Goal: Task Accomplishment & Management: Use online tool/utility

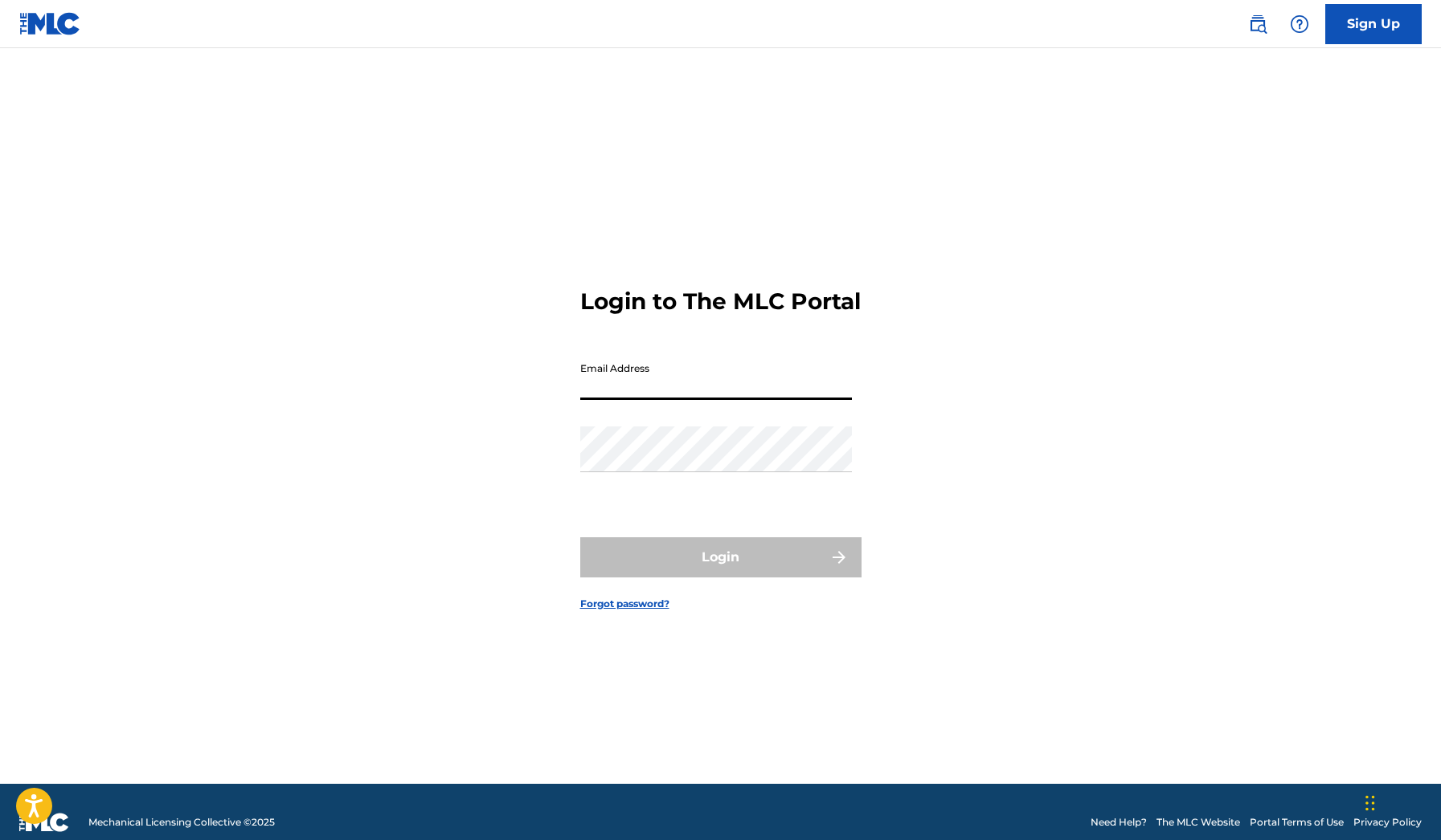
type input "[EMAIL_ADDRESS][DOMAIN_NAME]"
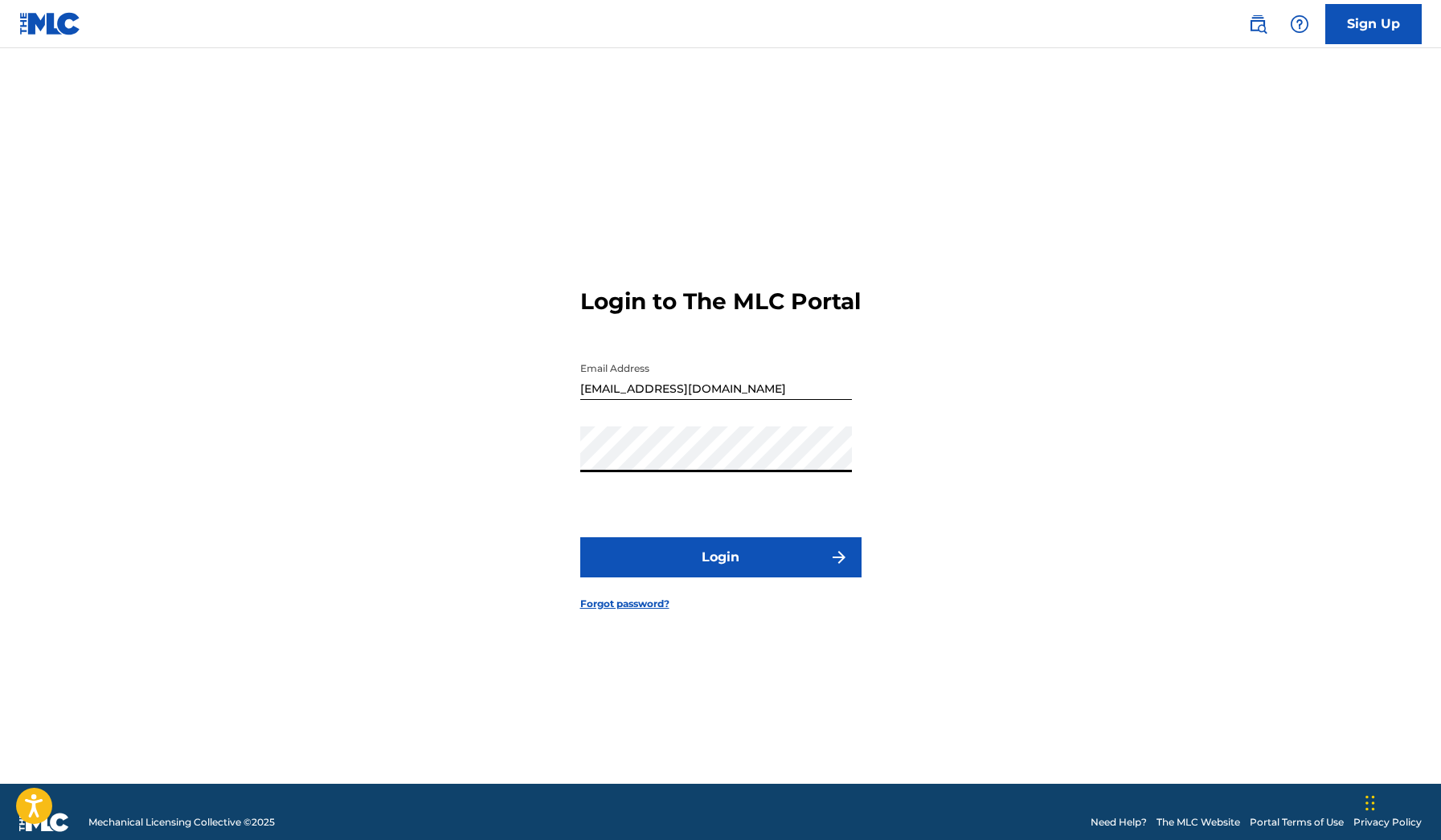
click at [720, 571] on button "Login" at bounding box center [720, 557] width 281 height 40
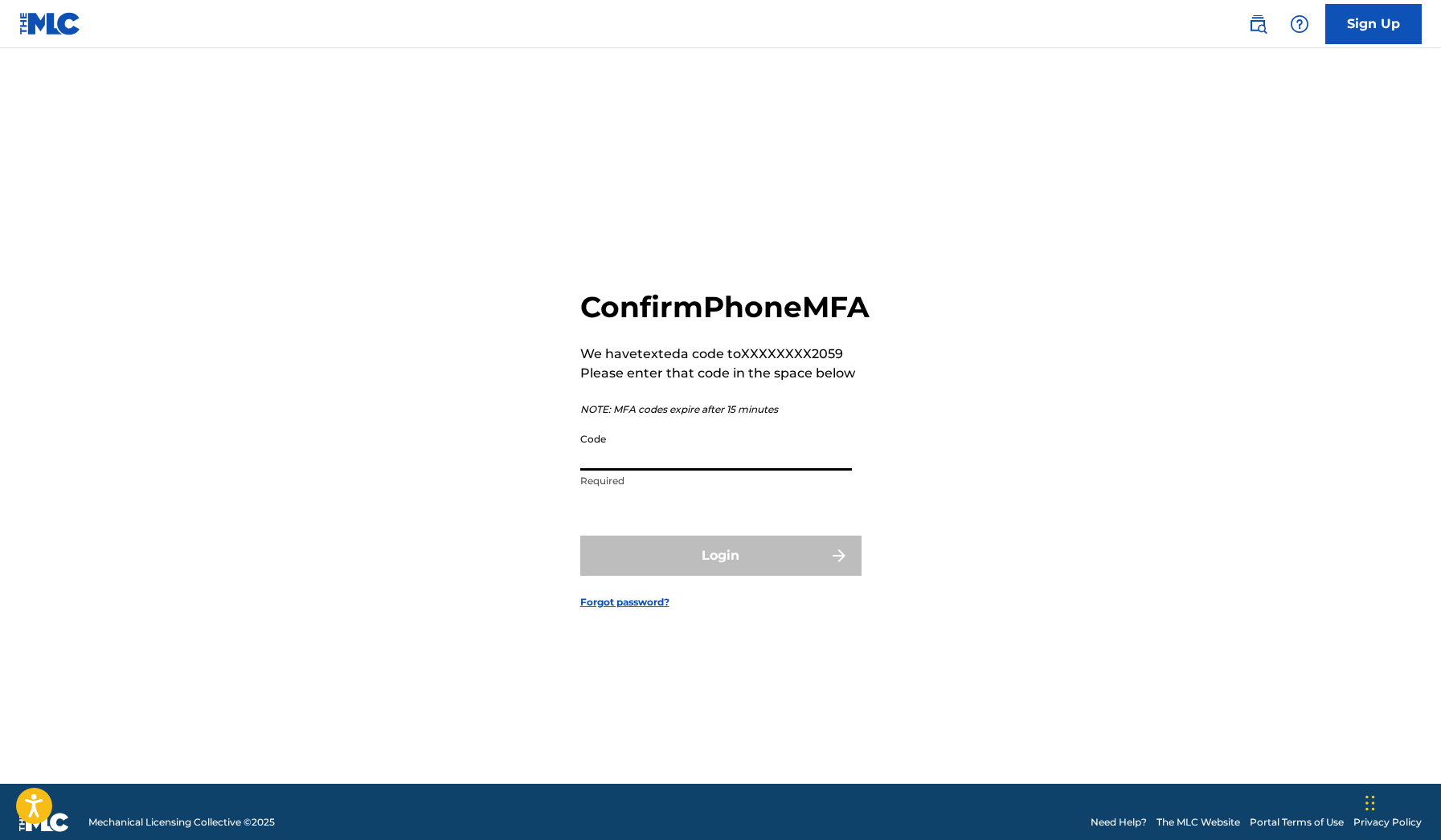
click at [713, 471] on input "Code" at bounding box center [716, 448] width 272 height 46
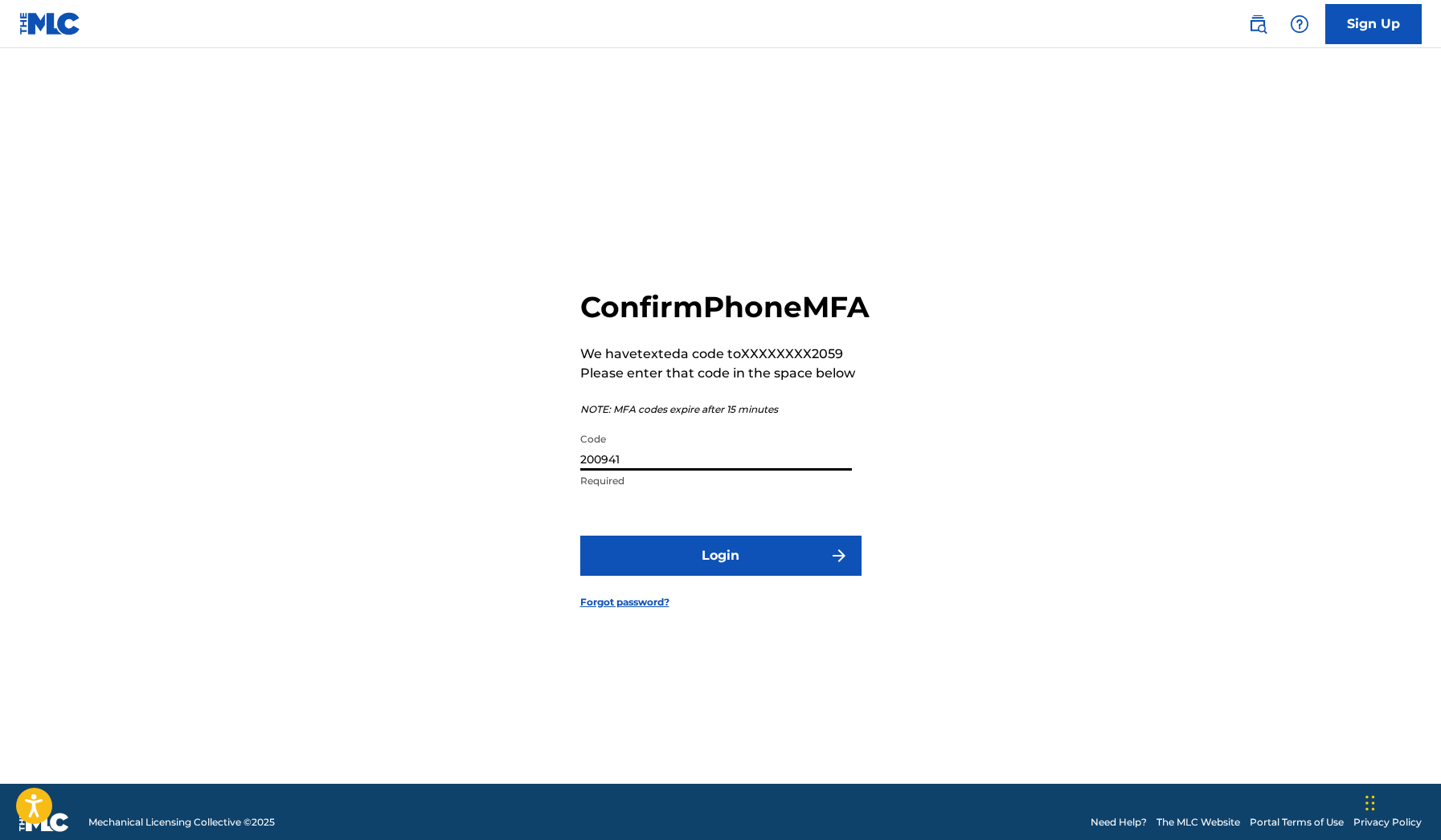
type input "200941"
click at [720, 573] on button "Login" at bounding box center [720, 556] width 281 height 40
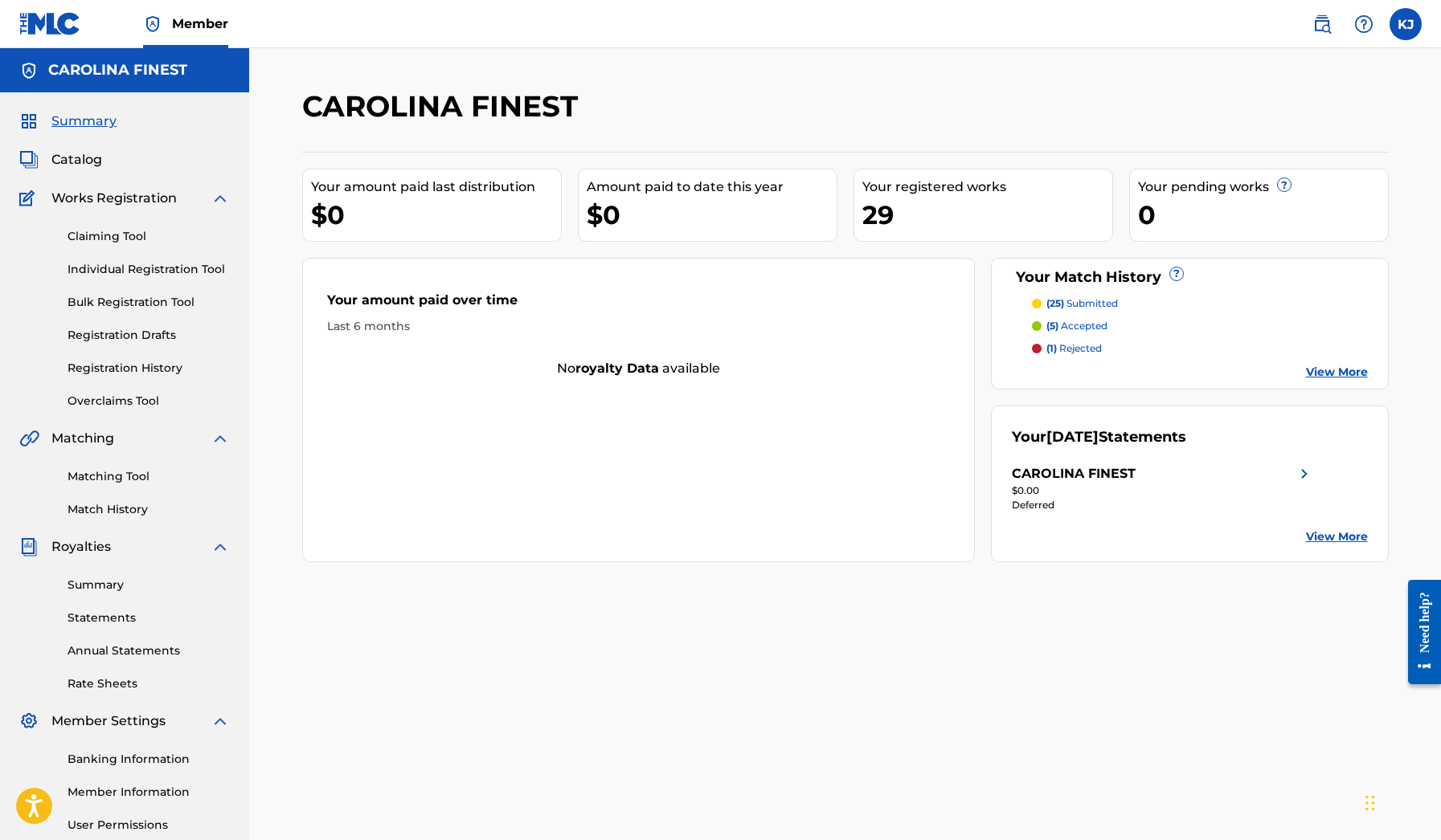
click at [101, 586] on link "Summary" at bounding box center [148, 585] width 162 height 17
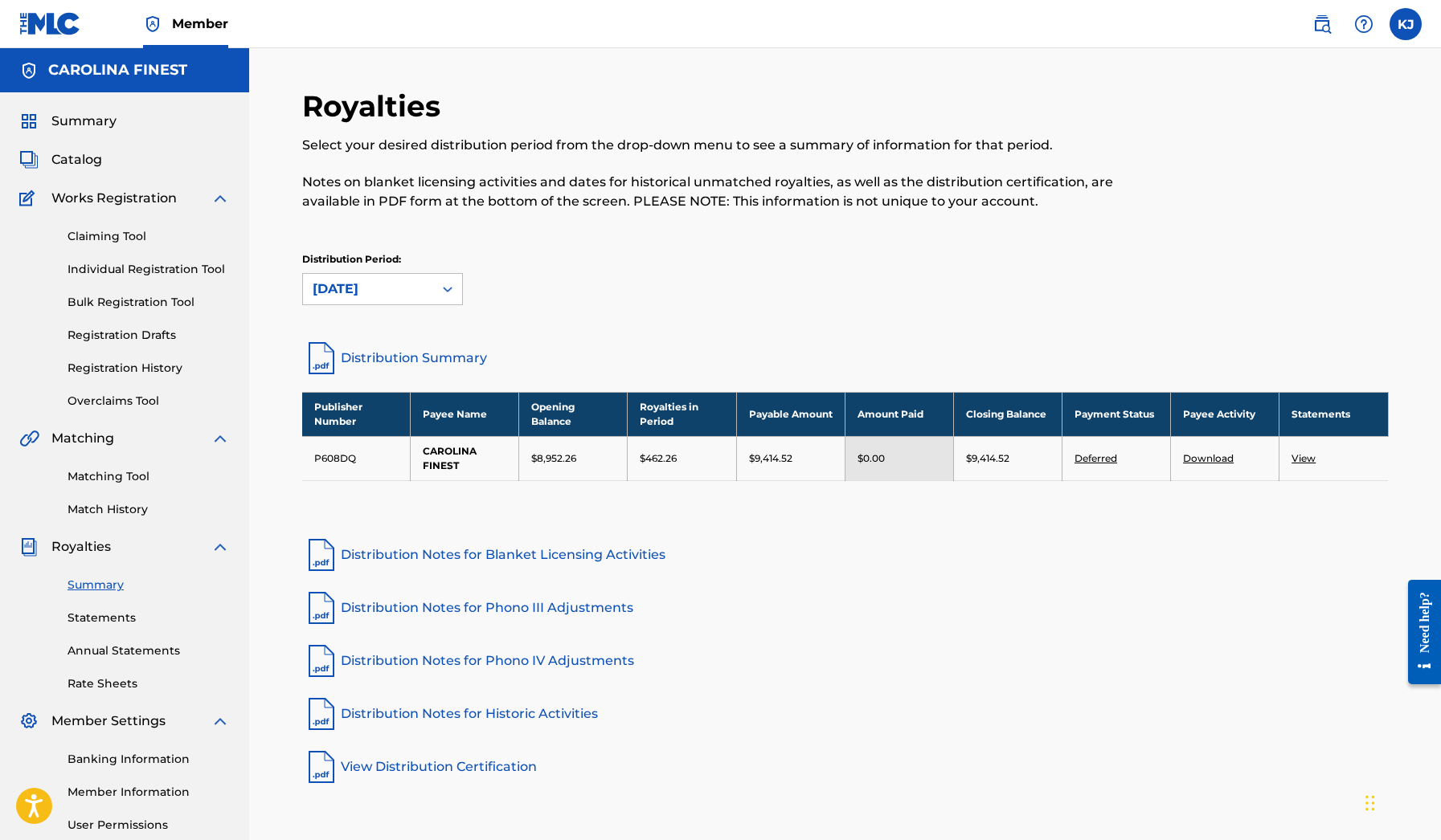
click at [77, 127] on span "Summary" at bounding box center [84, 121] width 65 height 19
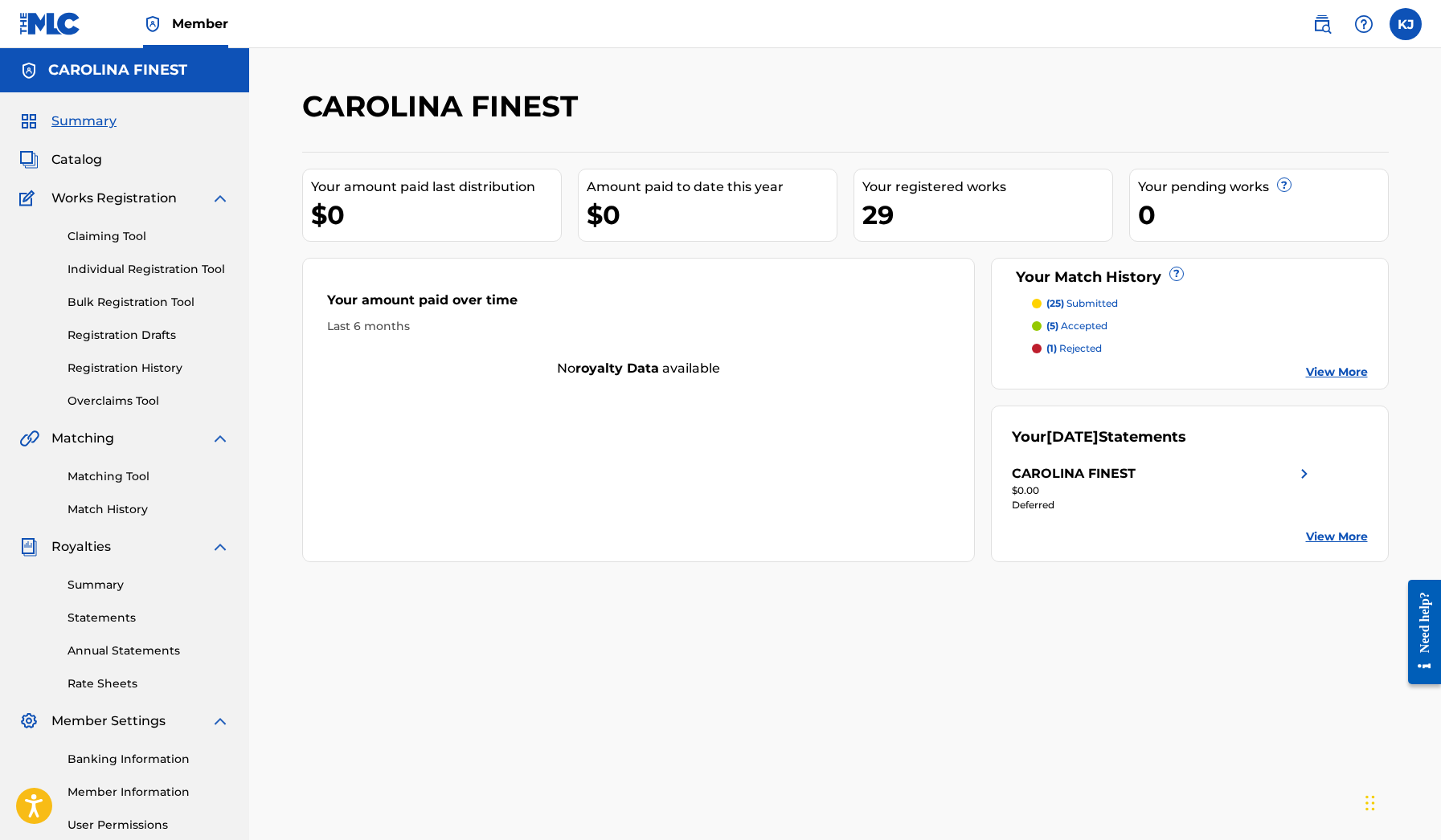
click at [126, 477] on link "Matching Tool" at bounding box center [148, 477] width 162 height 17
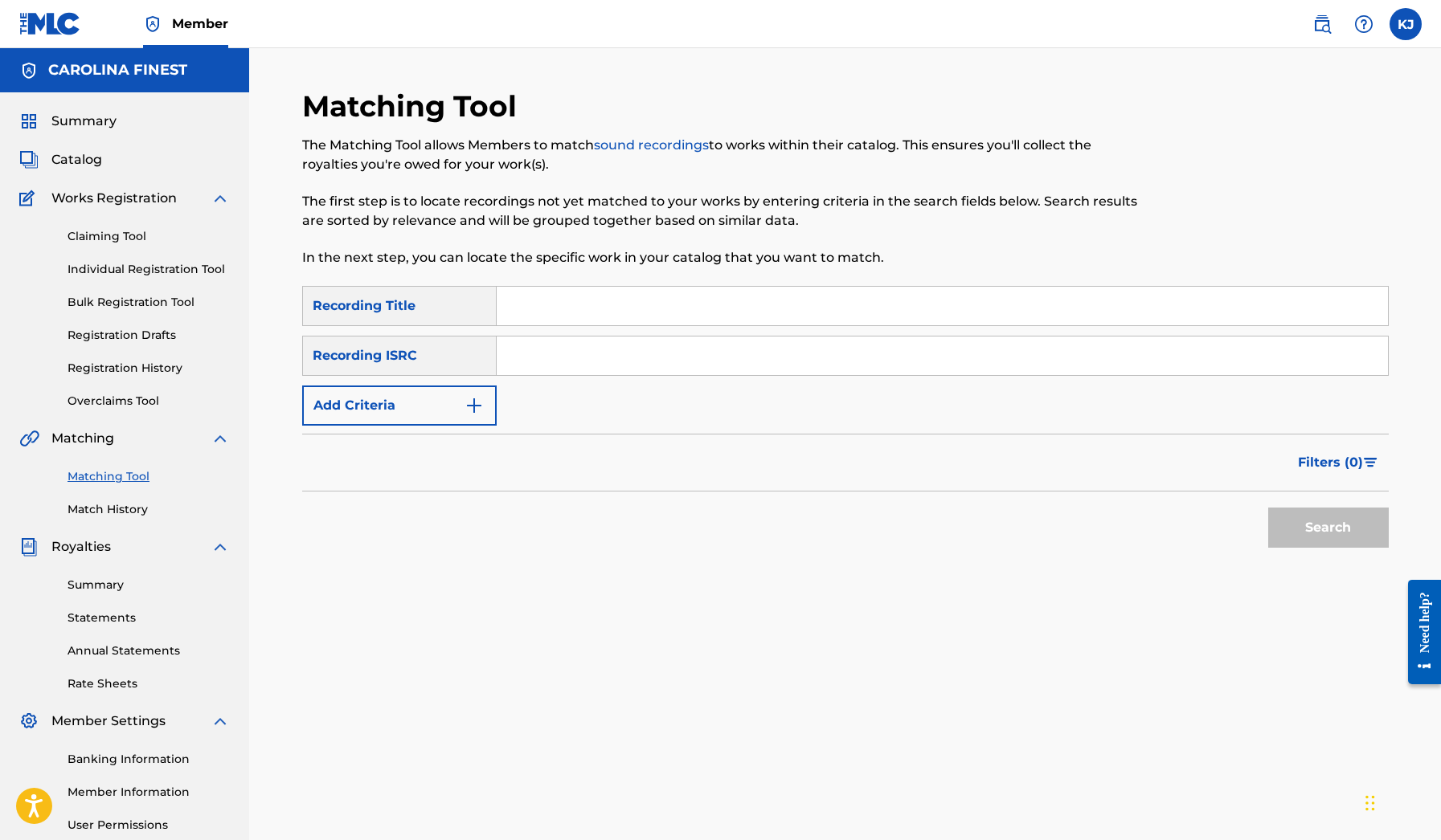
click at [554, 317] on input "Search Form" at bounding box center [942, 306] width 891 height 39
click at [113, 234] on link "Claiming Tool" at bounding box center [148, 237] width 162 height 17
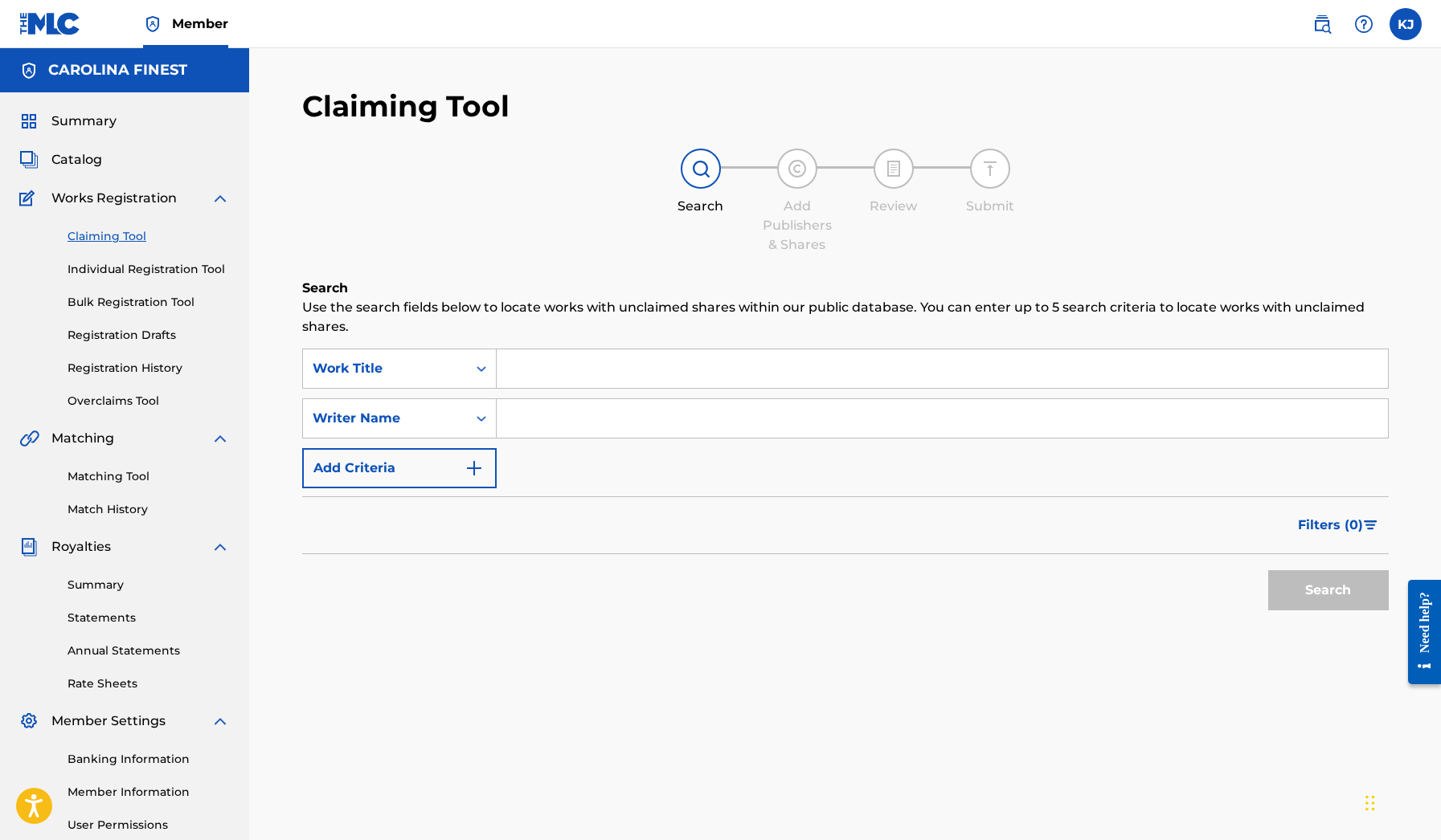
click at [516, 422] on input "Search Form" at bounding box center [942, 418] width 891 height 39
paste input "[PERSON_NAME]"
type input "[PERSON_NAME]"
click at [1304, 604] on button "Search" at bounding box center [1328, 590] width 121 height 40
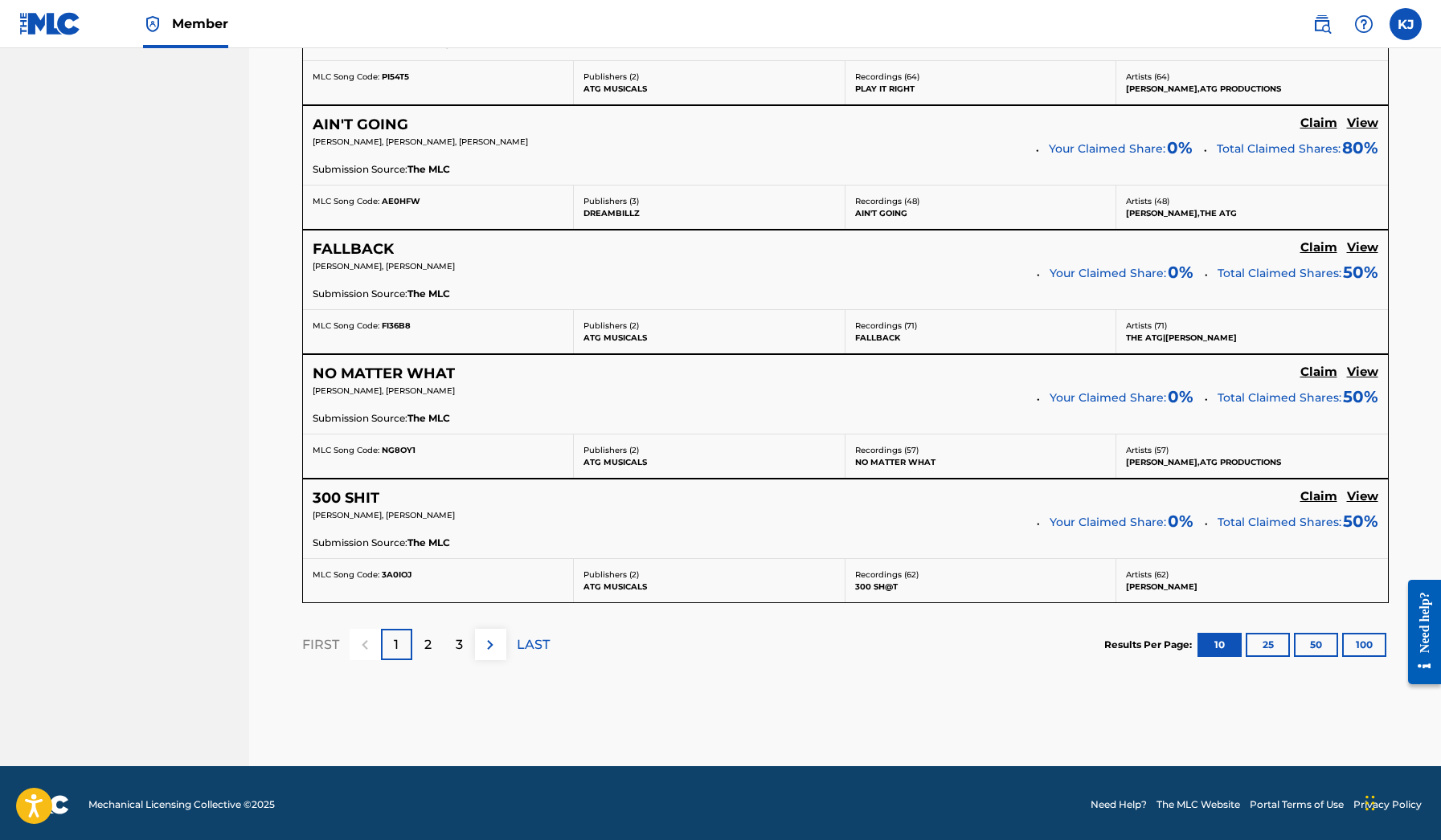
scroll to position [1283, 0]
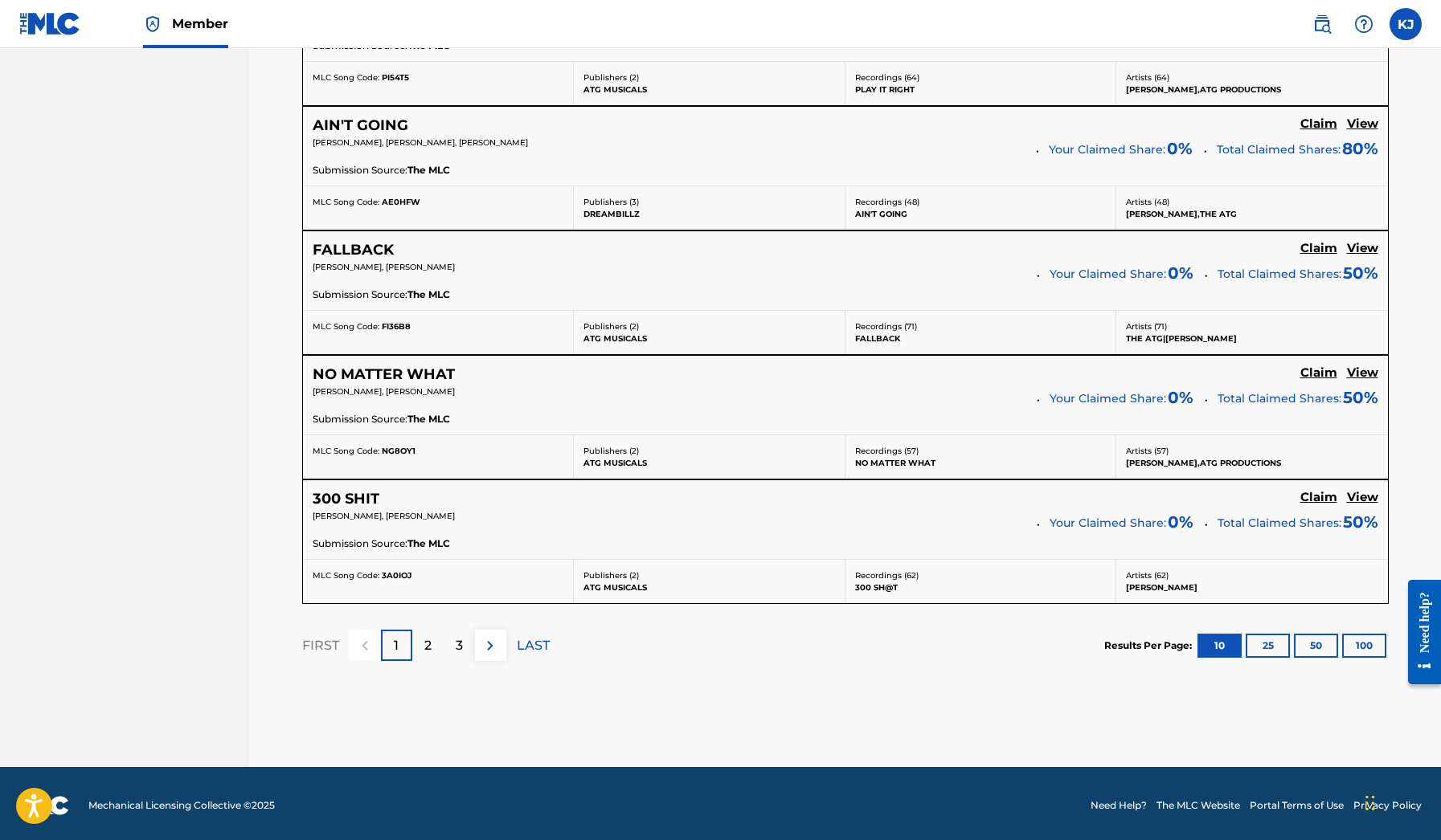
click at [422, 641] on div "2" at bounding box center [428, 645] width 31 height 31
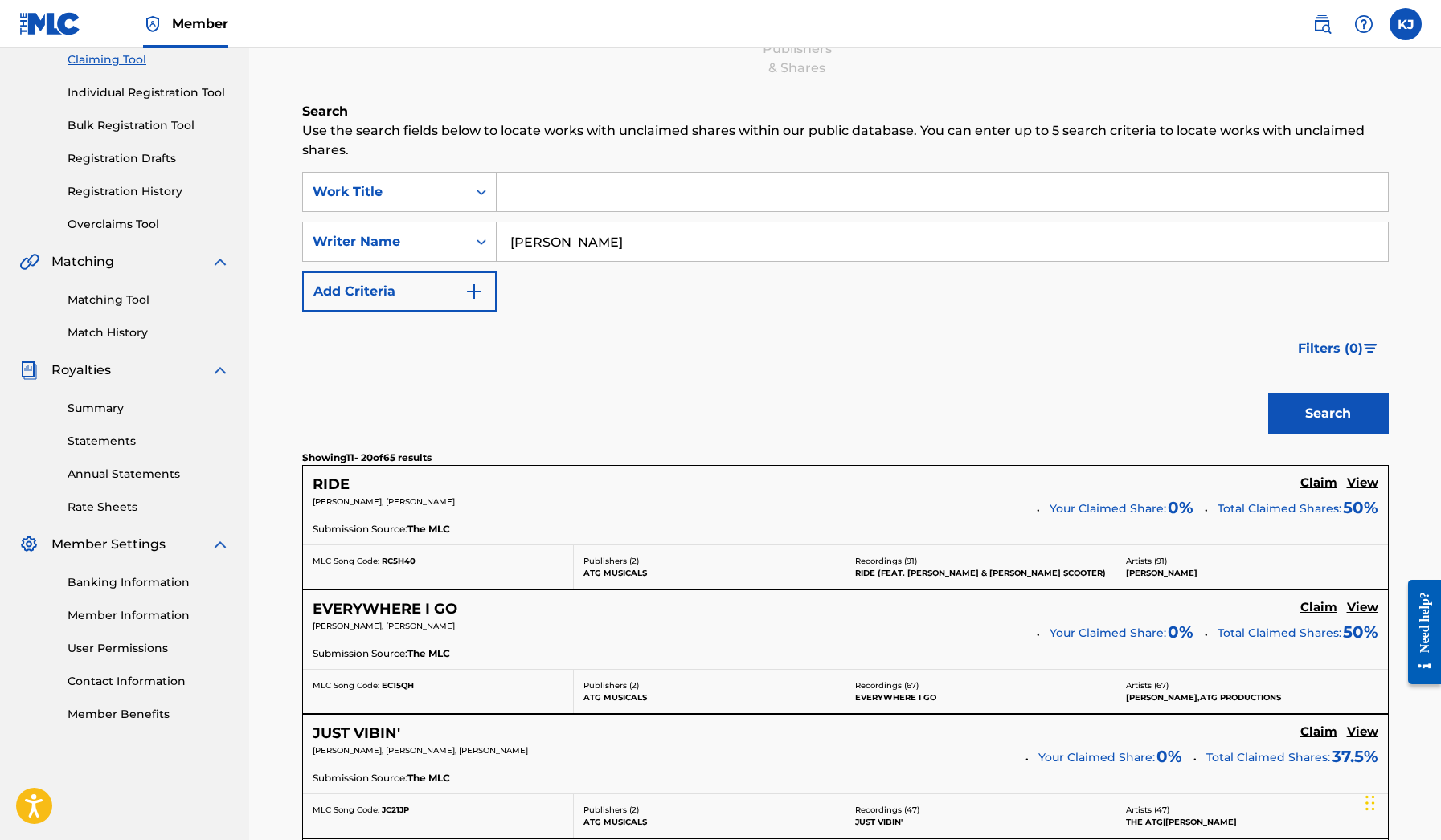
scroll to position [179, 0]
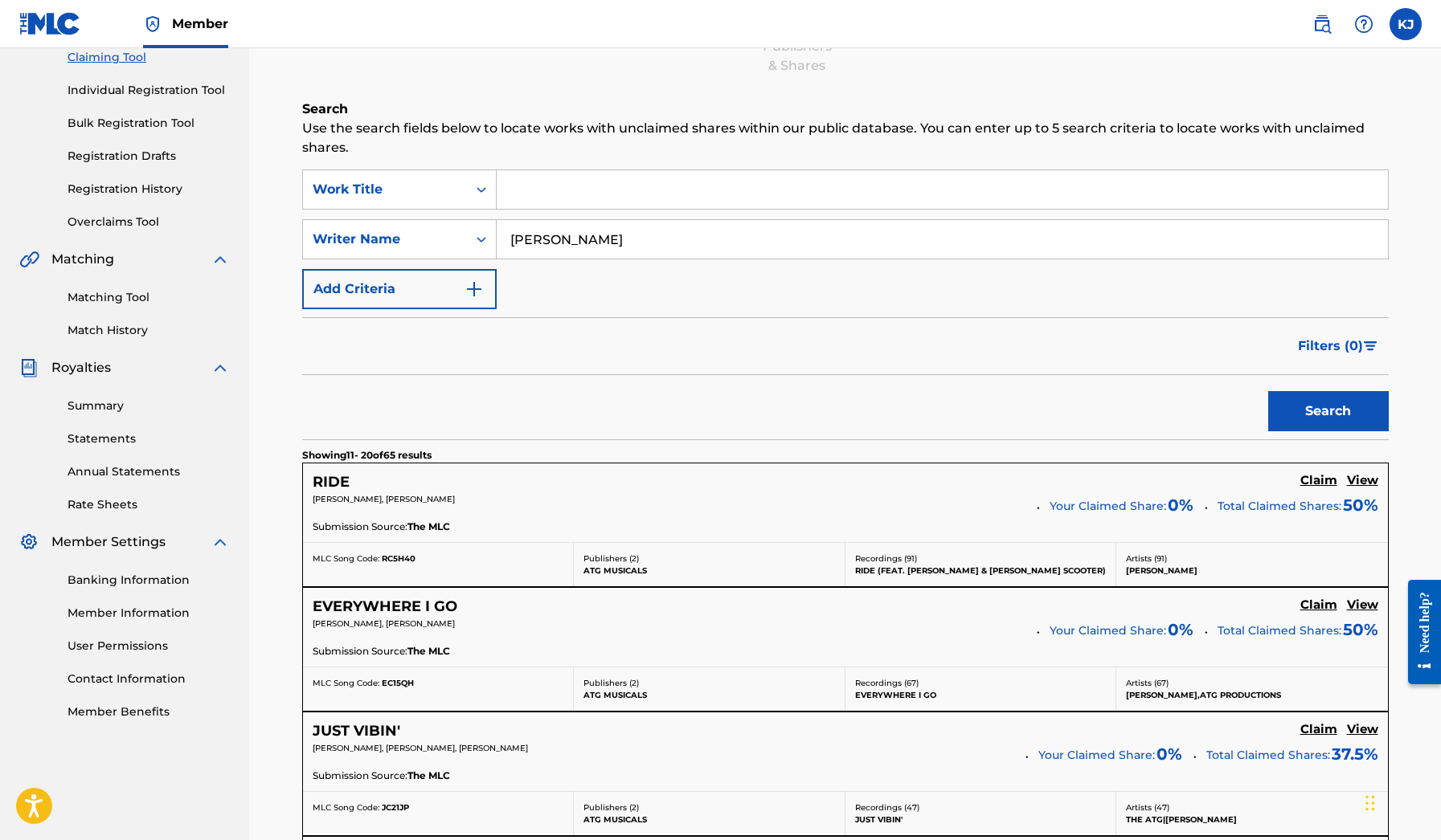
click at [337, 487] on h5 "RIDE" at bounding box center [332, 482] width 37 height 19
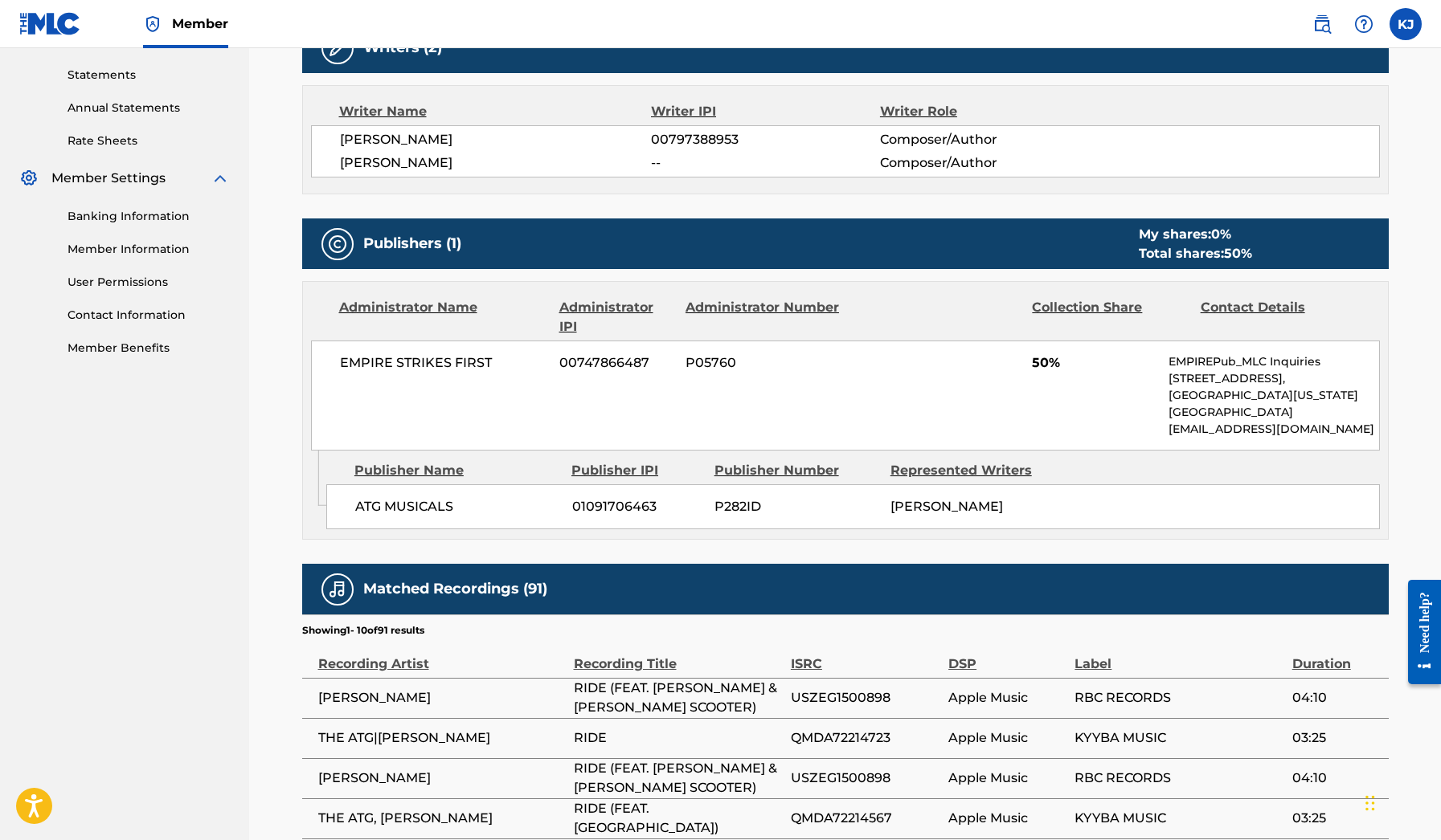
scroll to position [636, 0]
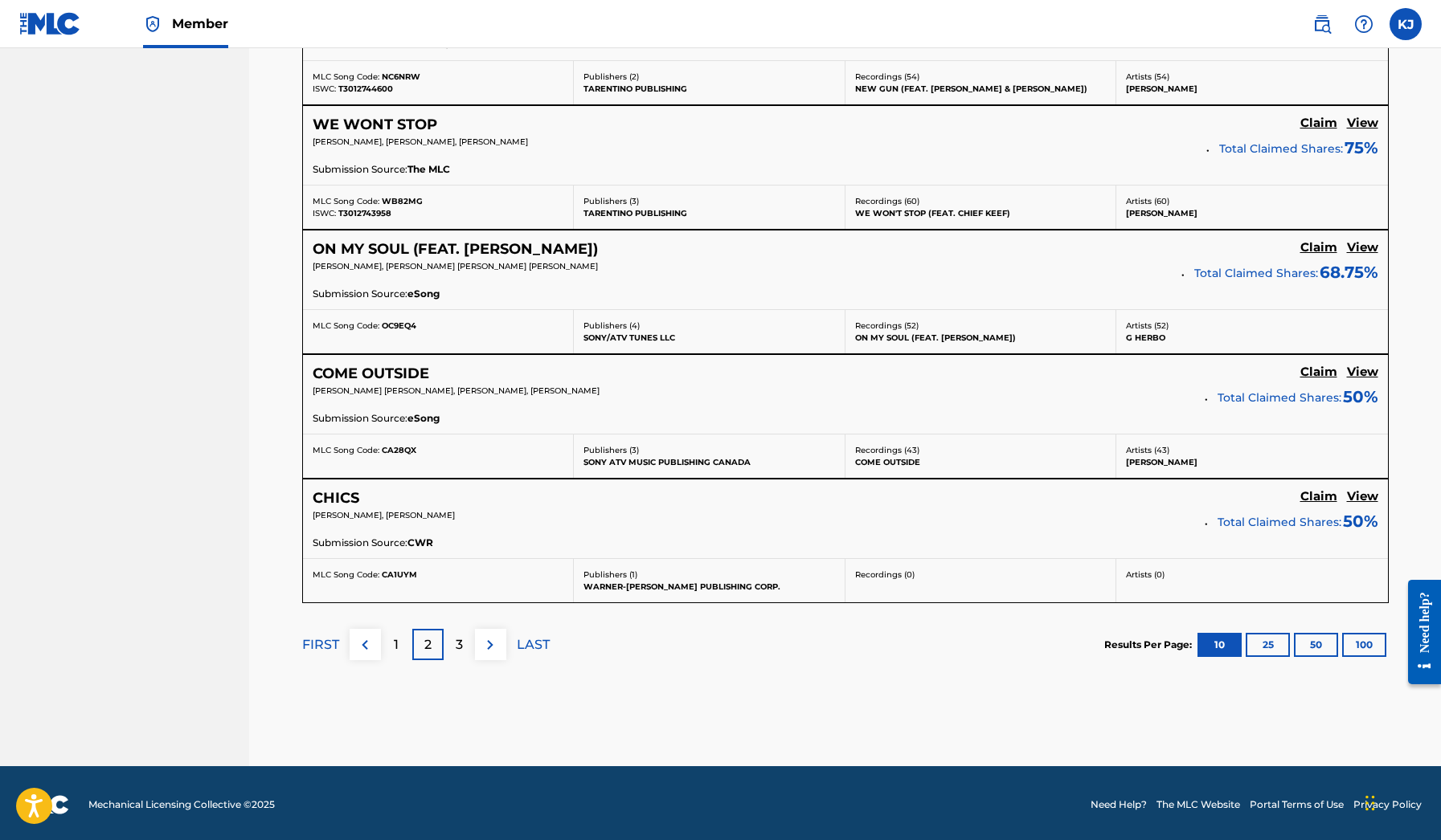
scroll to position [1283, 0]
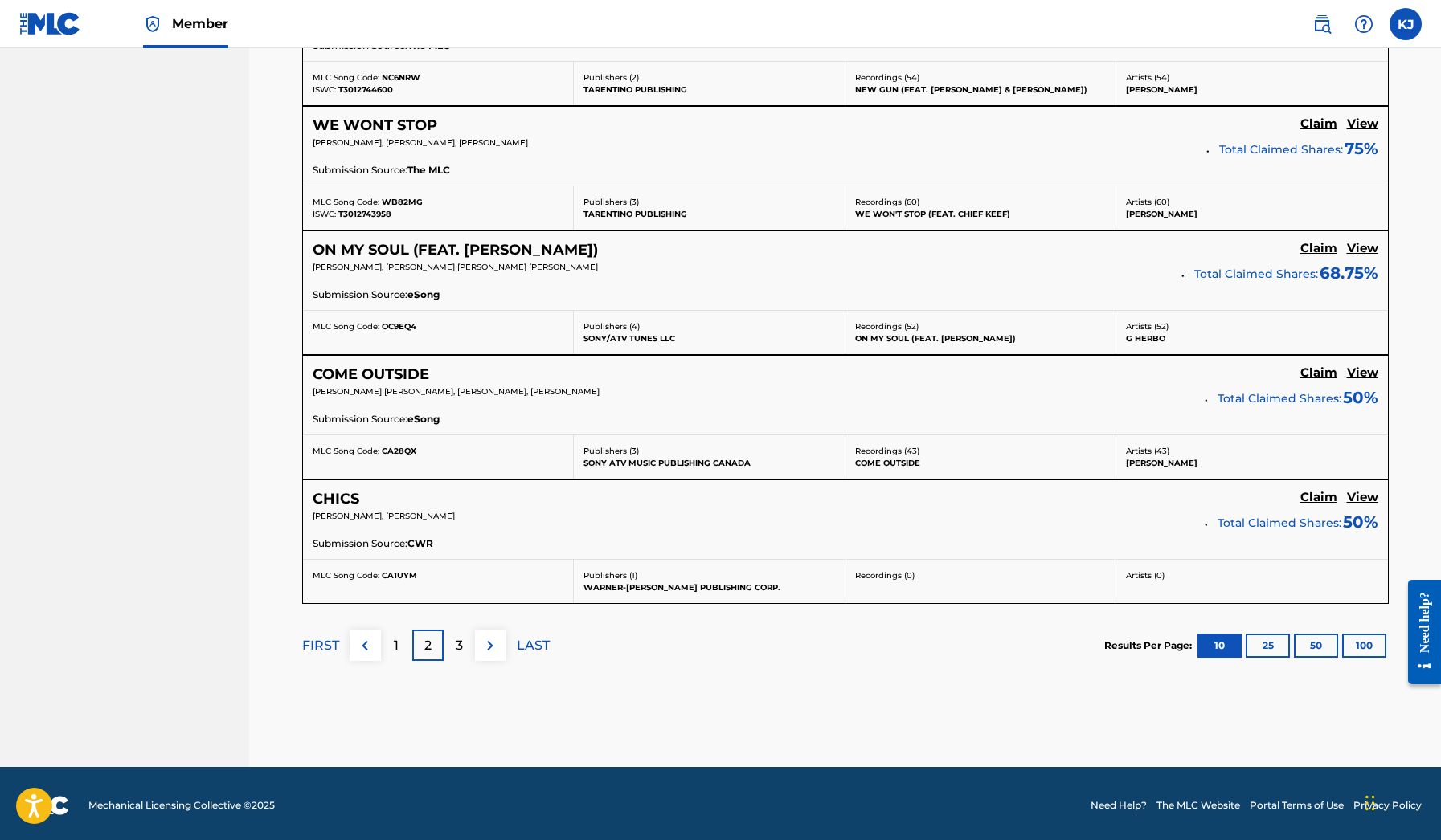
click at [463, 649] on div "3" at bounding box center [459, 645] width 31 height 31
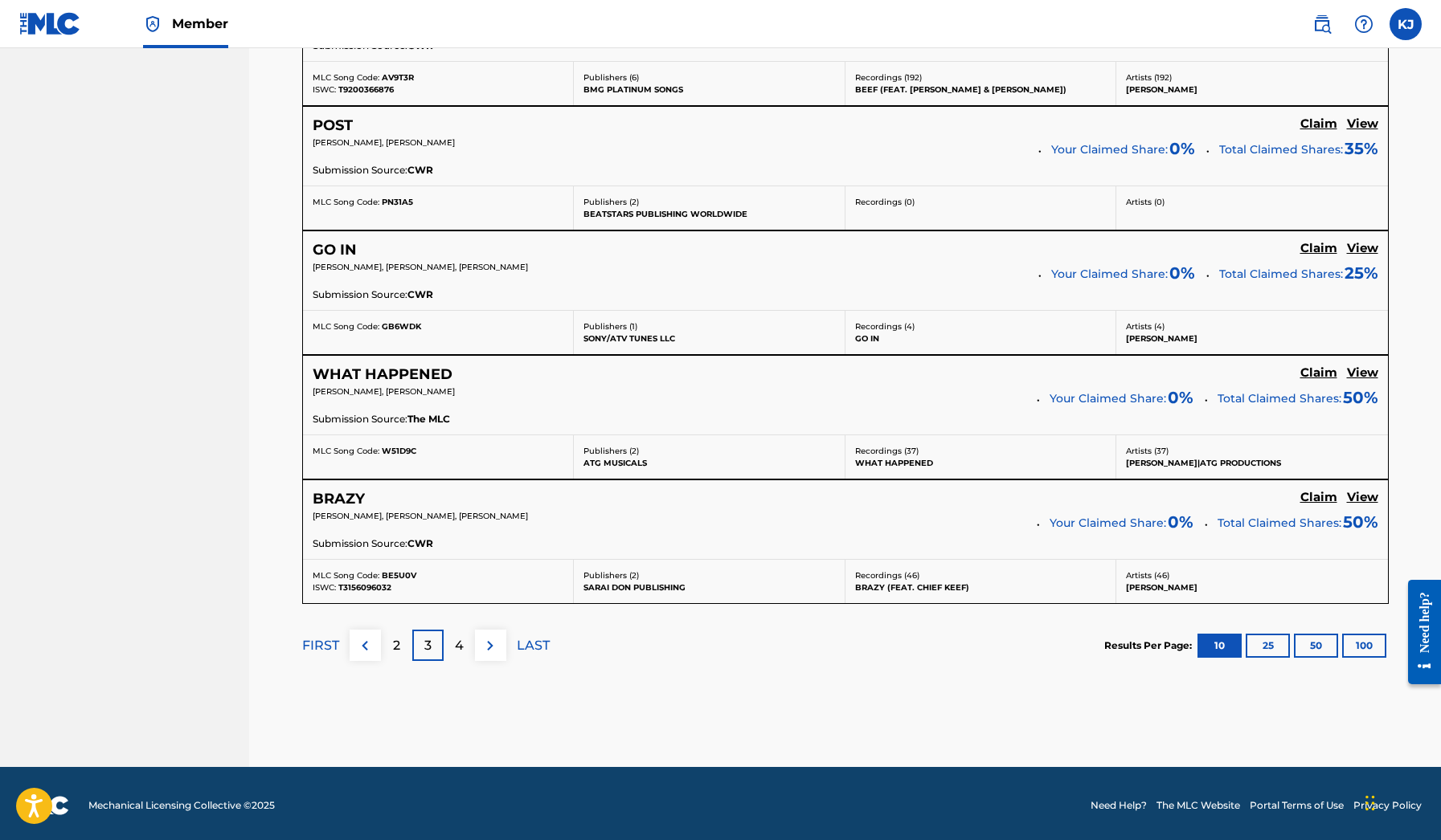
click at [491, 642] on img at bounding box center [490, 646] width 19 height 19
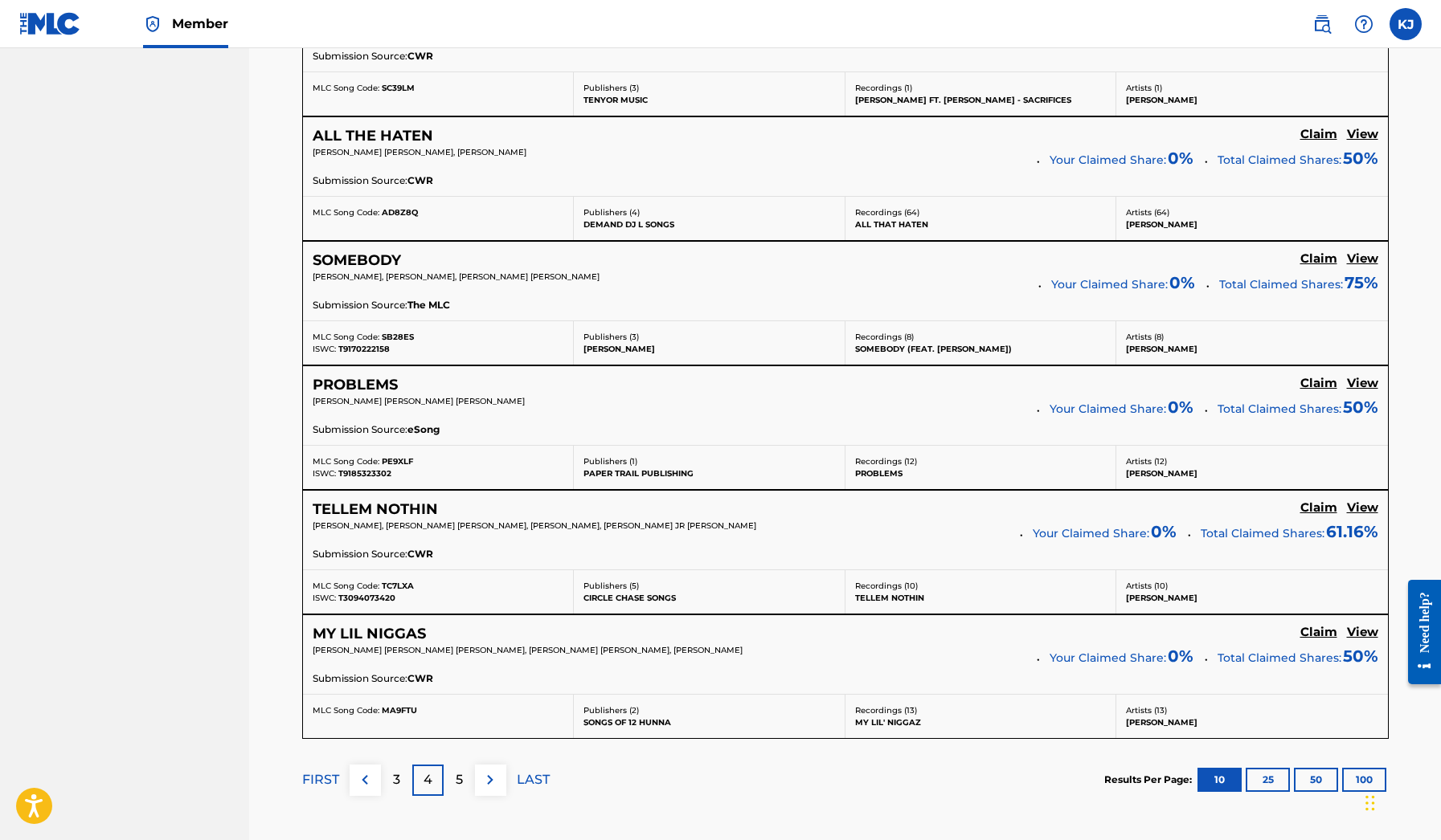
scroll to position [1285, 0]
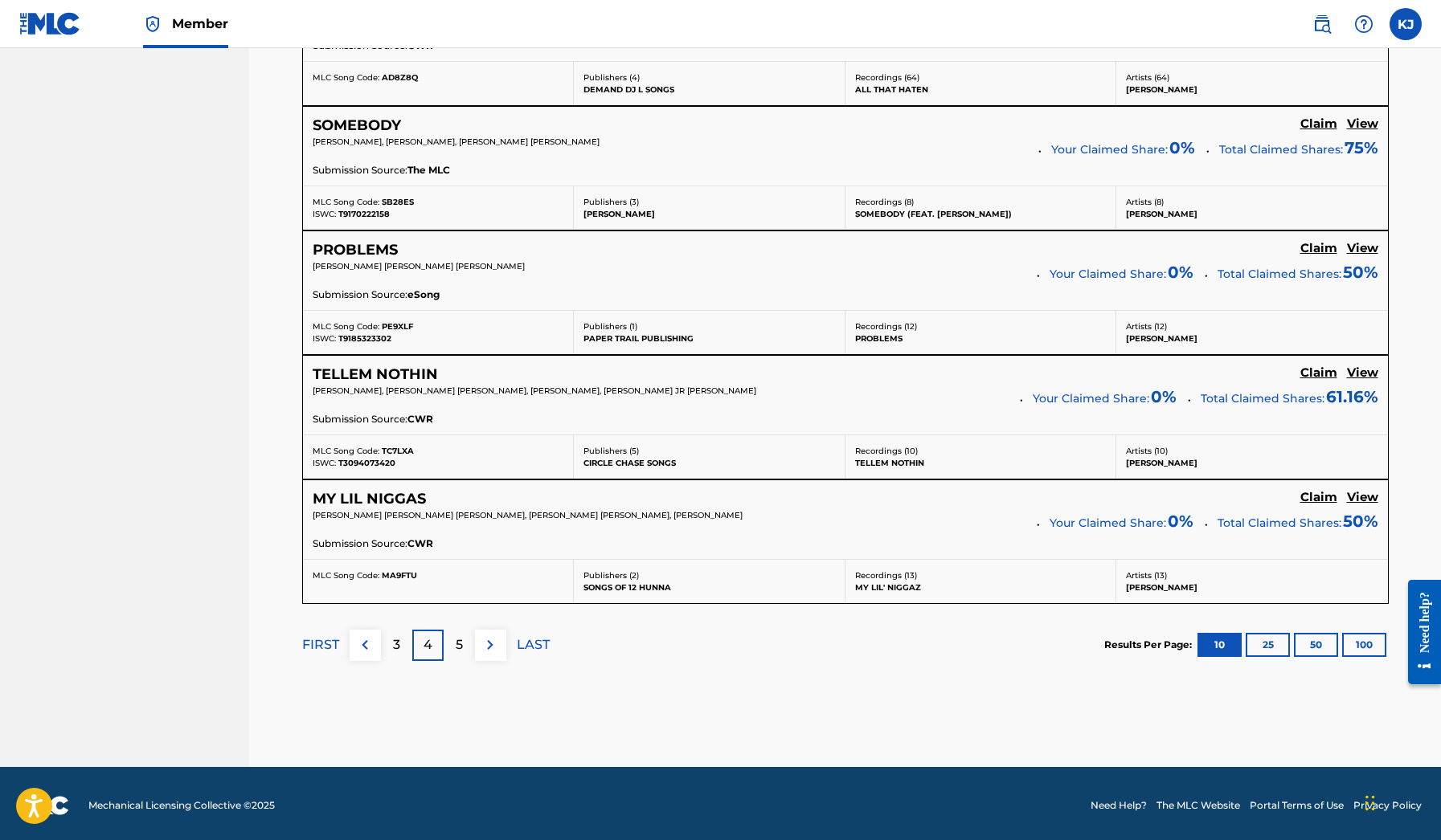
click at [397, 492] on h5 "MY LIL NIGGAS" at bounding box center [370, 499] width 113 height 19
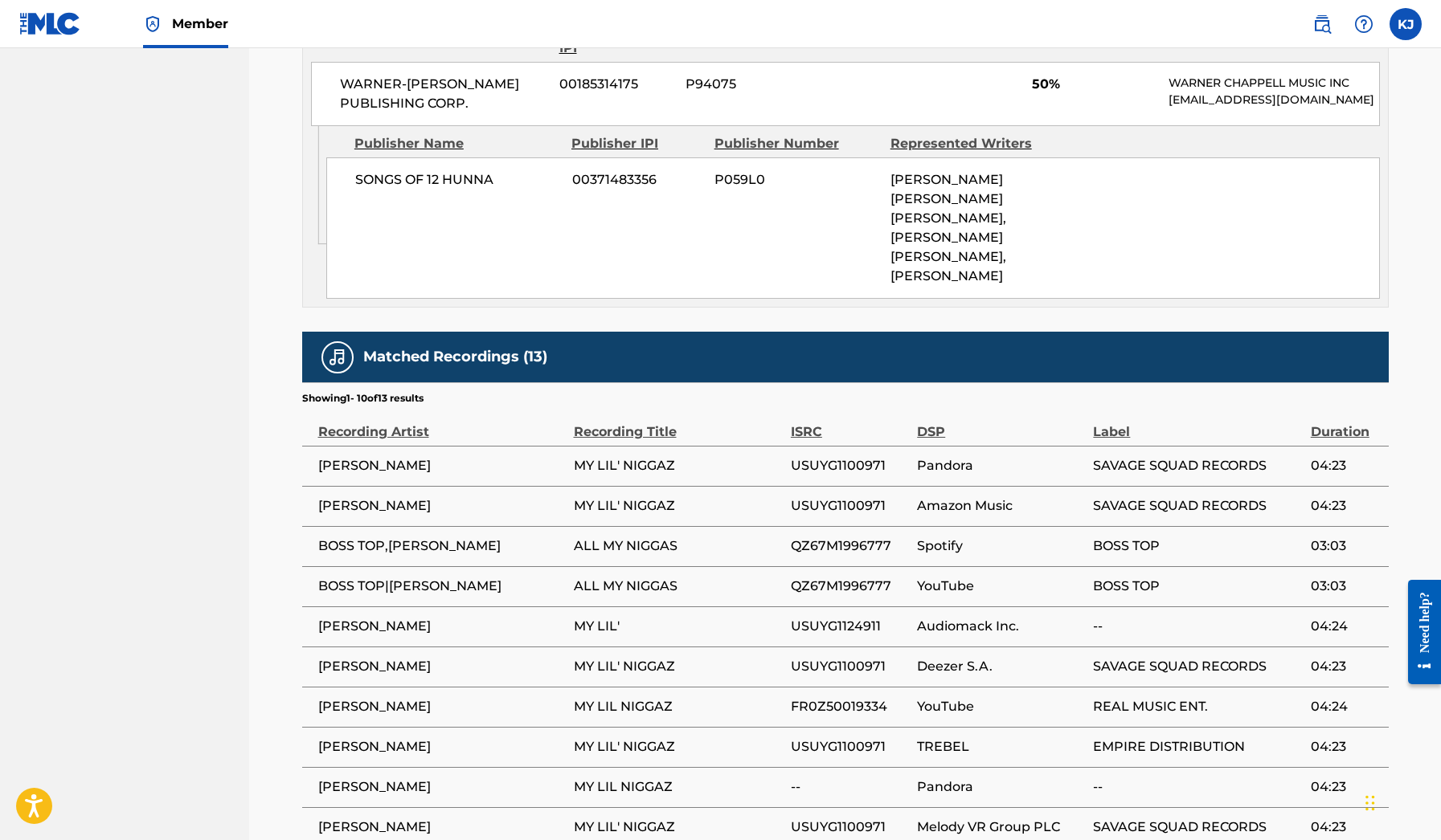
scroll to position [873, 0]
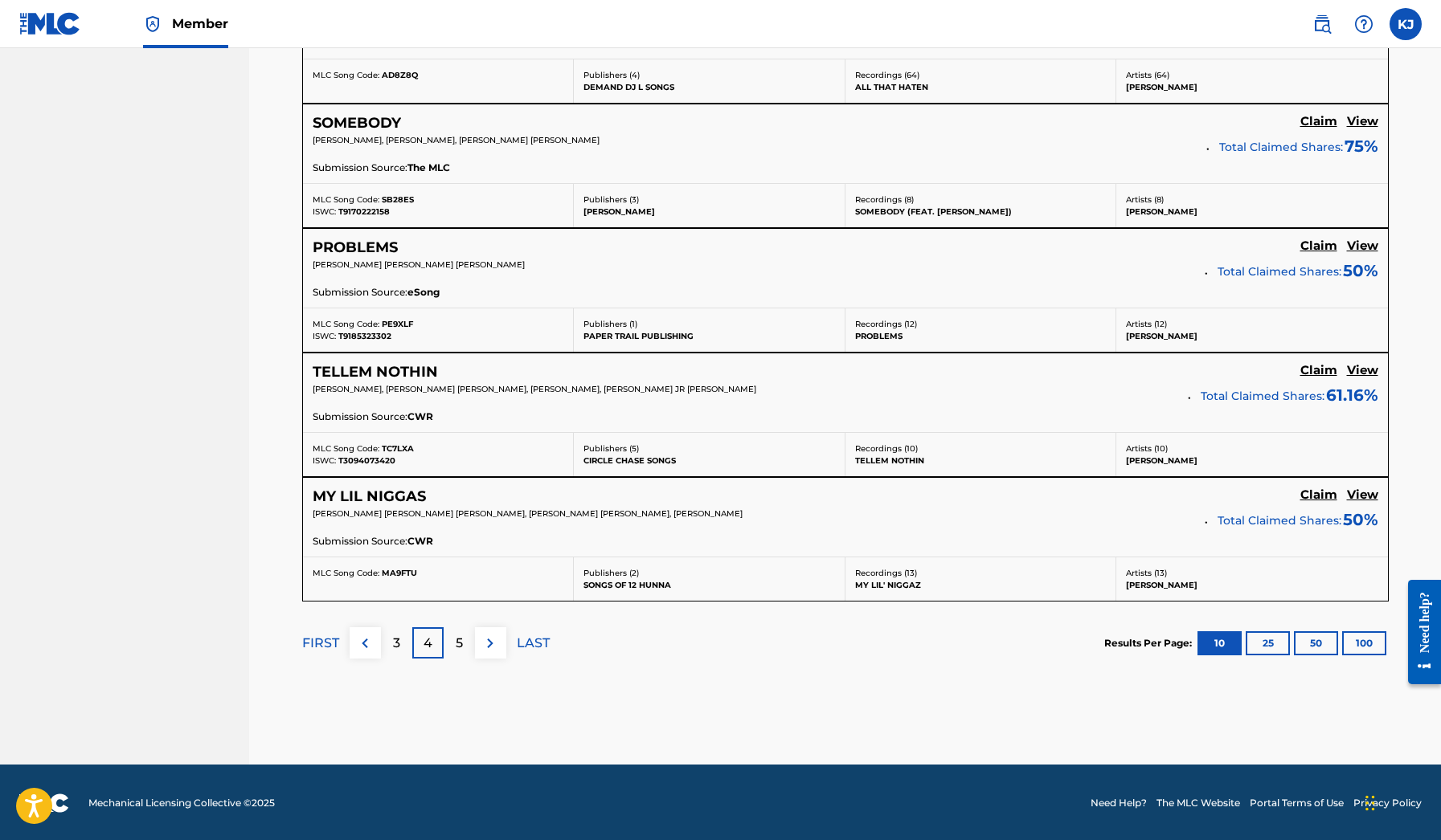
click at [494, 645] on img at bounding box center [490, 643] width 19 height 19
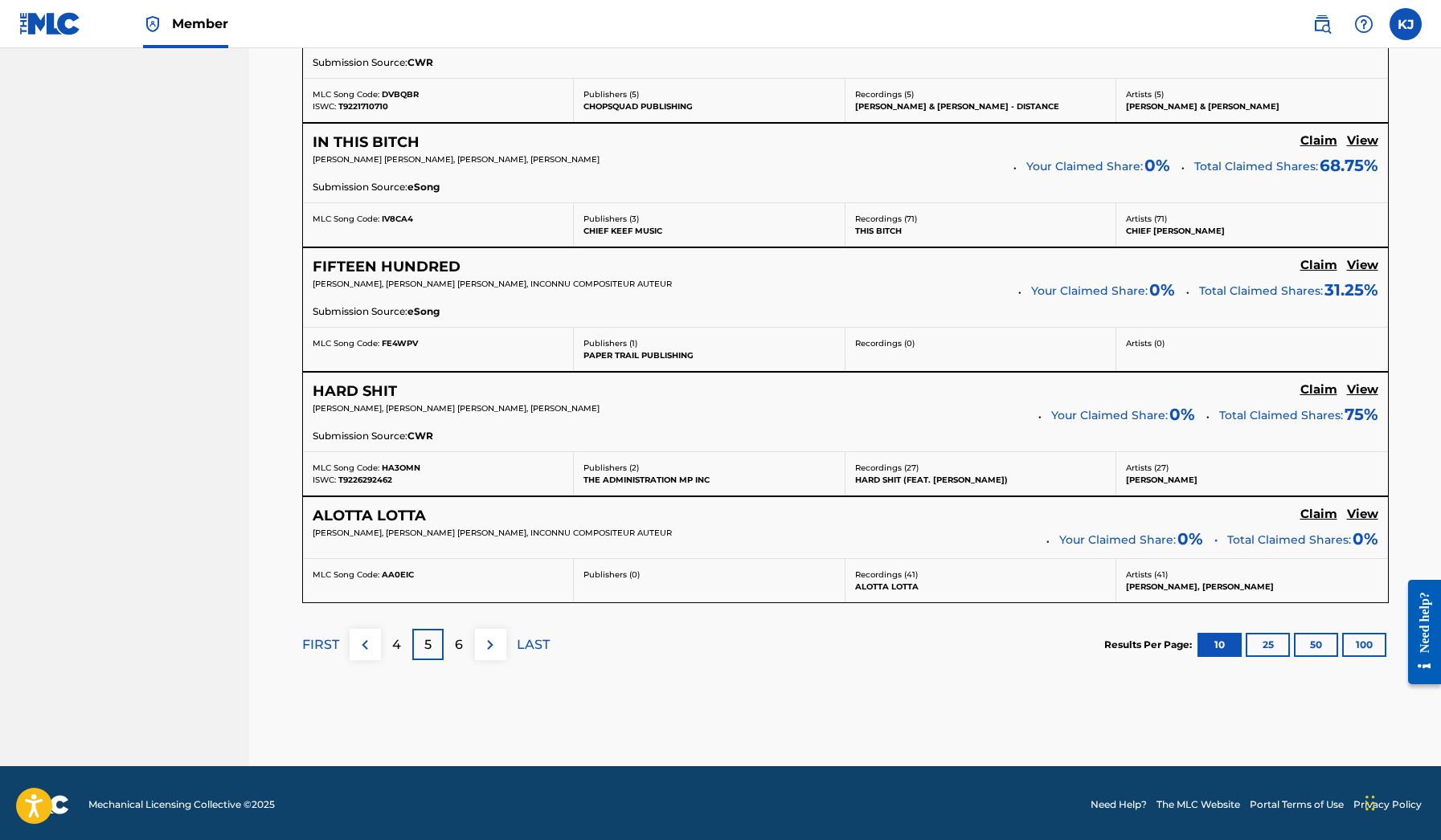
scroll to position [1265, 0]
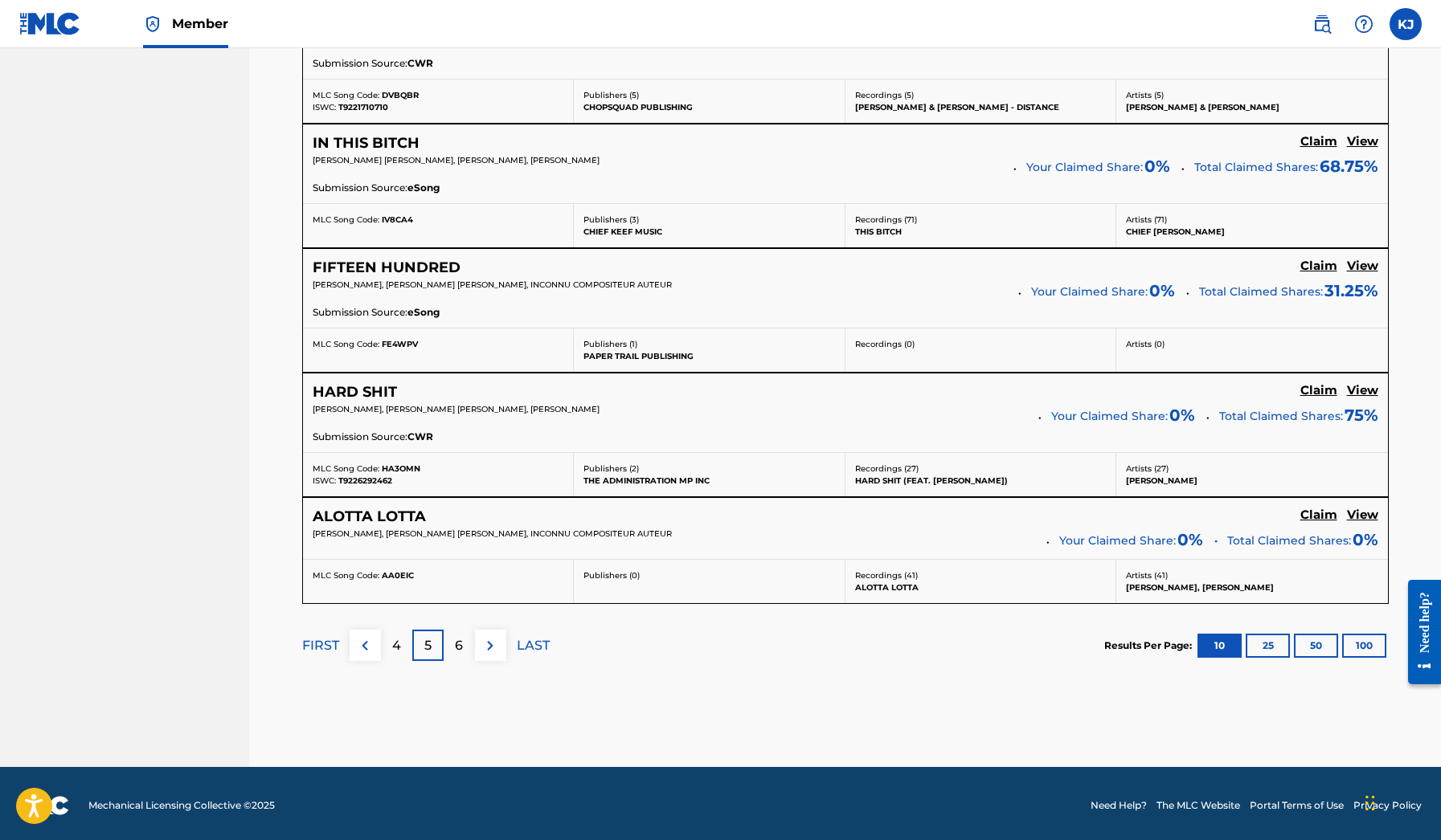
click at [368, 387] on h5 "HARD SHIT" at bounding box center [355, 392] width 84 height 19
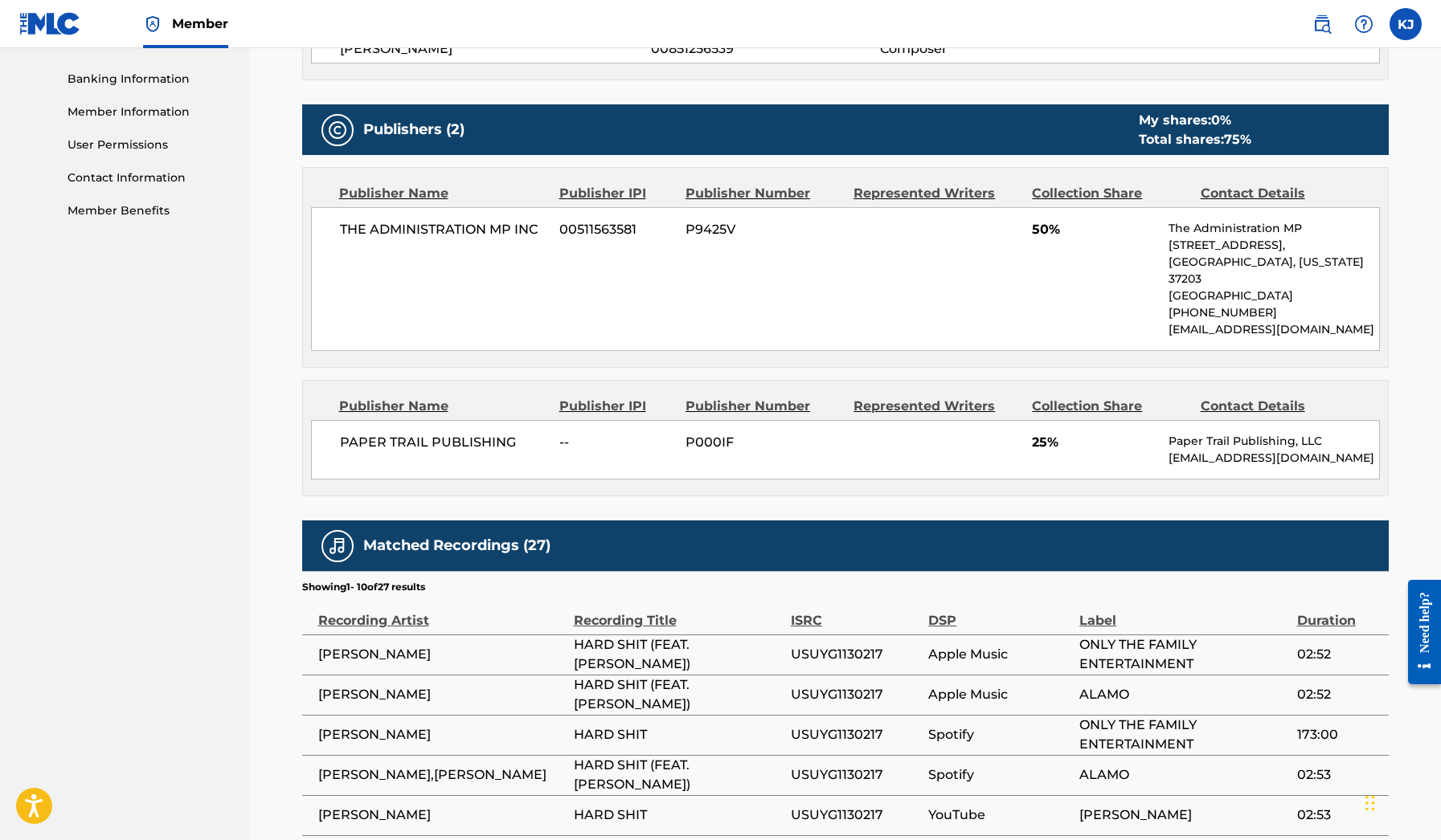
scroll to position [679, 0]
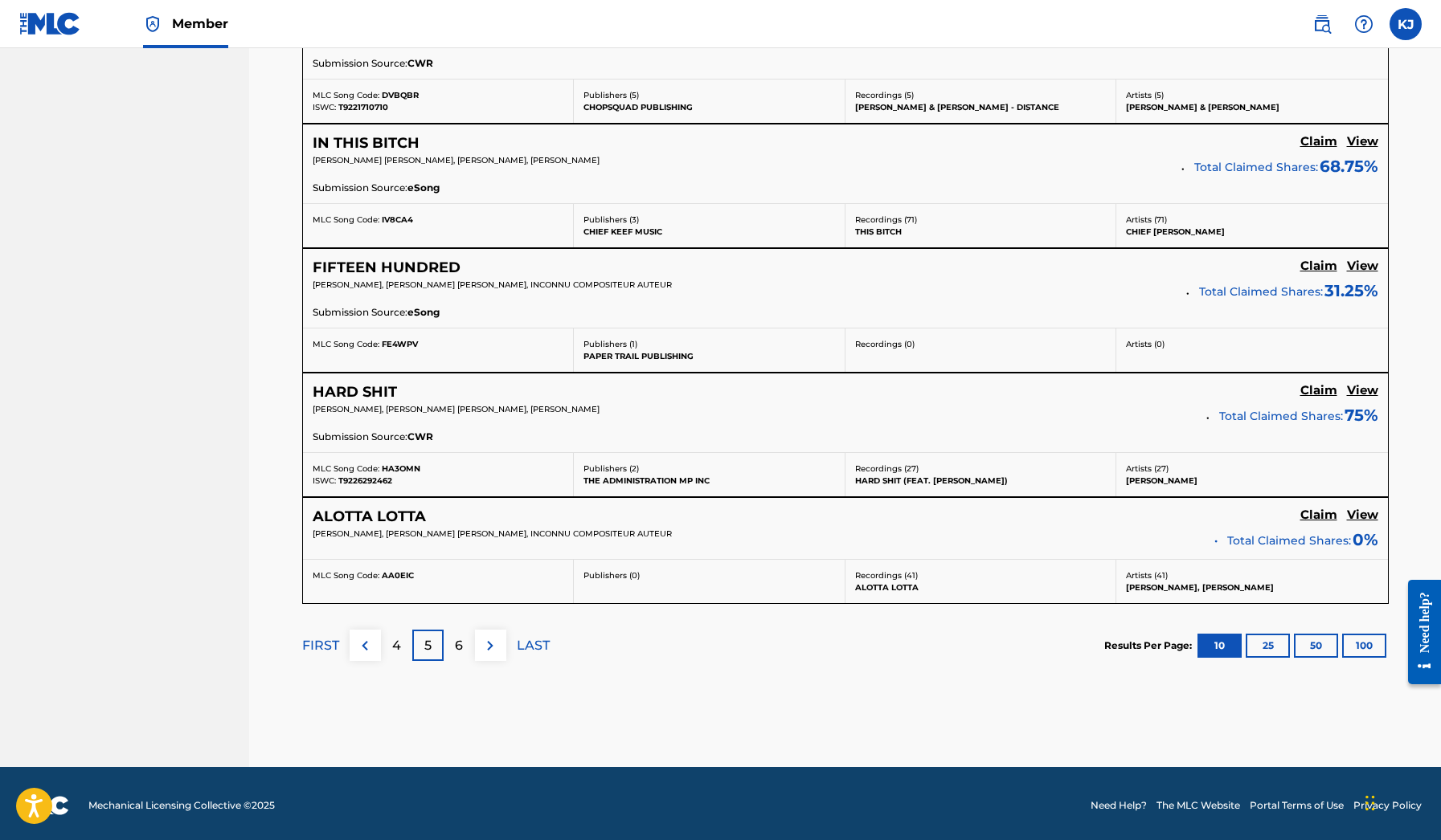
click at [466, 642] on div "6" at bounding box center [459, 645] width 31 height 31
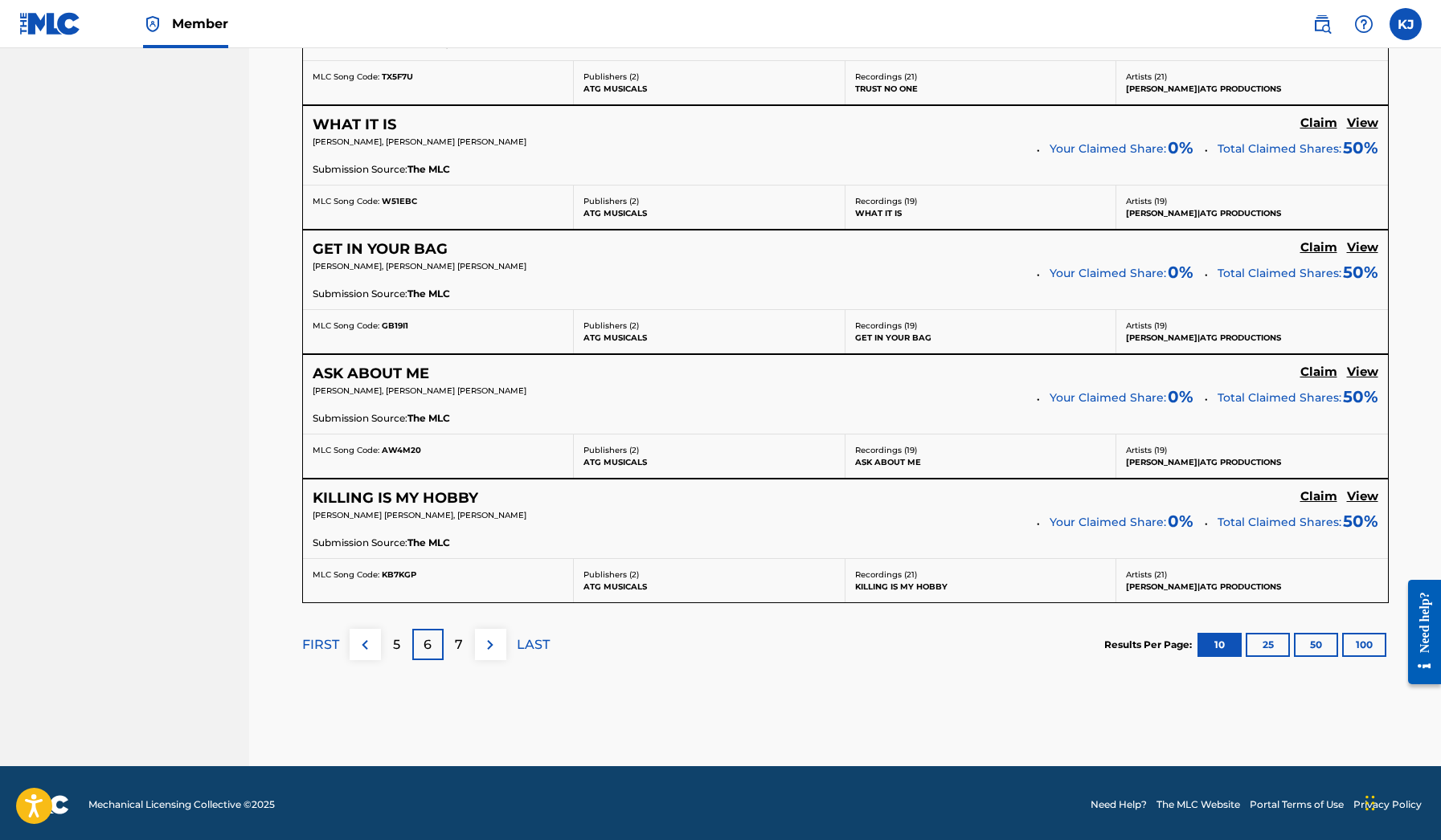
scroll to position [1283, 0]
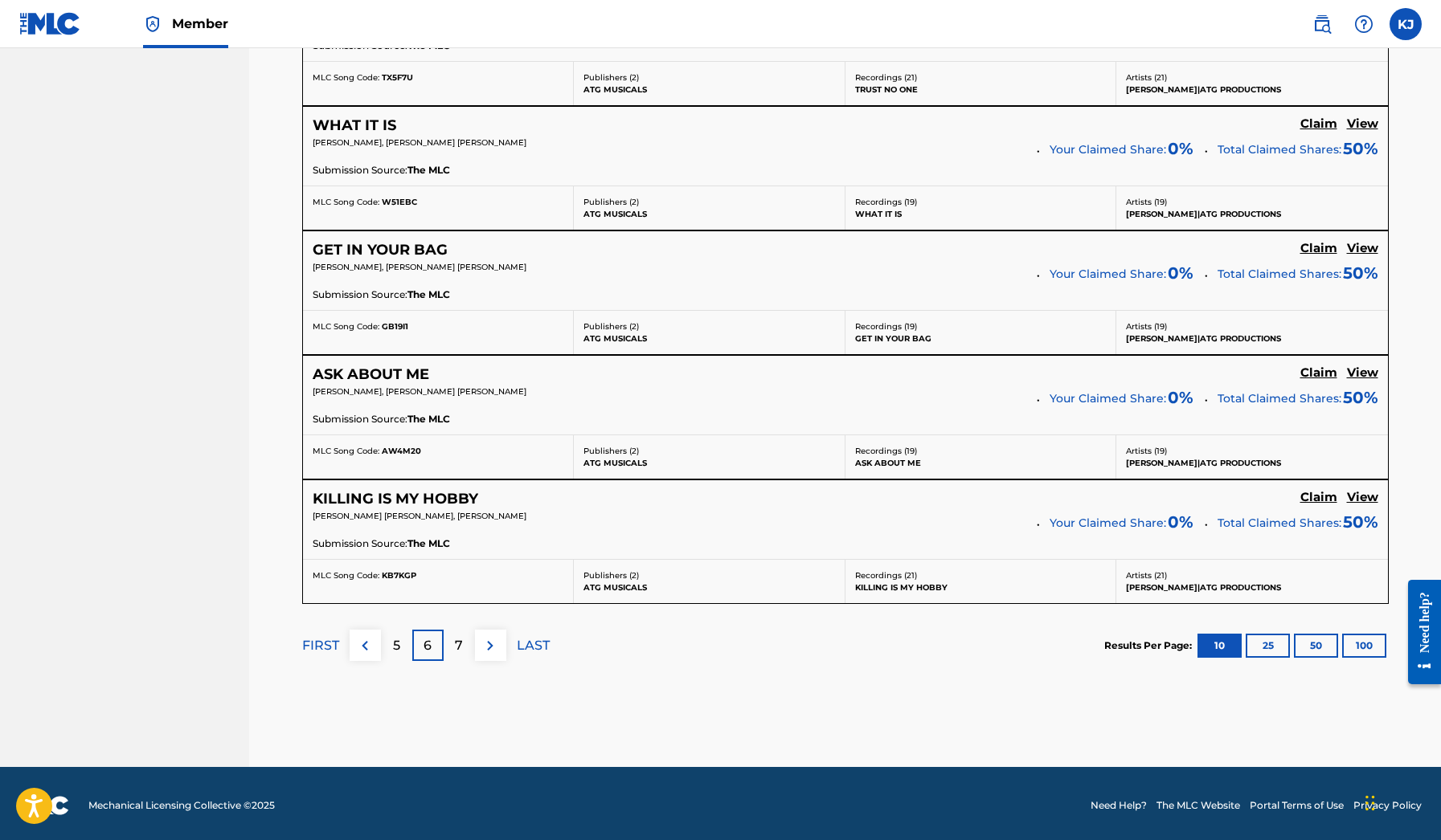
click at [472, 647] on div "7" at bounding box center [459, 645] width 31 height 31
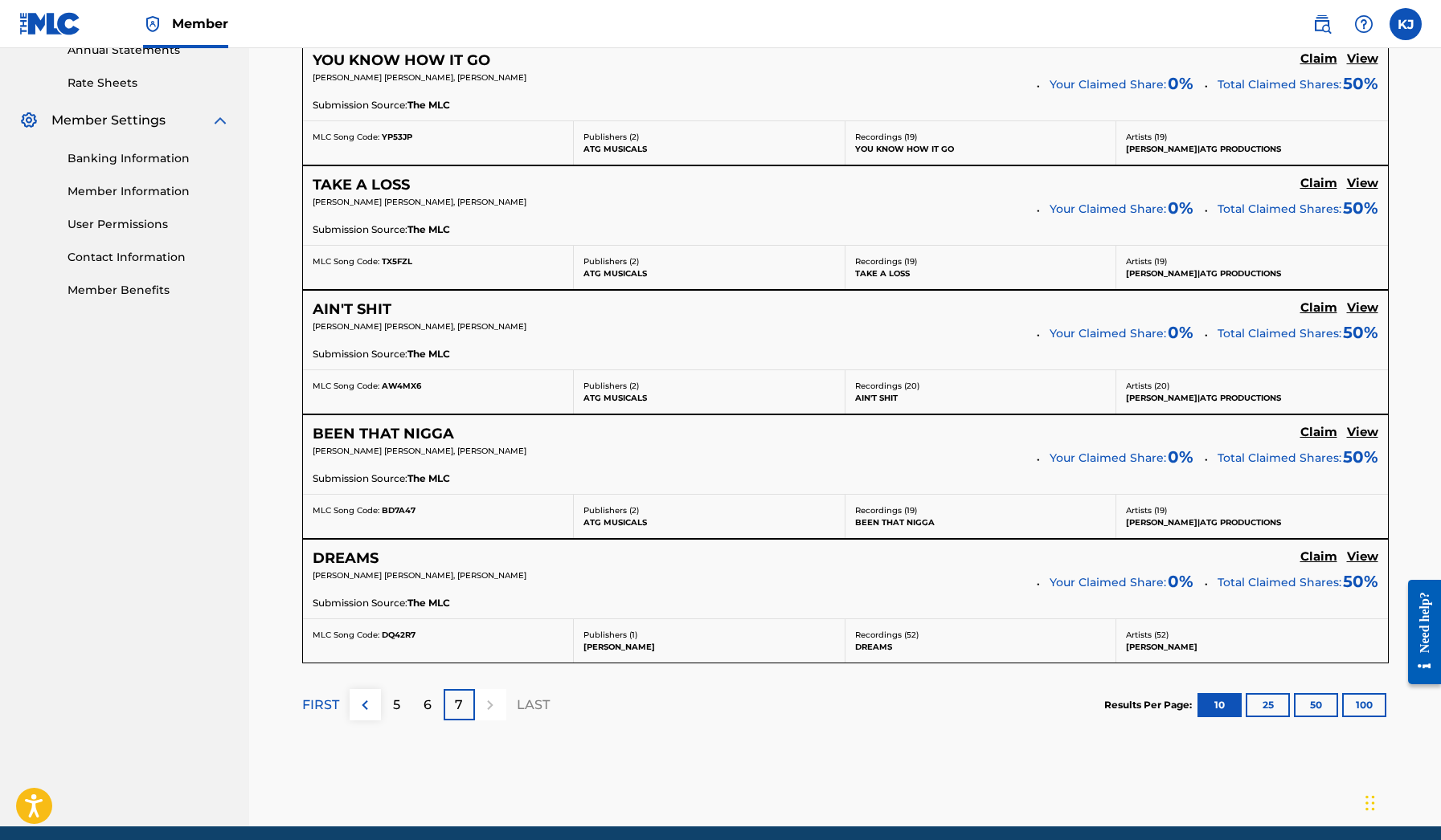
scroll to position [651, 0]
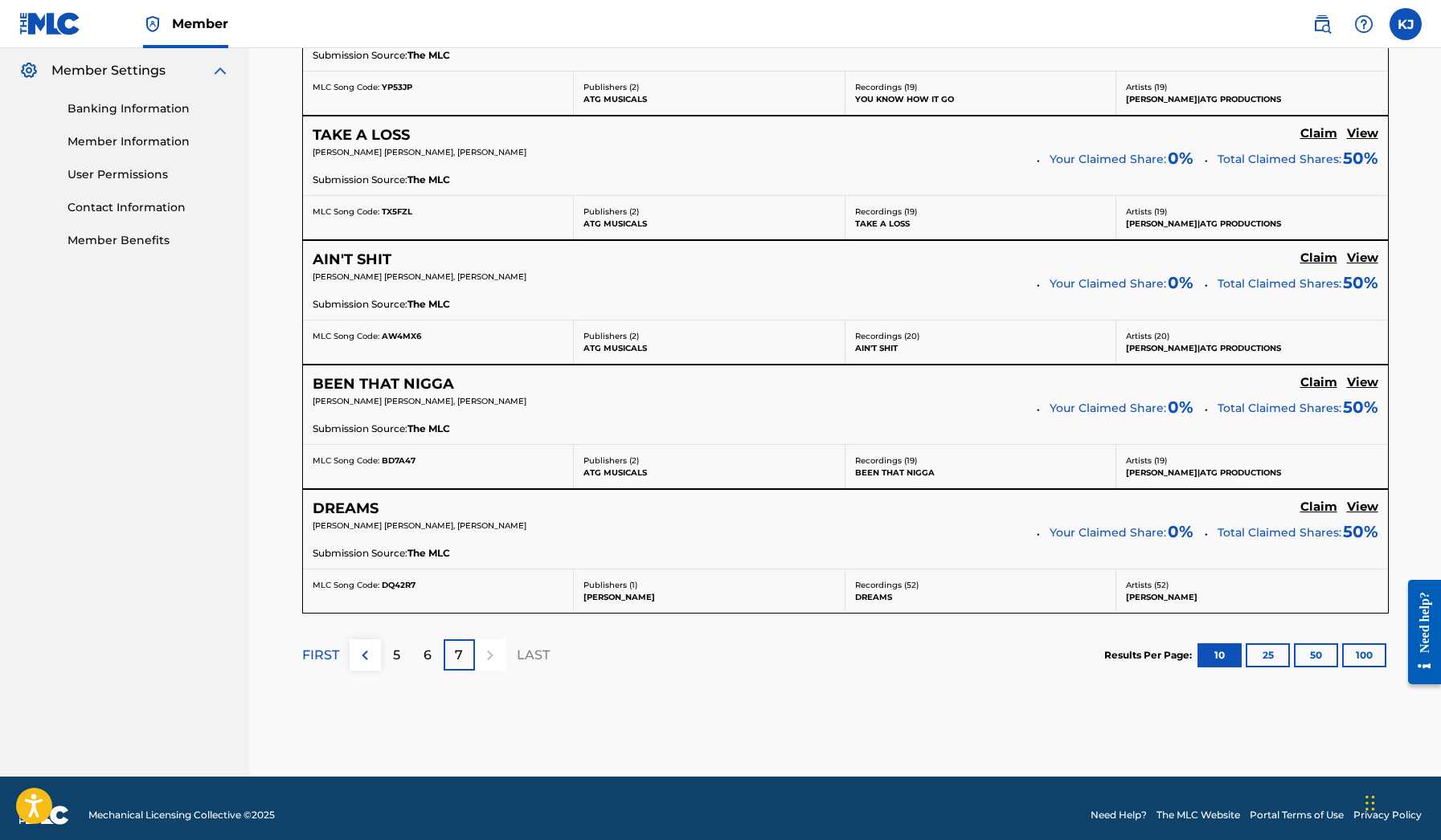
click at [498, 646] on div at bounding box center [490, 654] width 31 height 31
click at [375, 504] on h5 "DREAMS" at bounding box center [346, 509] width 66 height 19
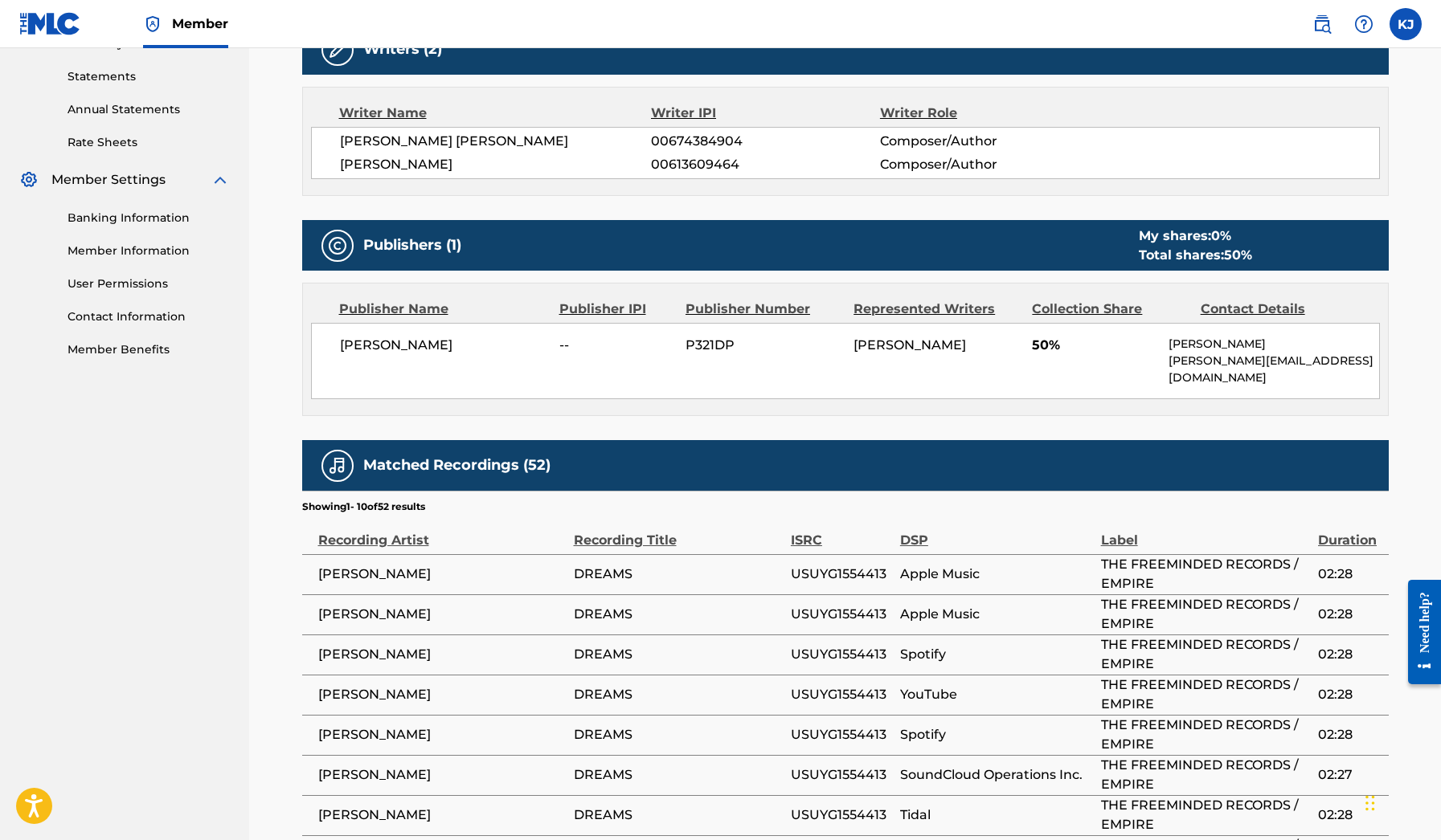
scroll to position [536, 0]
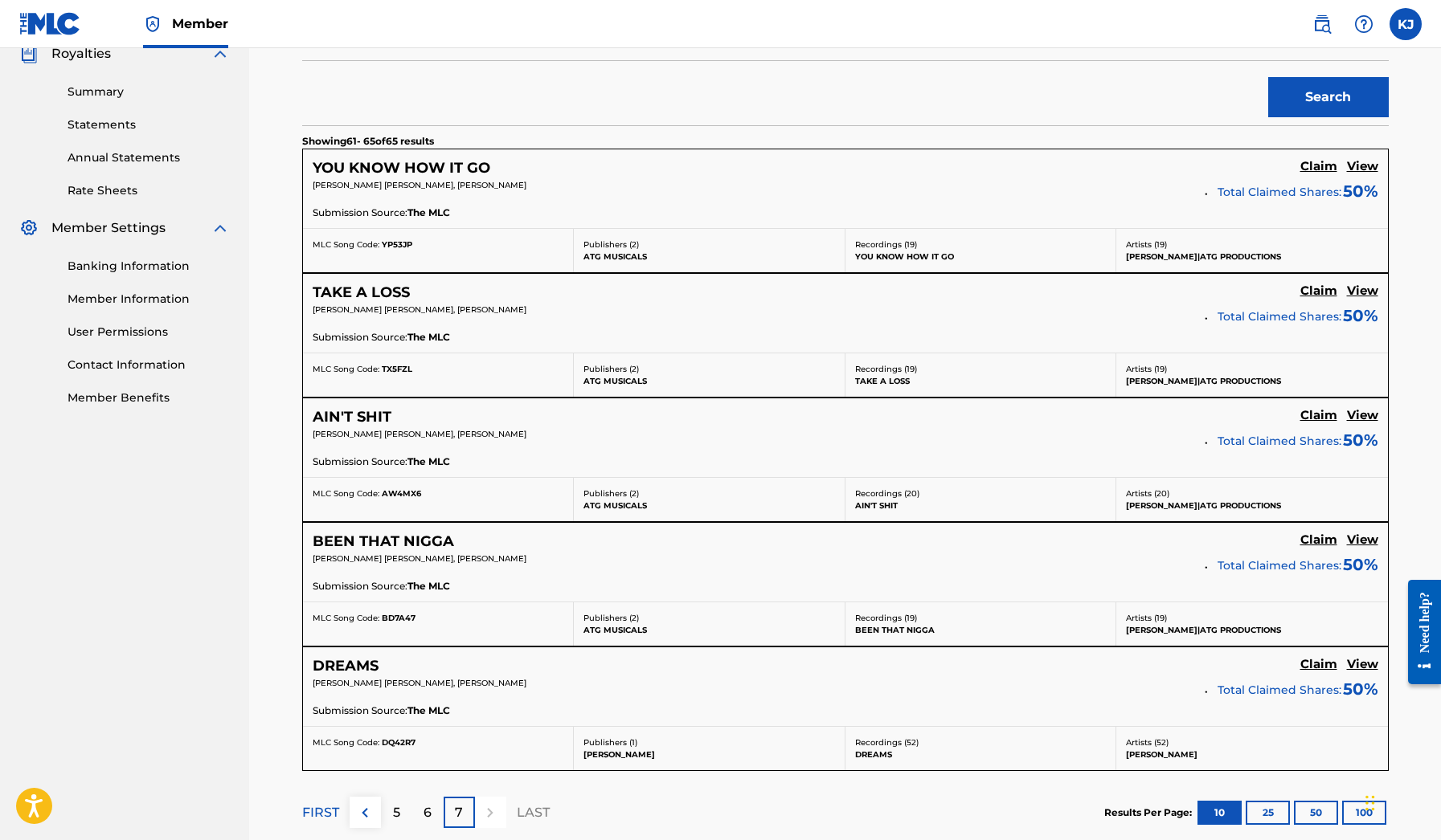
scroll to position [628, 0]
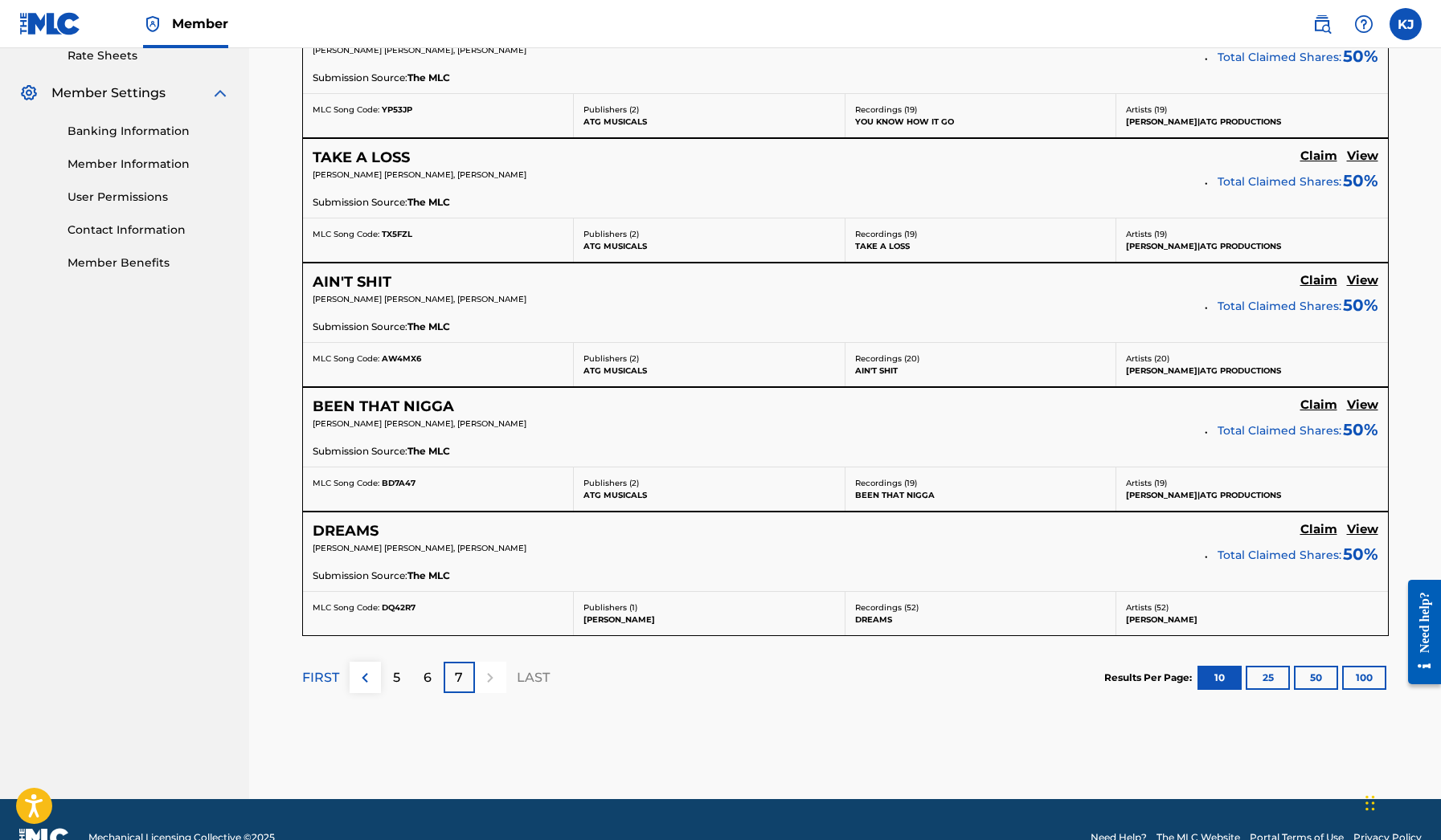
click at [430, 683] on p "6" at bounding box center [428, 678] width 8 height 19
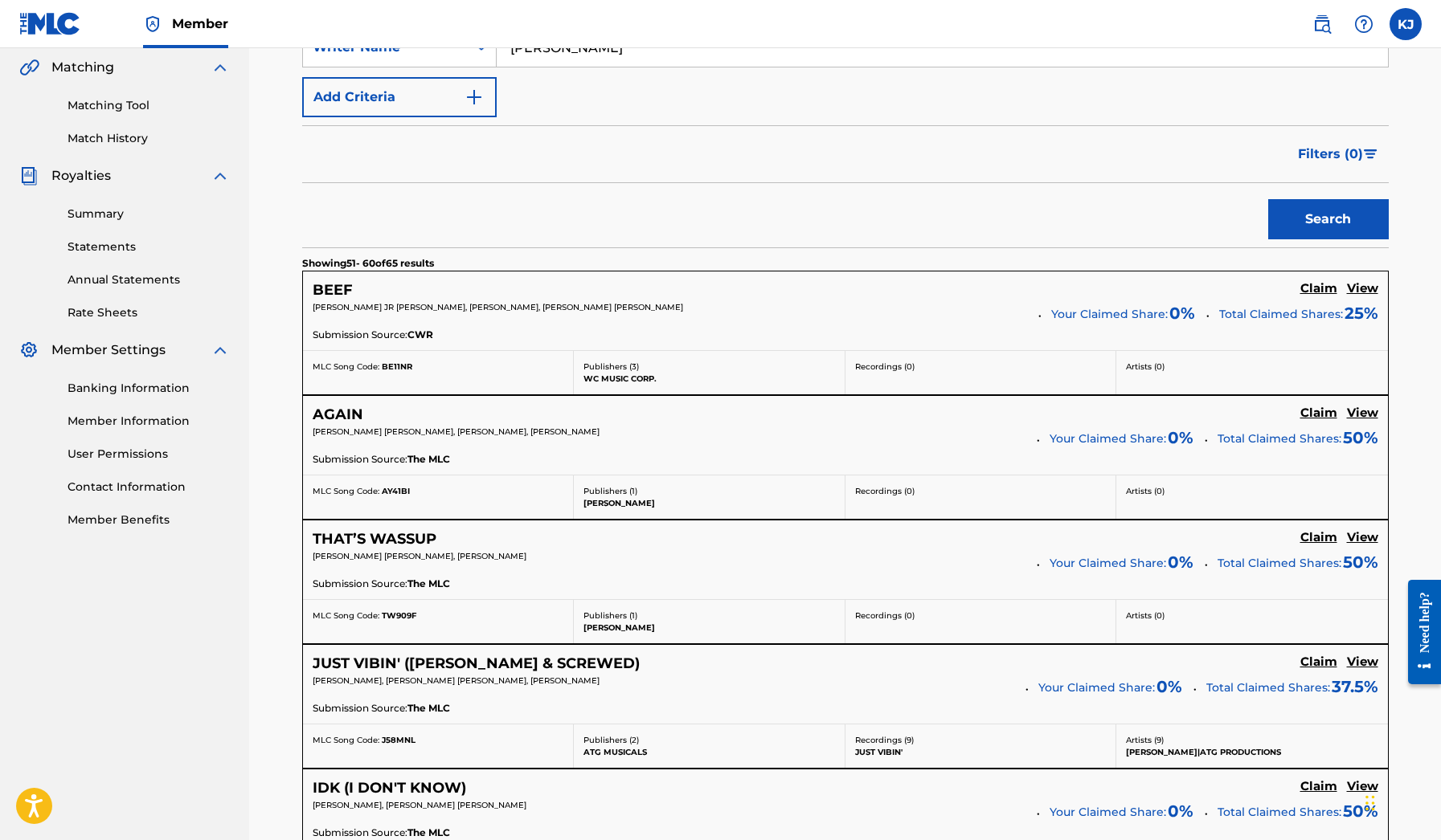
scroll to position [374, 0]
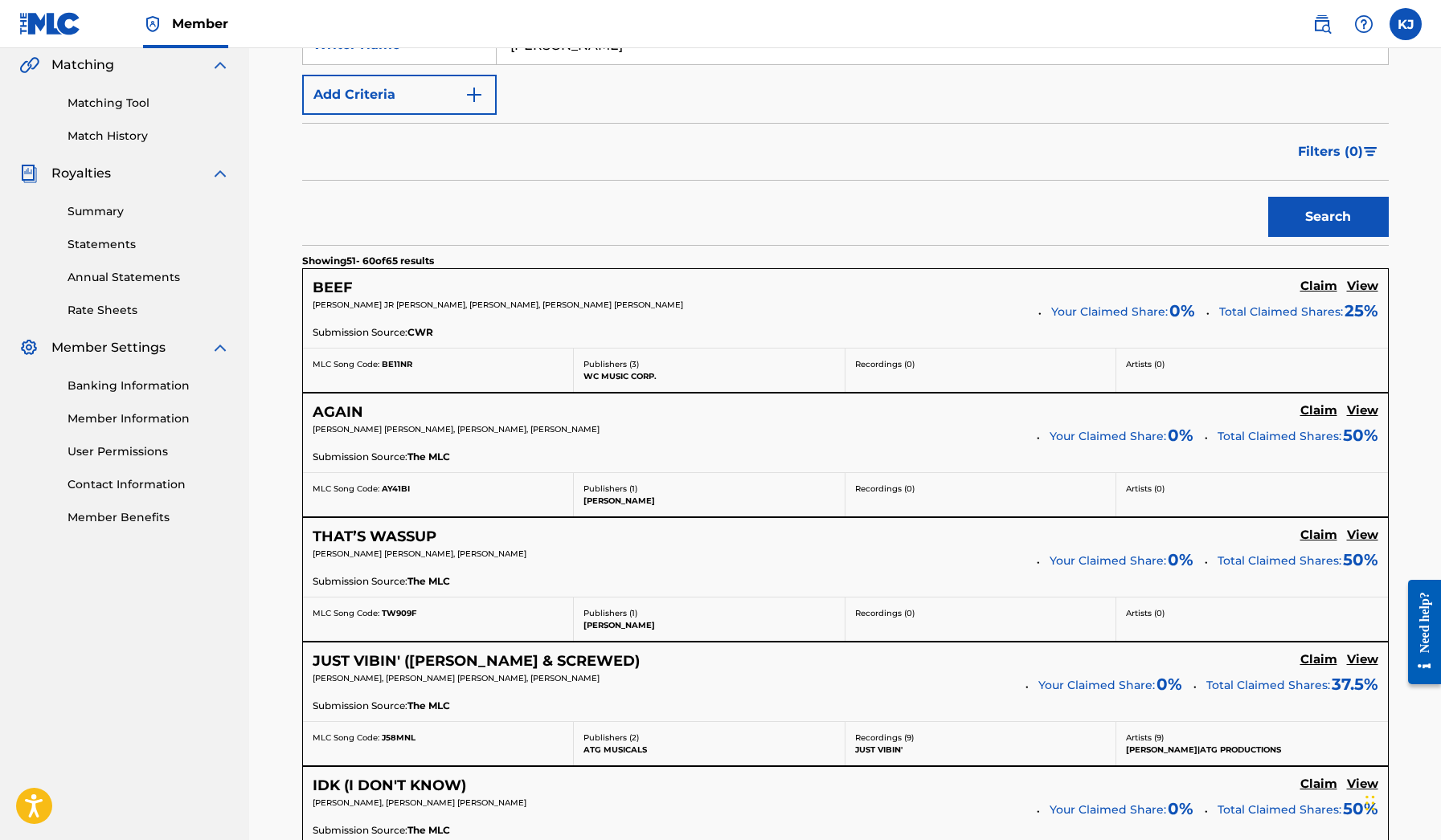
click at [330, 281] on h5 "BEEF" at bounding box center [333, 288] width 40 height 19
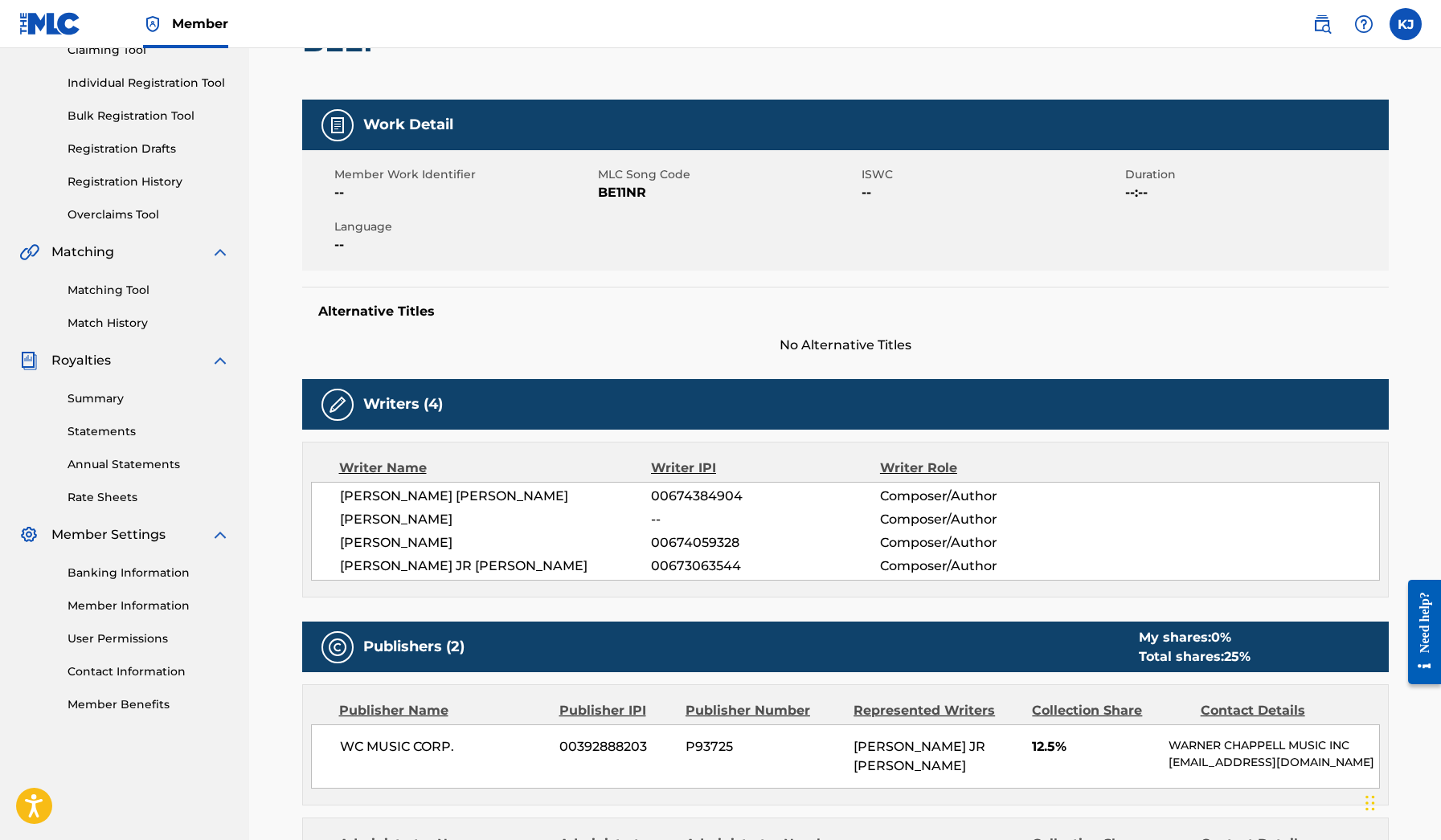
scroll to position [2, 0]
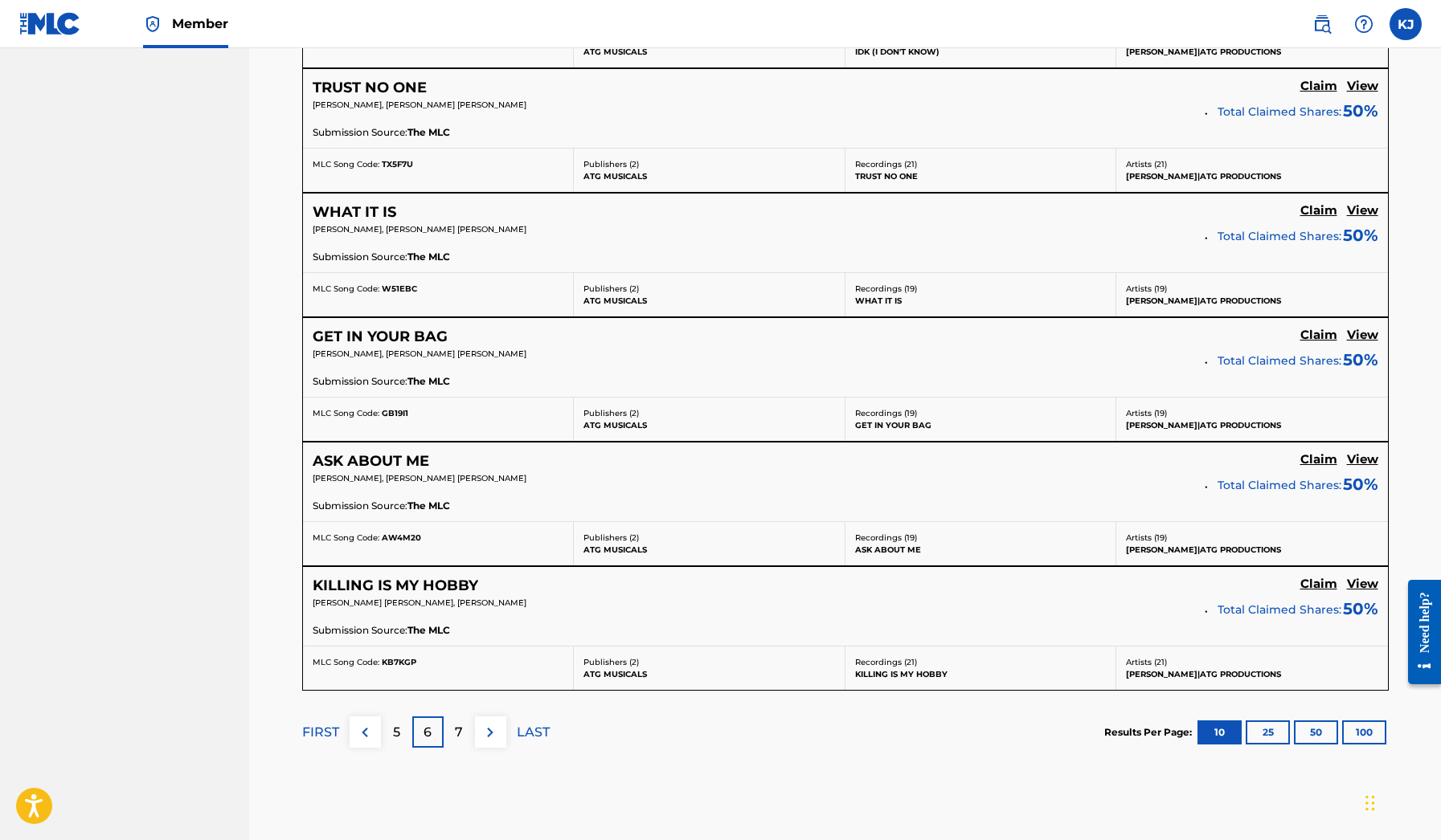
scroll to position [1215, 0]
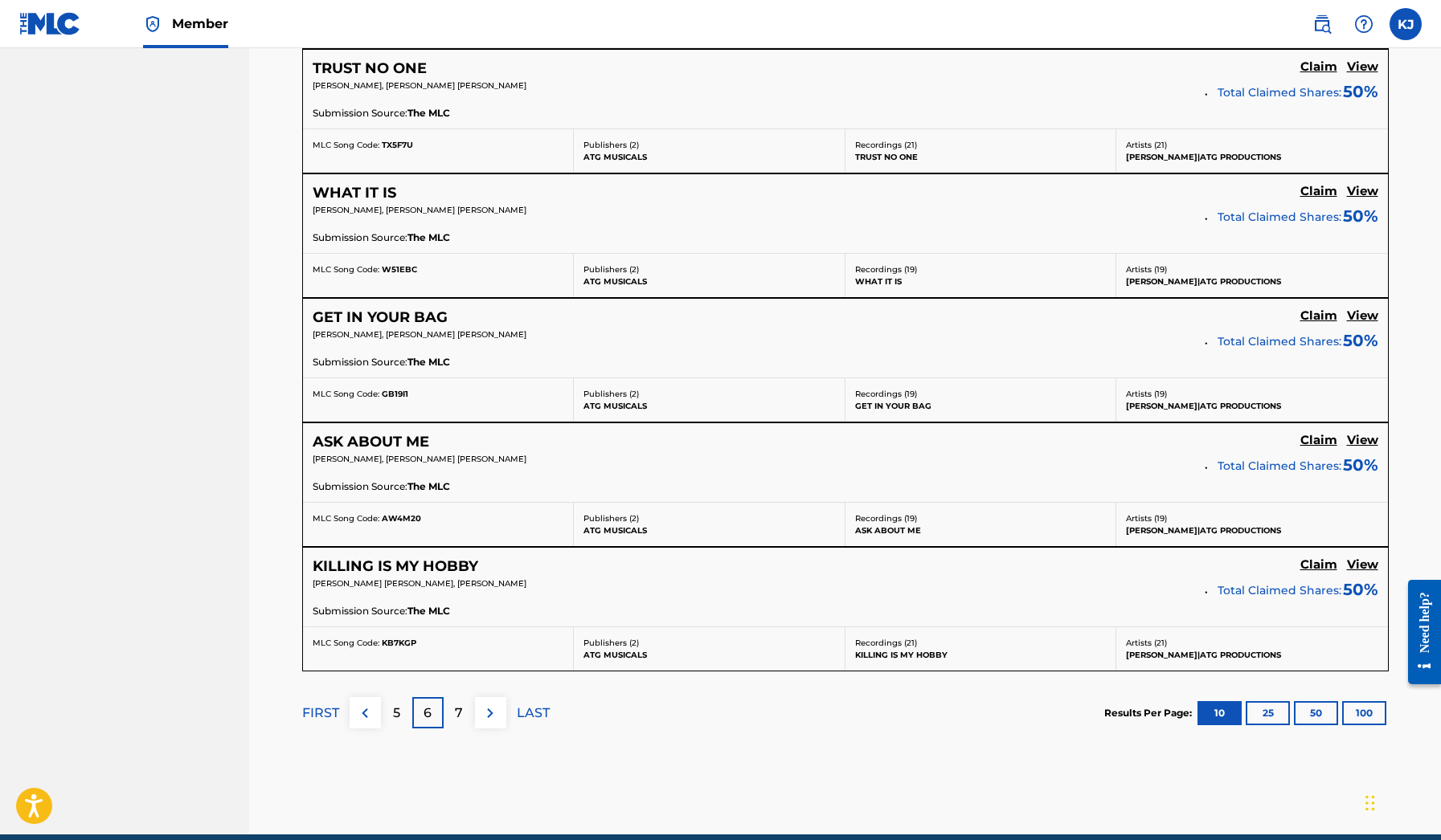
click at [396, 708] on p "5" at bounding box center [397, 713] width 8 height 19
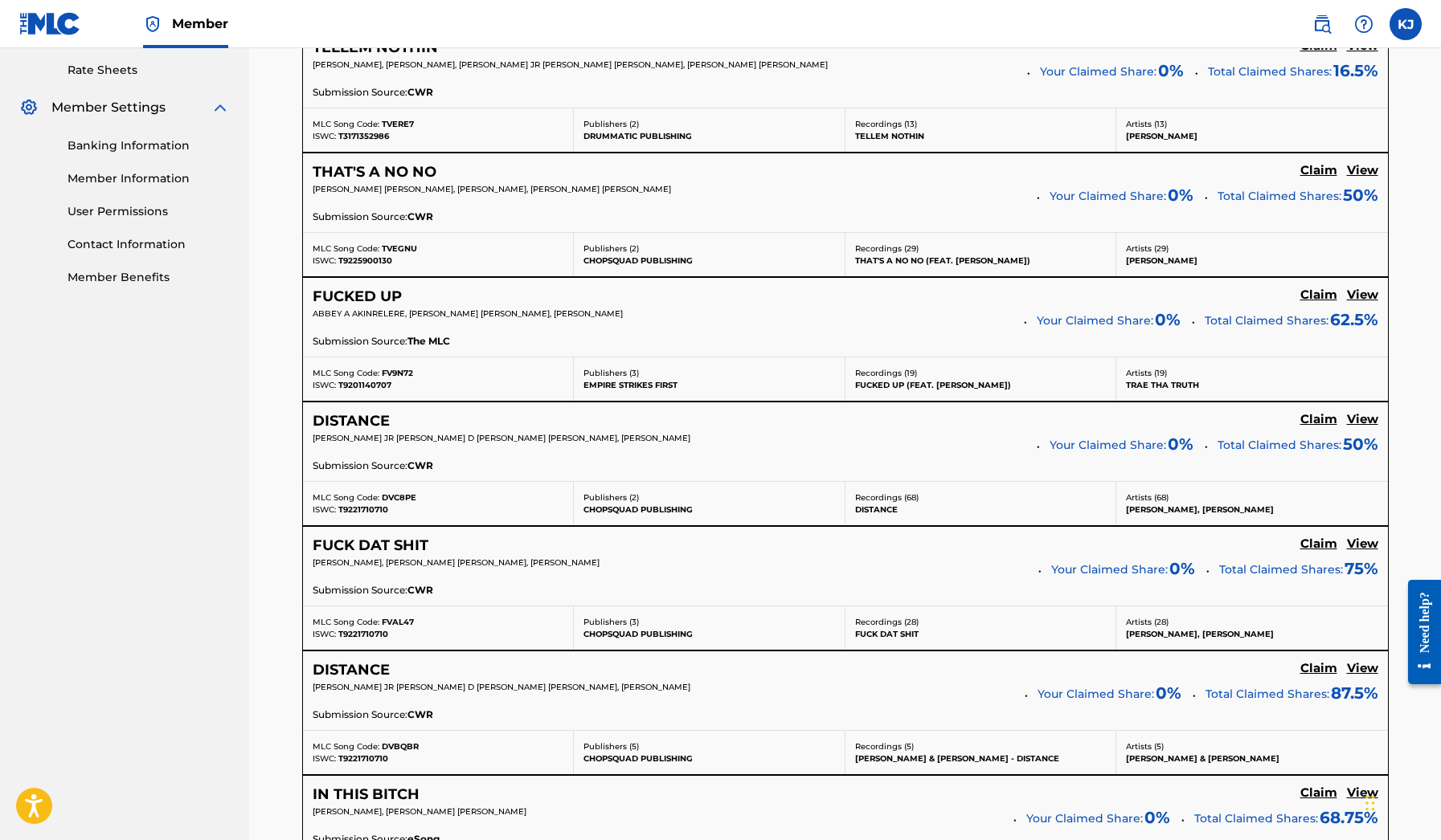
scroll to position [660, 0]
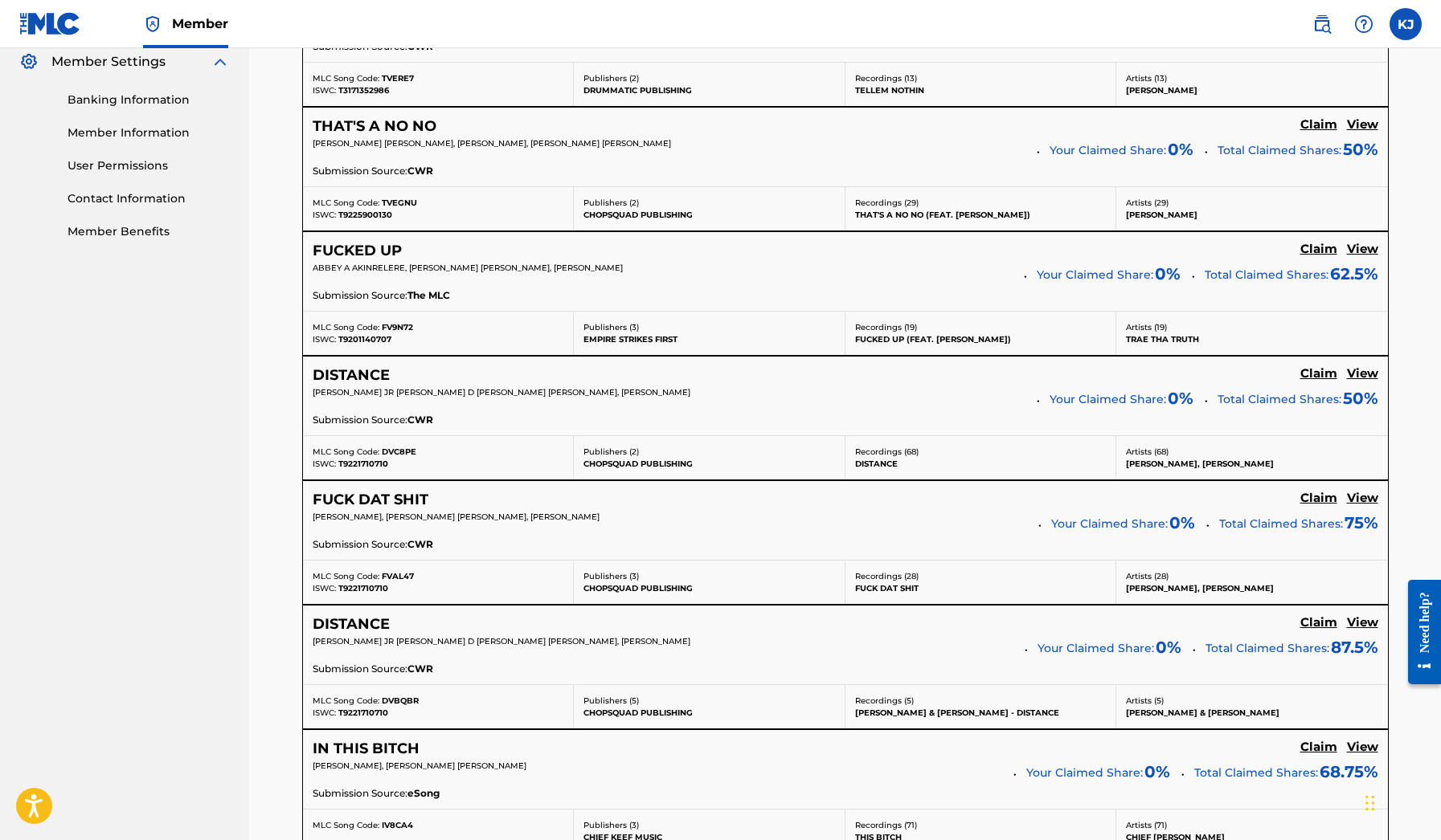
click at [394, 494] on h5 "FUCK DAT SHIT" at bounding box center [370, 500] width 116 height 19
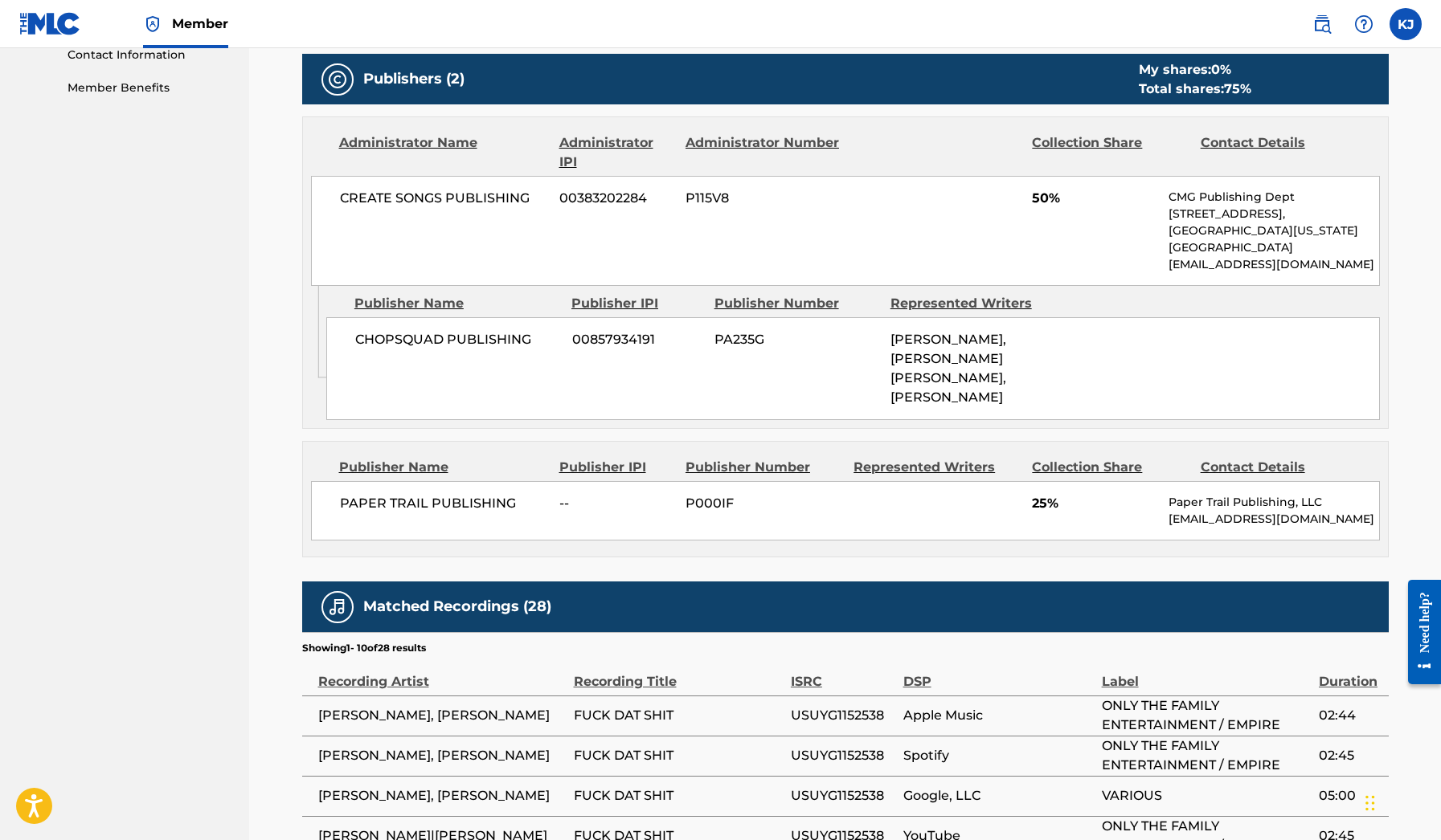
scroll to position [724, 0]
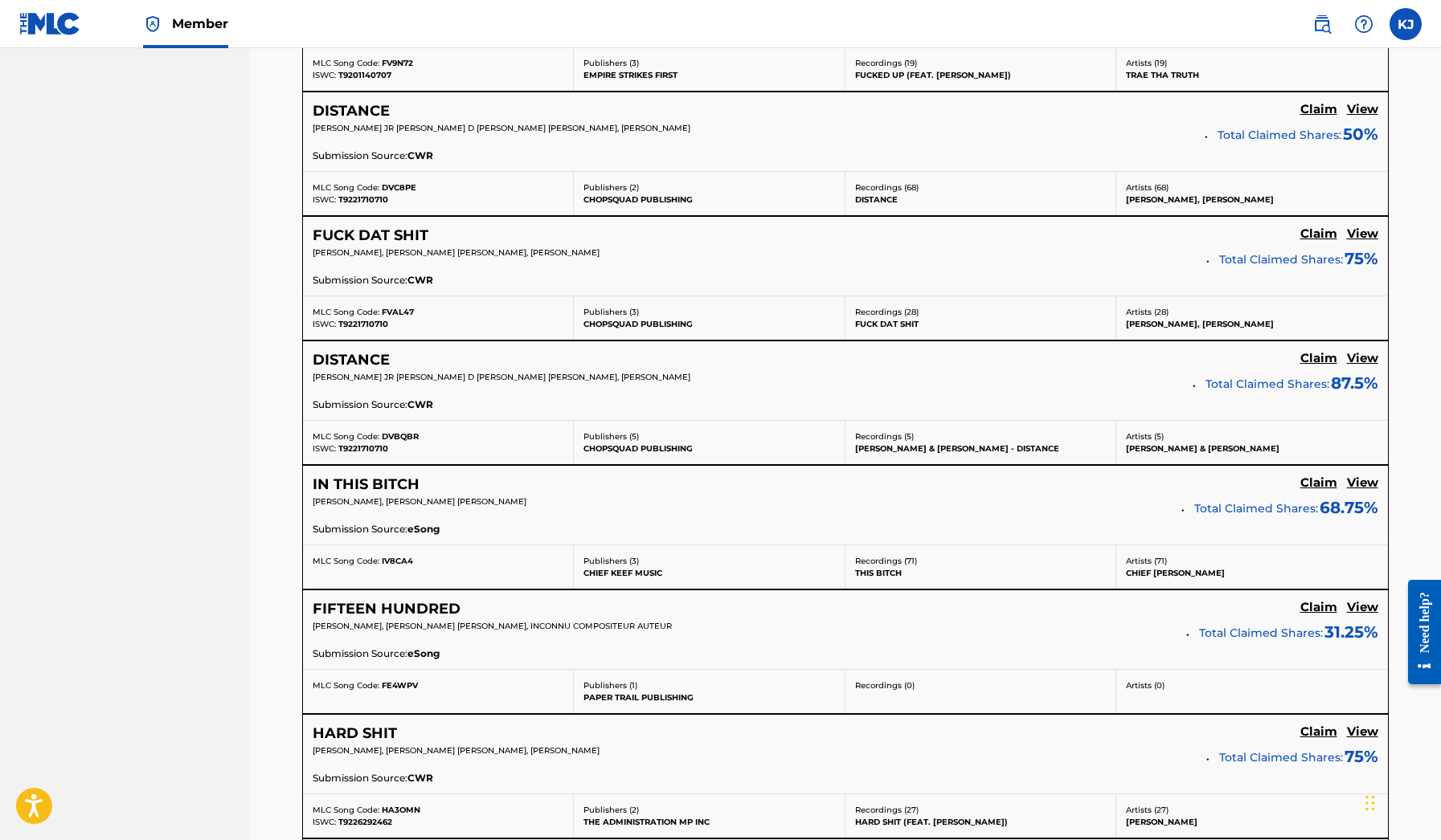
scroll to position [944, 0]
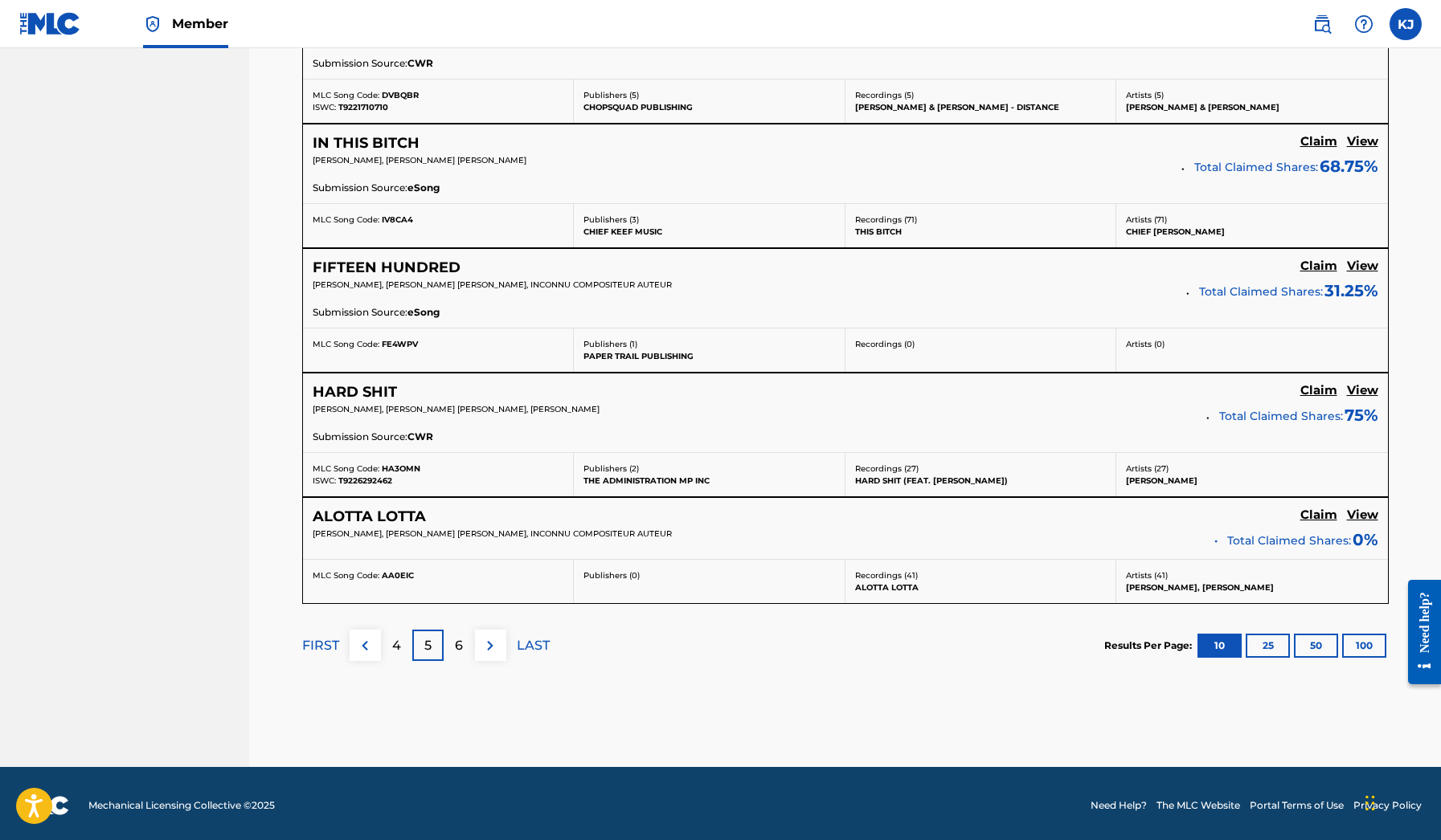
click at [394, 639] on p "4" at bounding box center [397, 646] width 8 height 19
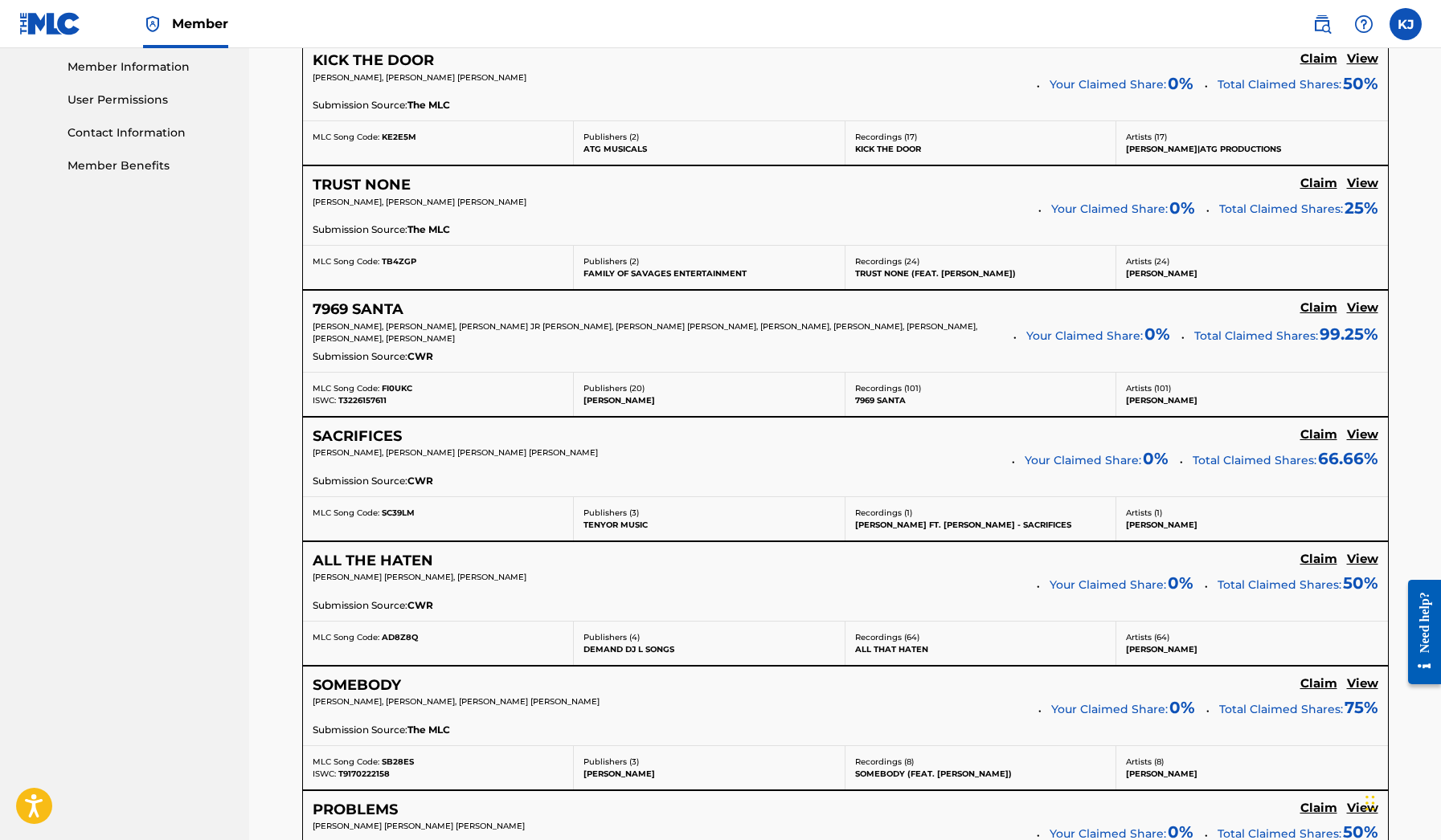
scroll to position [803, 0]
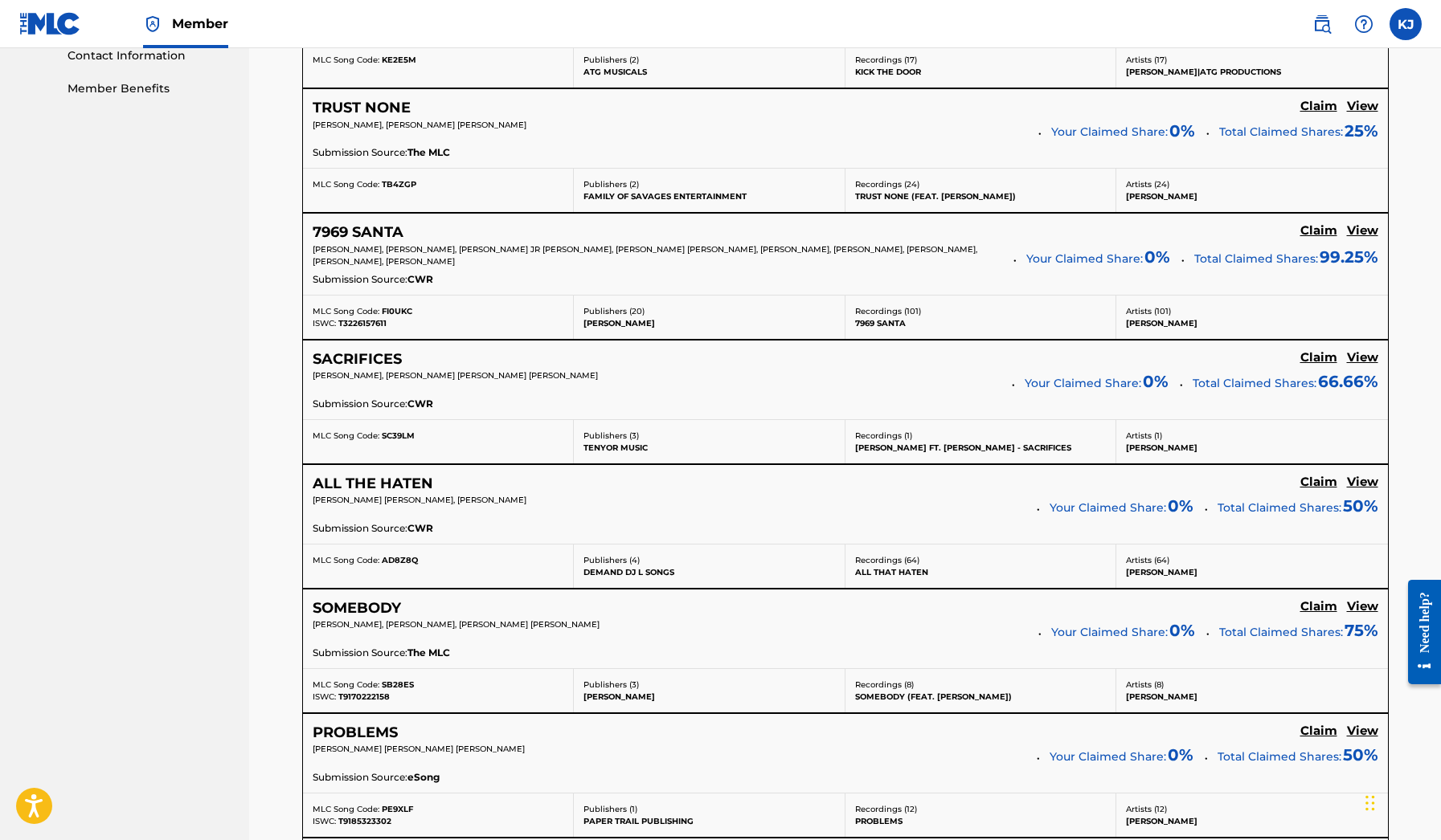
click at [364, 227] on h5 "7969 SANTA" at bounding box center [359, 233] width 91 height 19
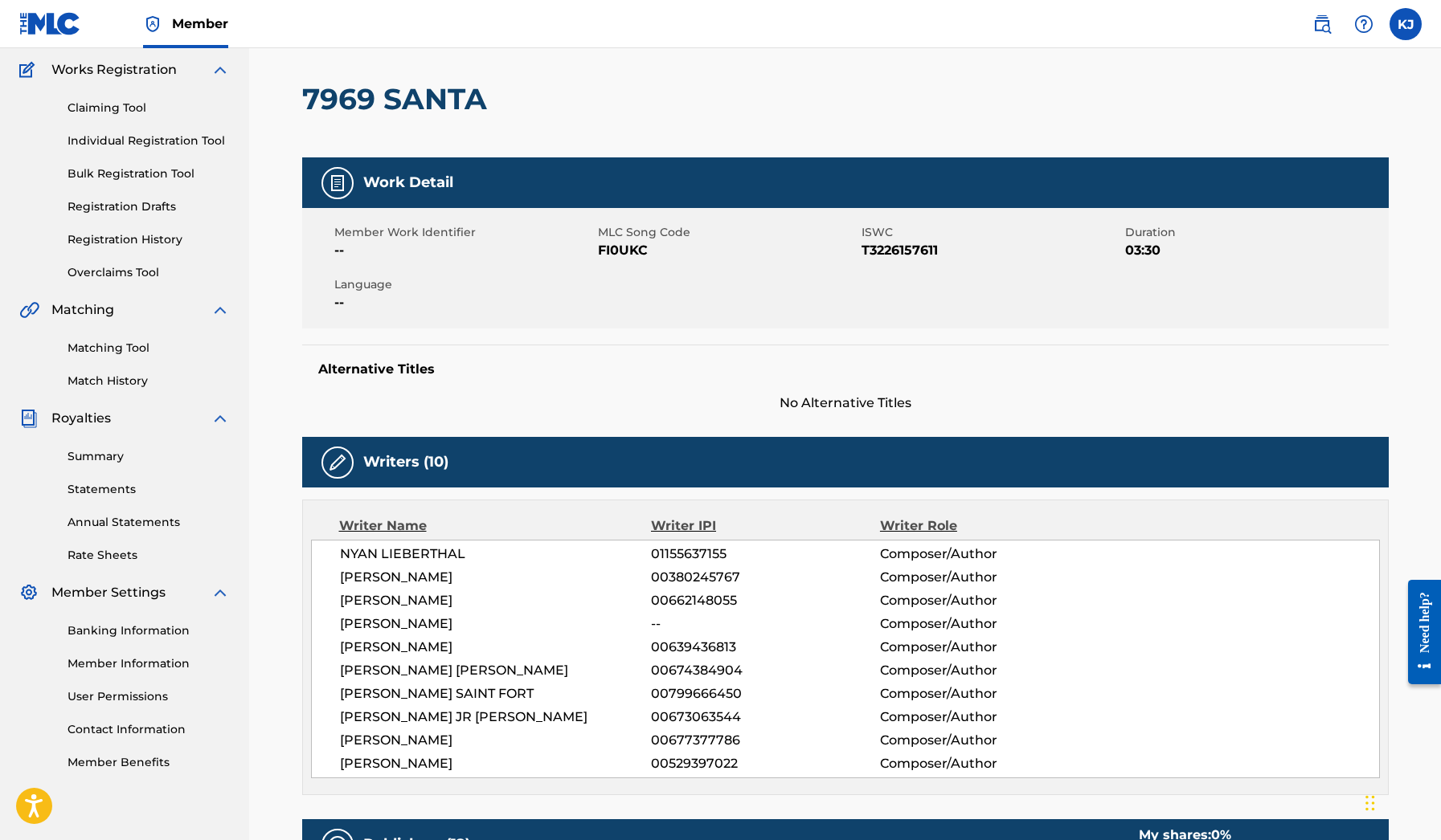
scroll to position [91, 0]
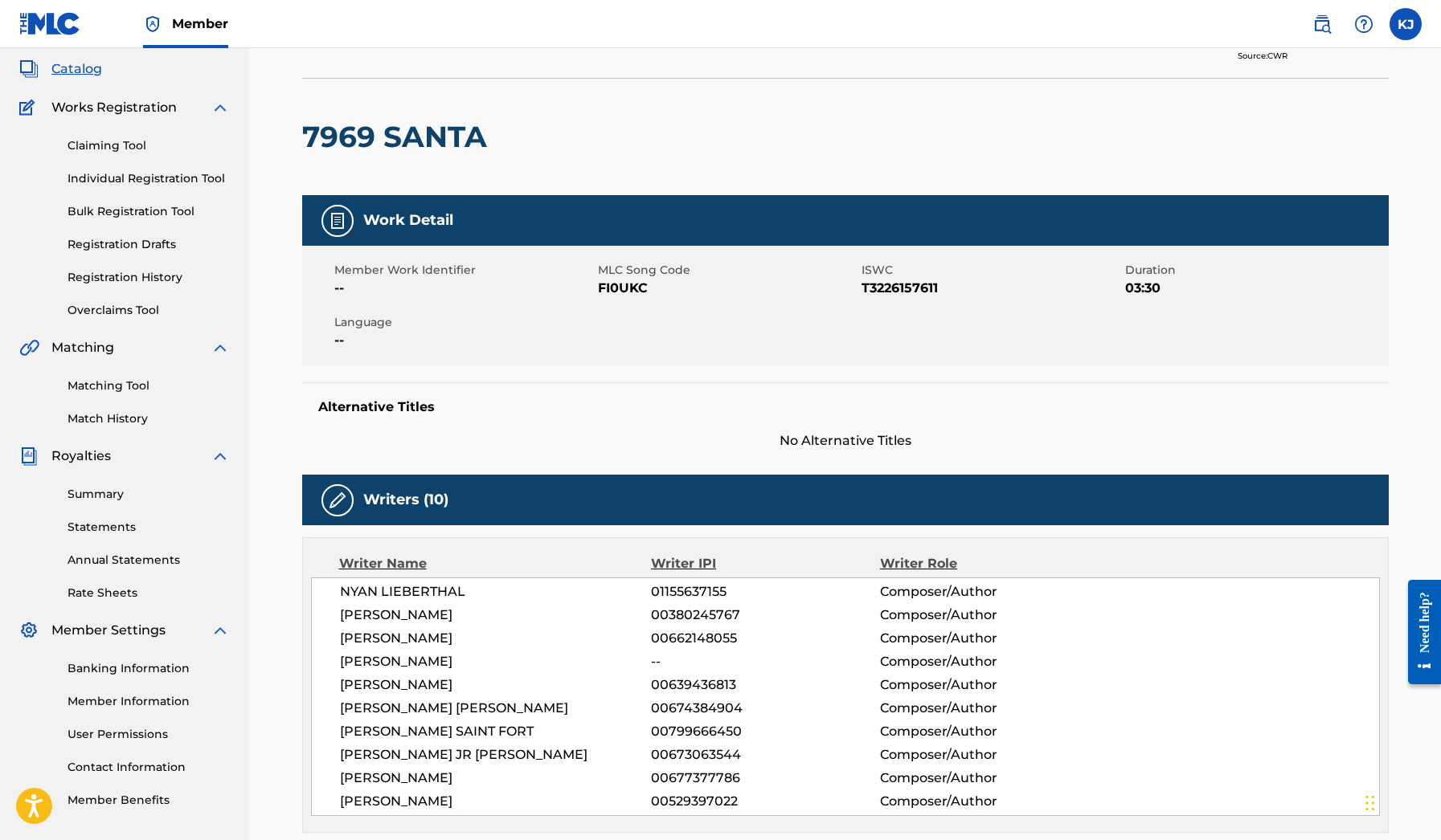
click at [364, 149] on h2 "7969 SANTA" at bounding box center [398, 137] width 193 height 36
copy div "7969 SANTA"
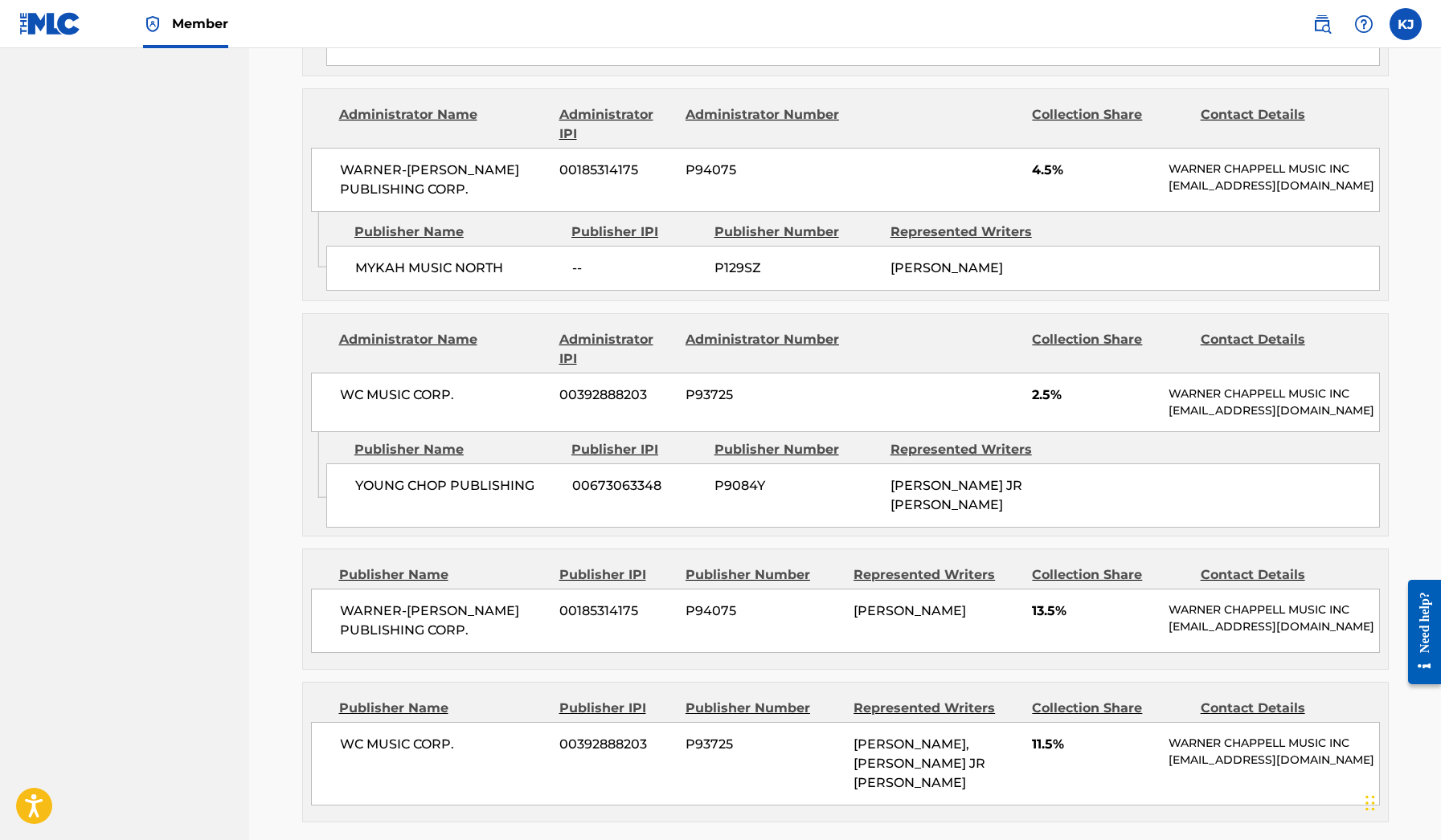
scroll to position [2839, 0]
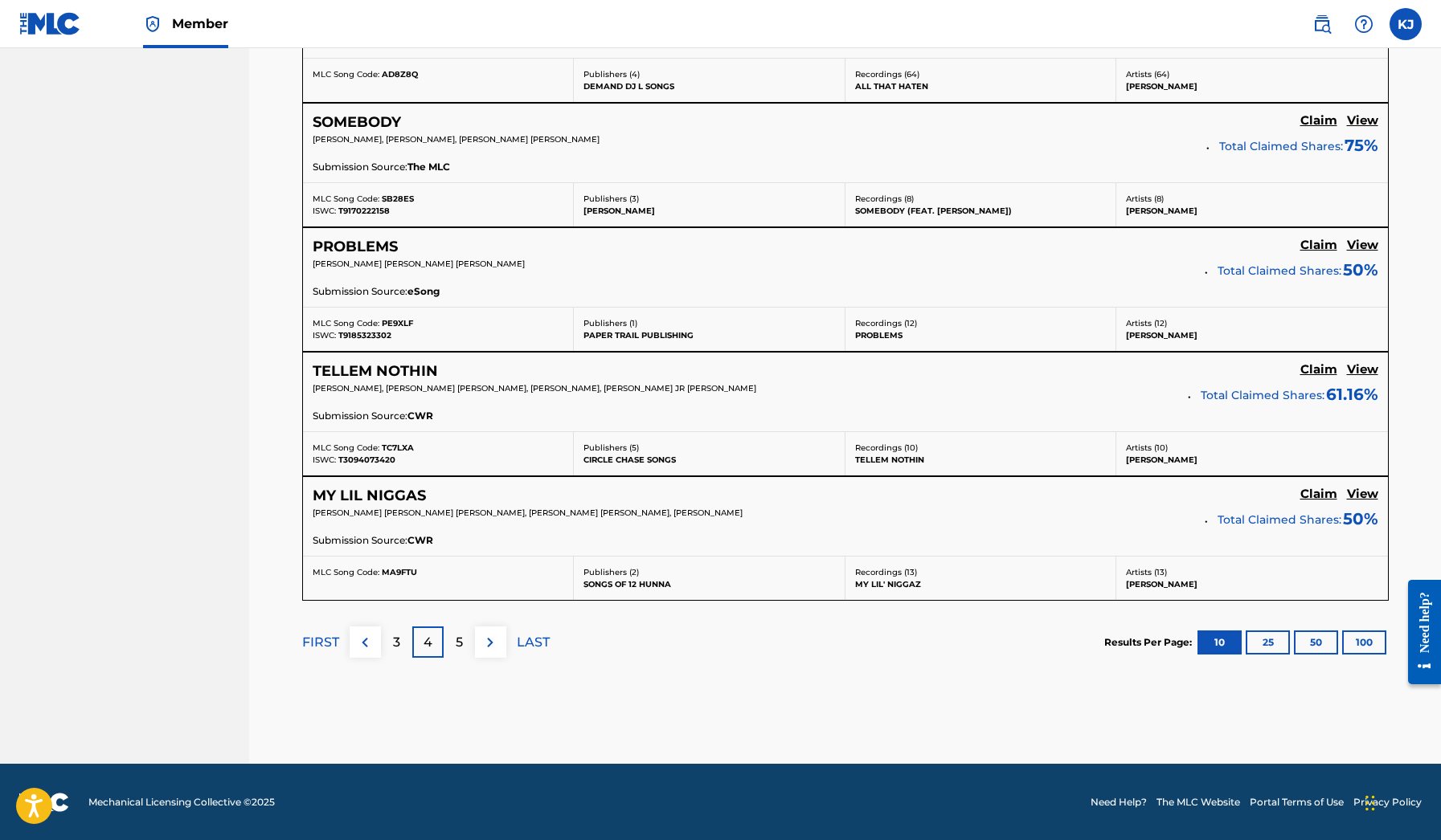
scroll to position [1285, 0]
click at [376, 502] on h5 "MY LIL NIGGAS" at bounding box center [370, 497] width 113 height 19
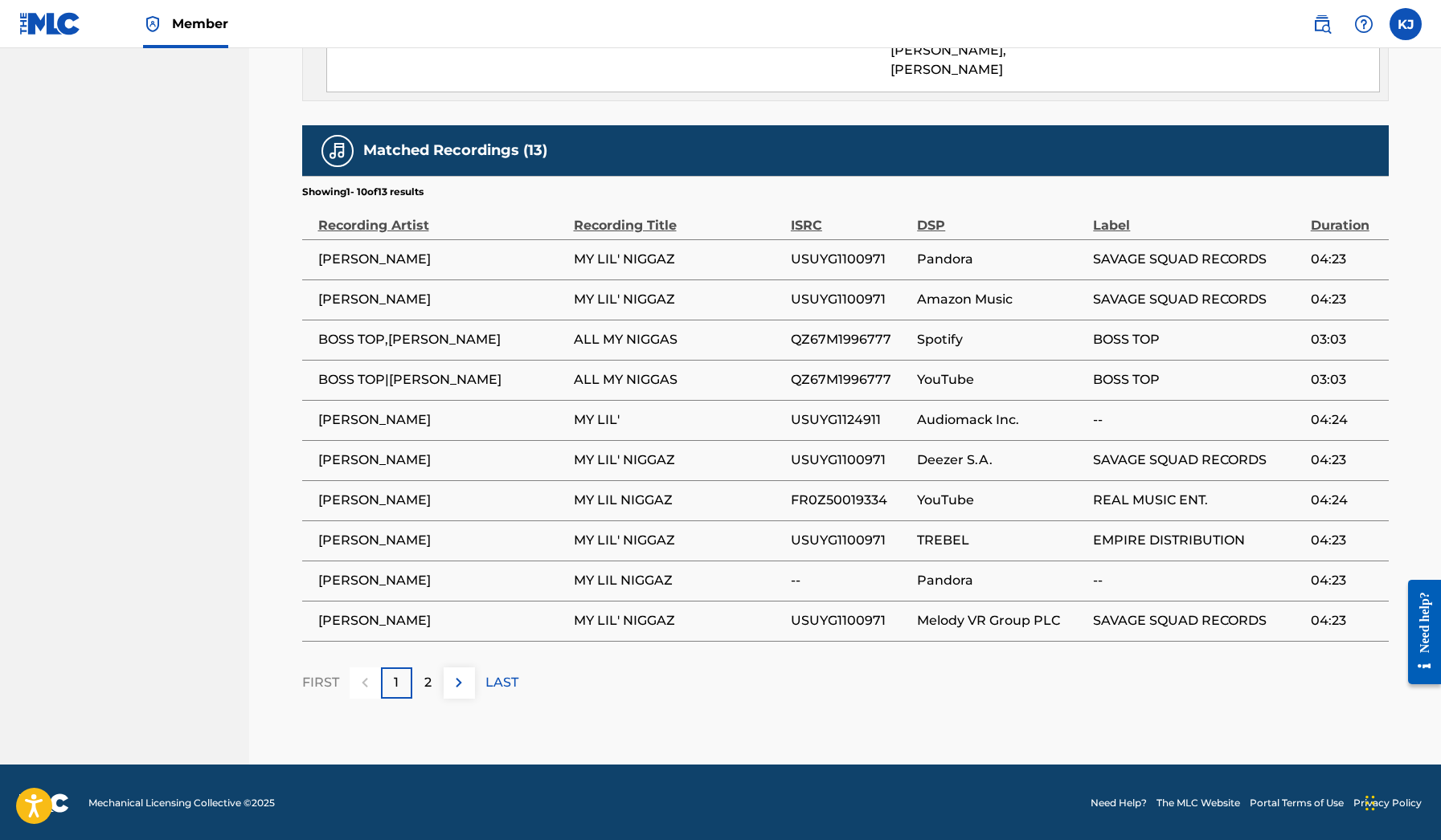
scroll to position [1074, 0]
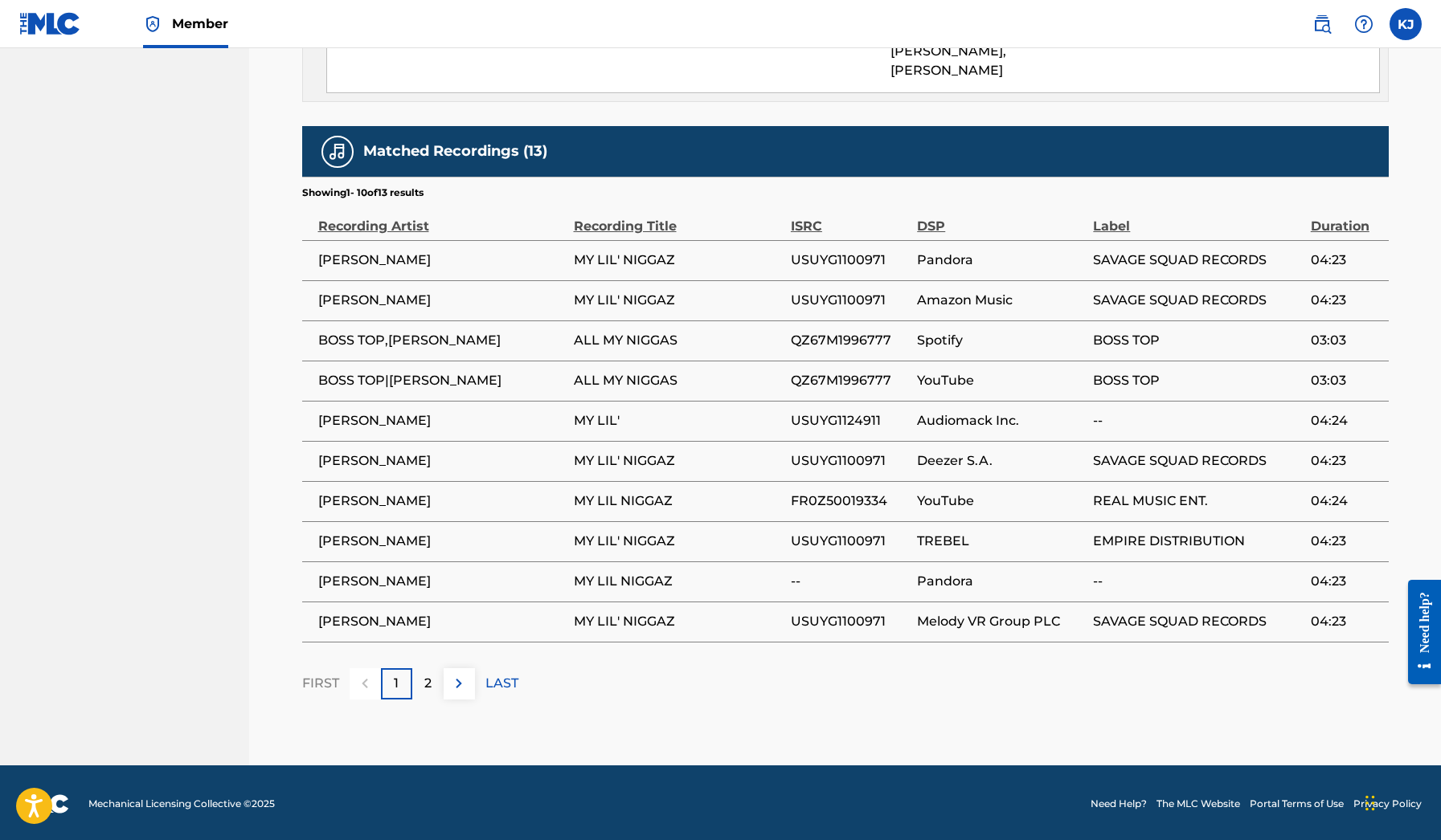
click at [371, 692] on div at bounding box center [364, 684] width 31 height 31
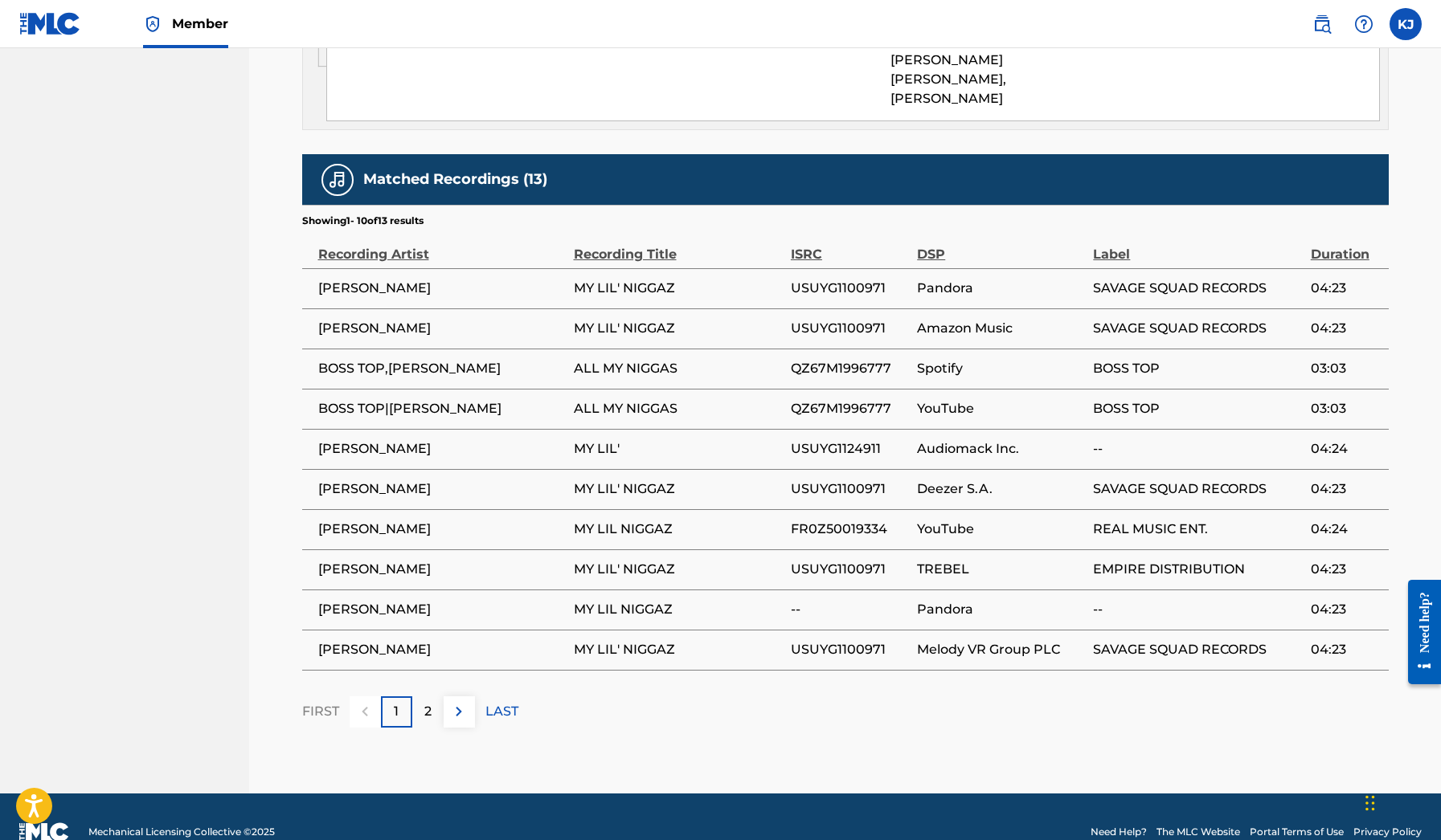
scroll to position [1064, 0]
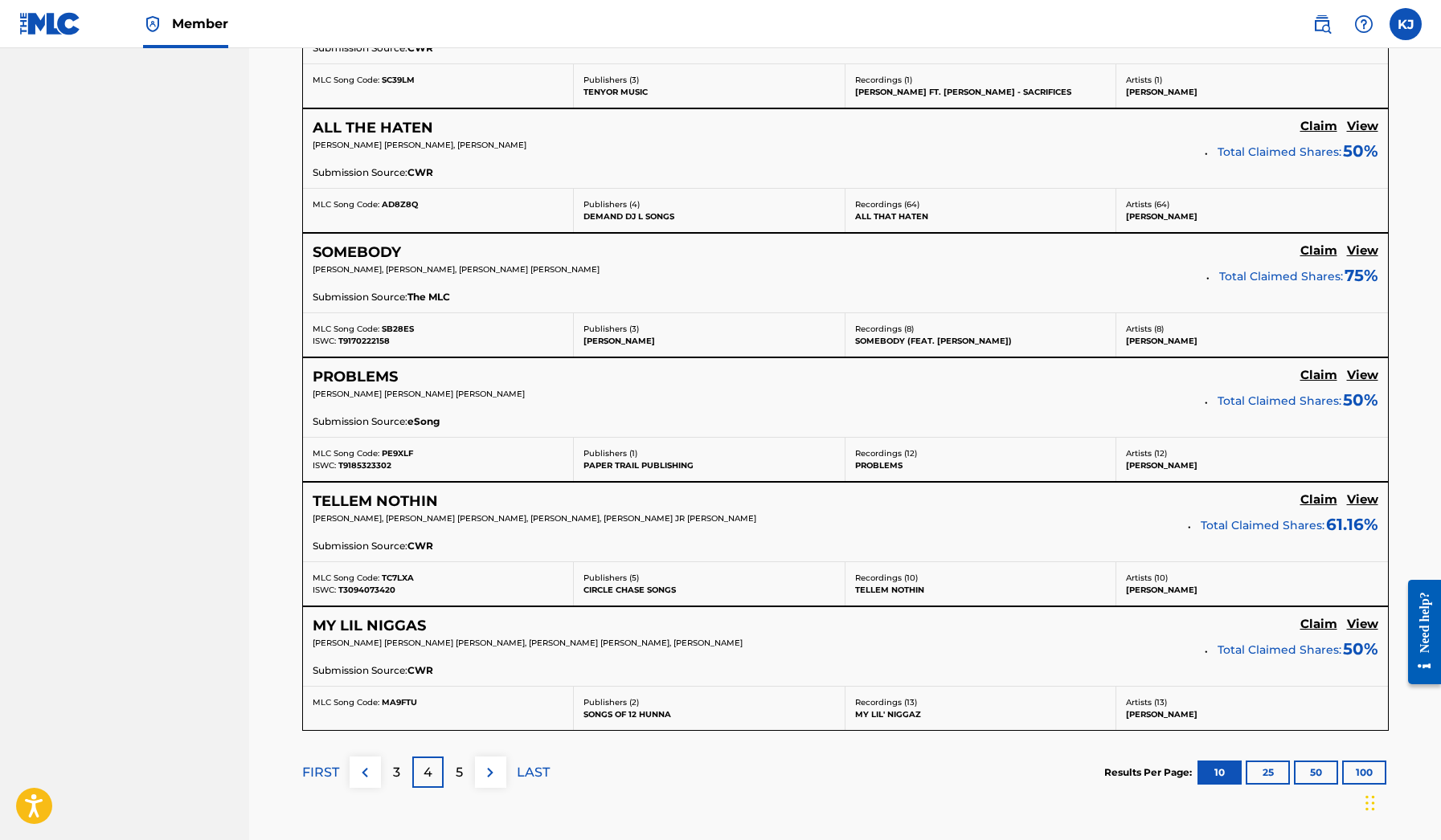
scroll to position [1194, 0]
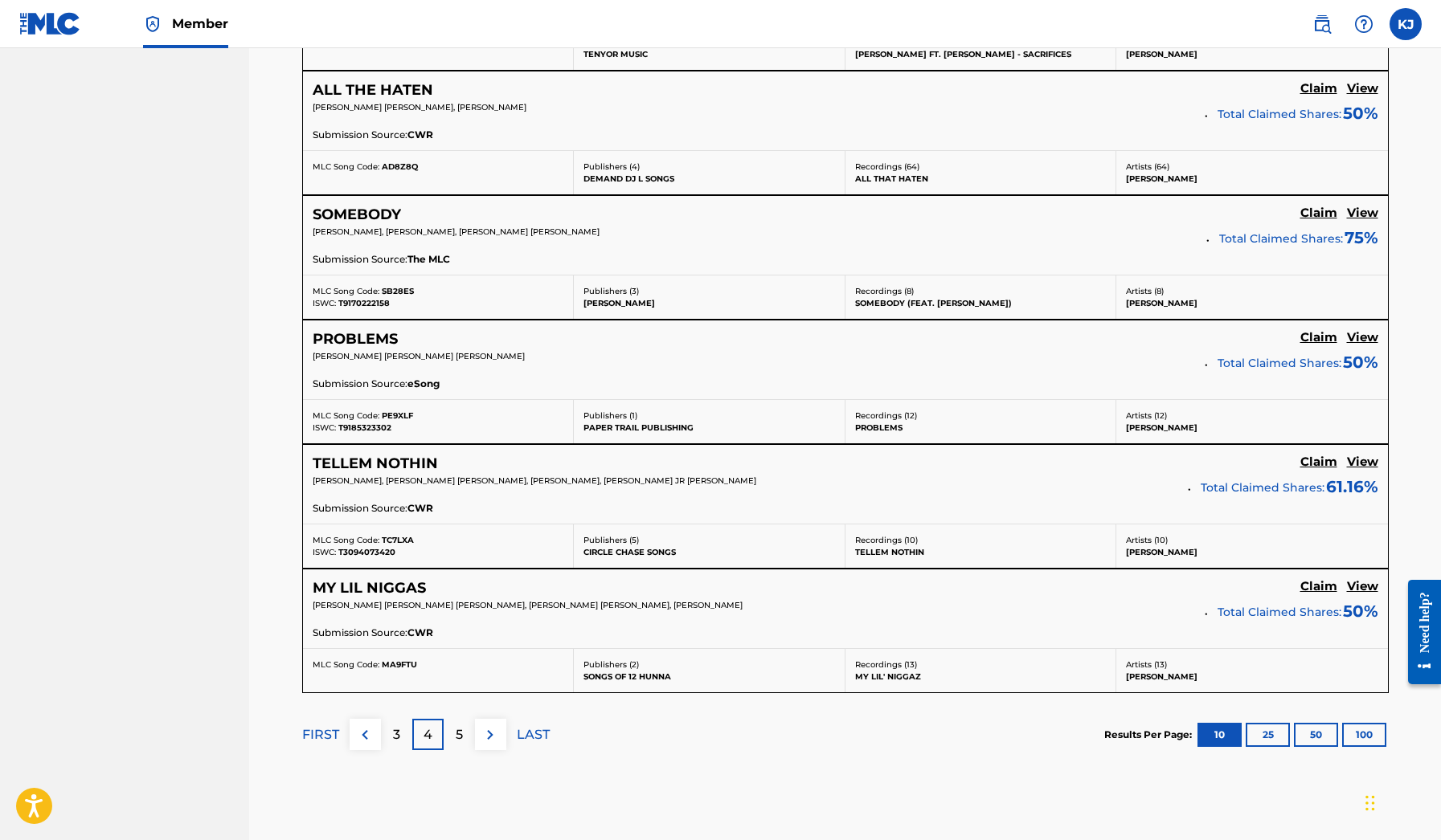
click at [397, 731] on p "3" at bounding box center [397, 735] width 8 height 19
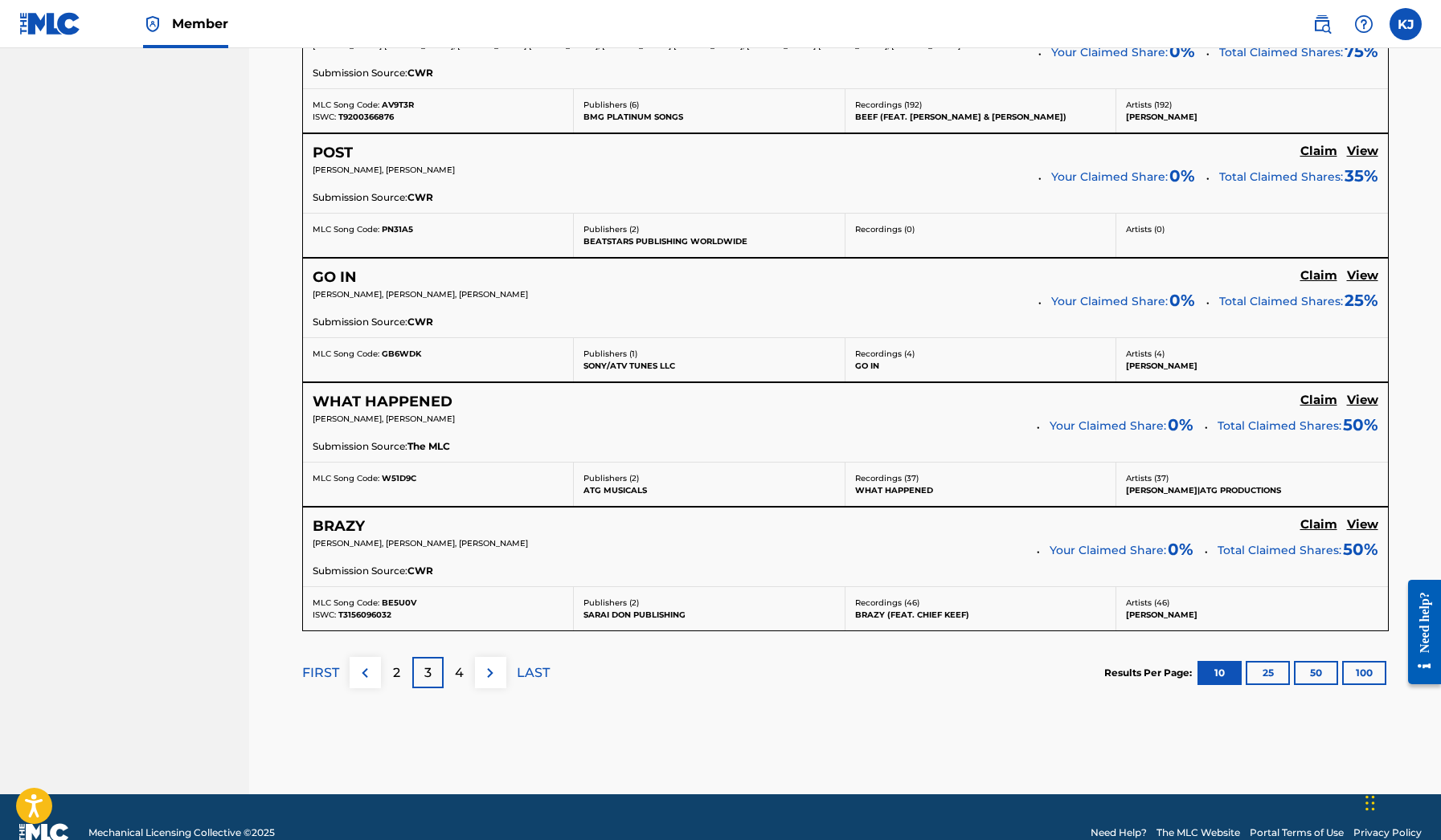
scroll to position [1254, 0]
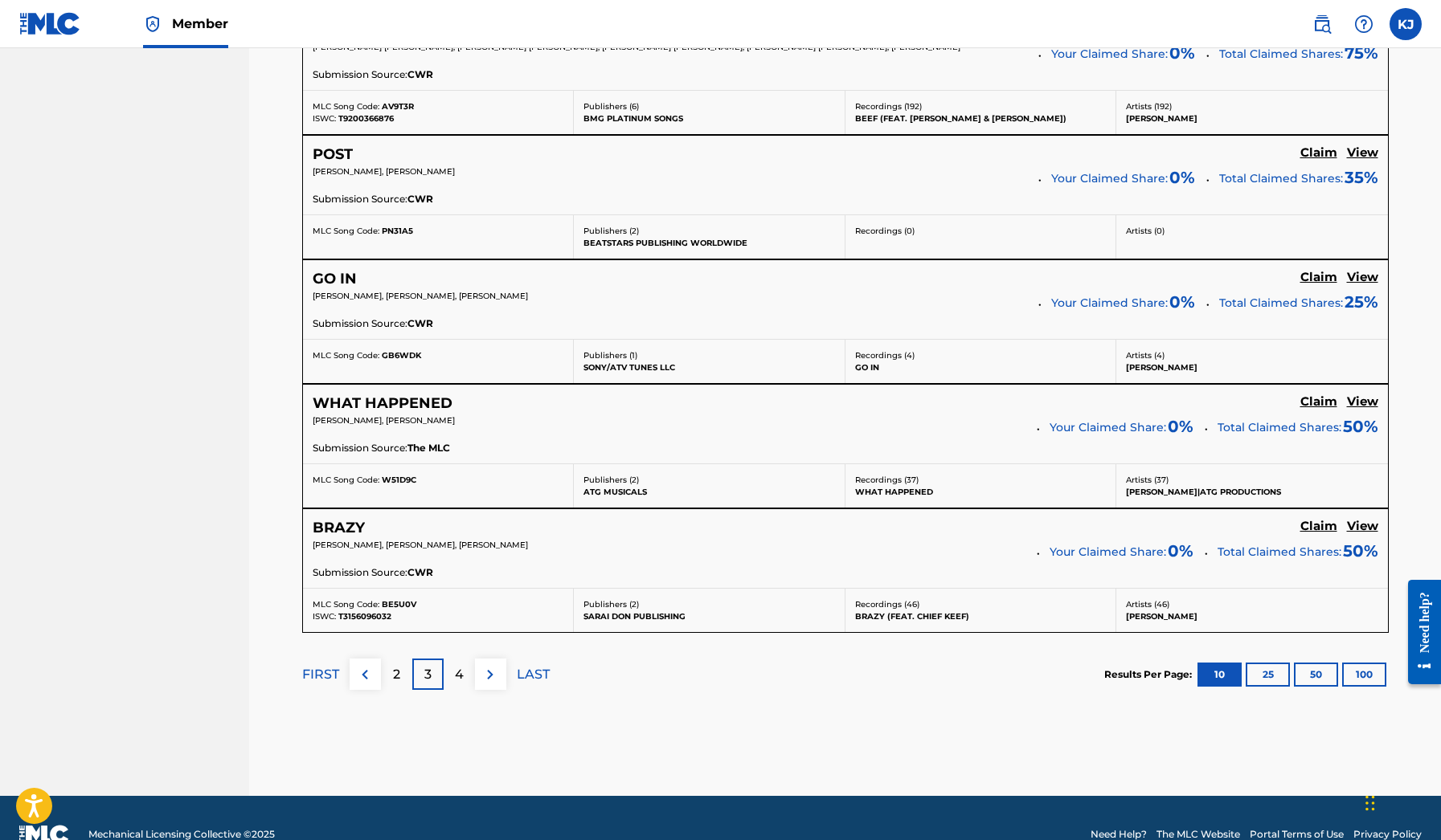
click at [354, 275] on h5 "GO IN" at bounding box center [335, 279] width 44 height 19
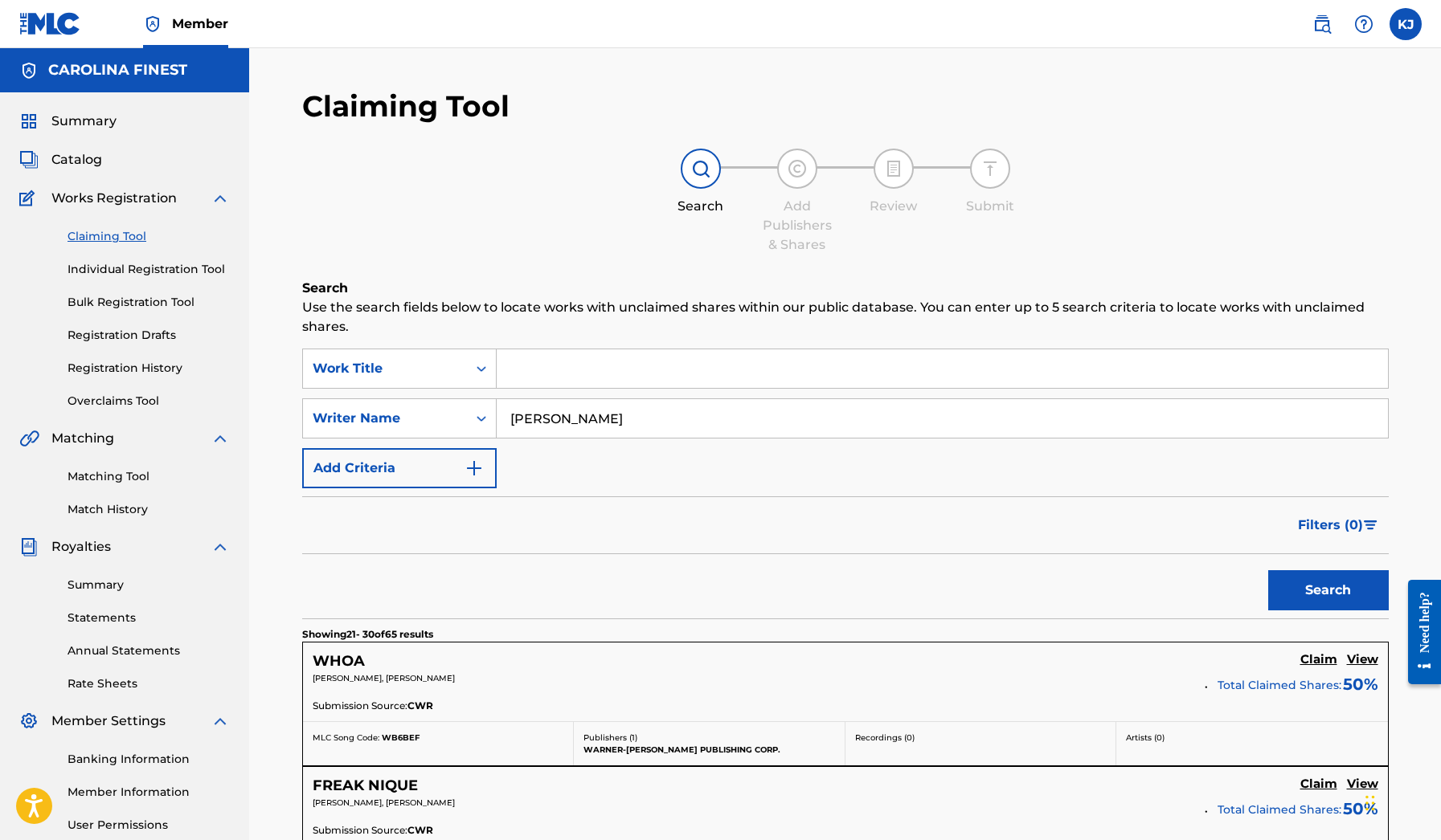
scroll to position [1192, 0]
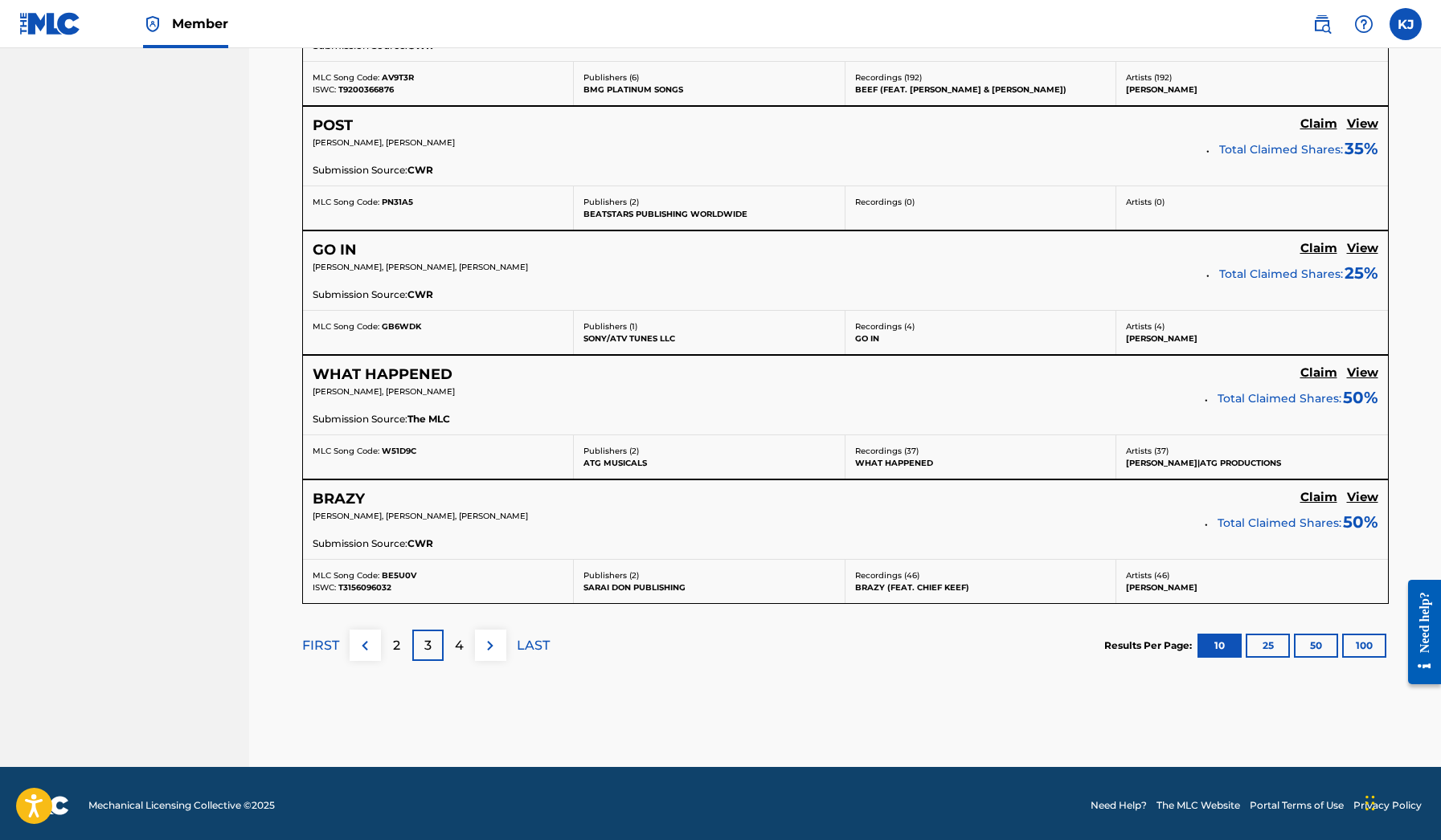
click at [368, 648] on img at bounding box center [364, 646] width 19 height 19
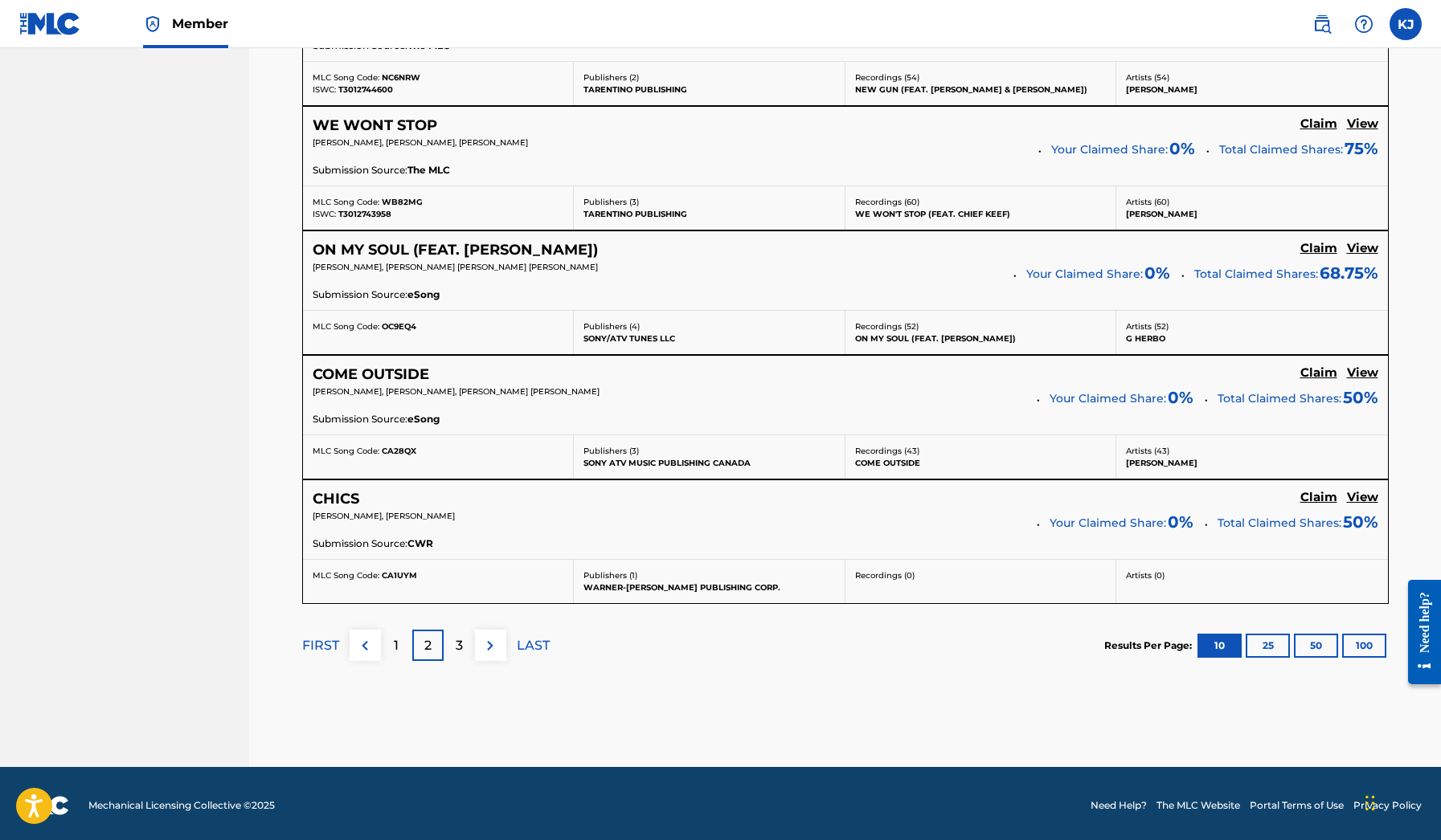
click at [360, 643] on img at bounding box center [364, 646] width 19 height 19
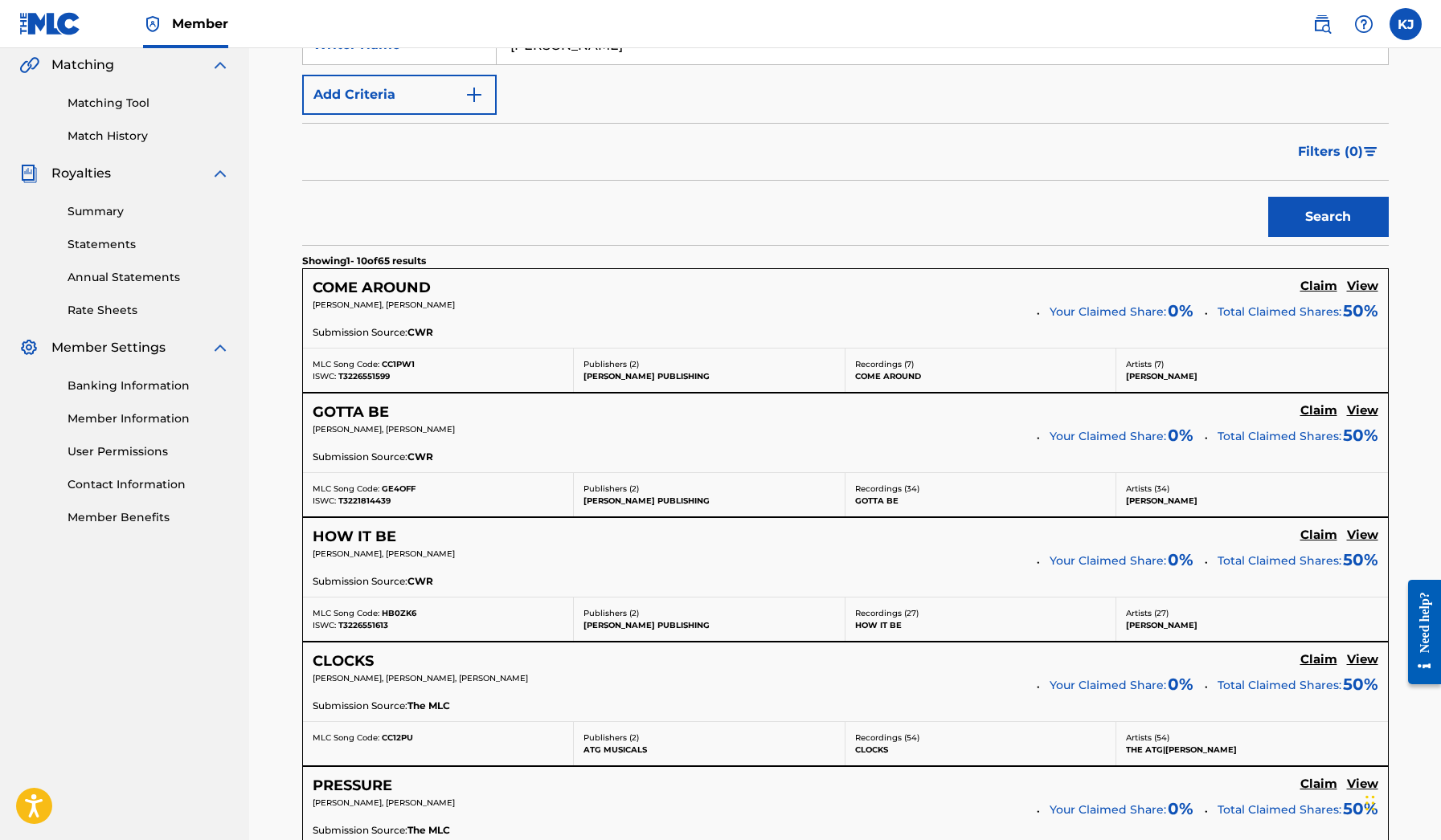
scroll to position [272, 0]
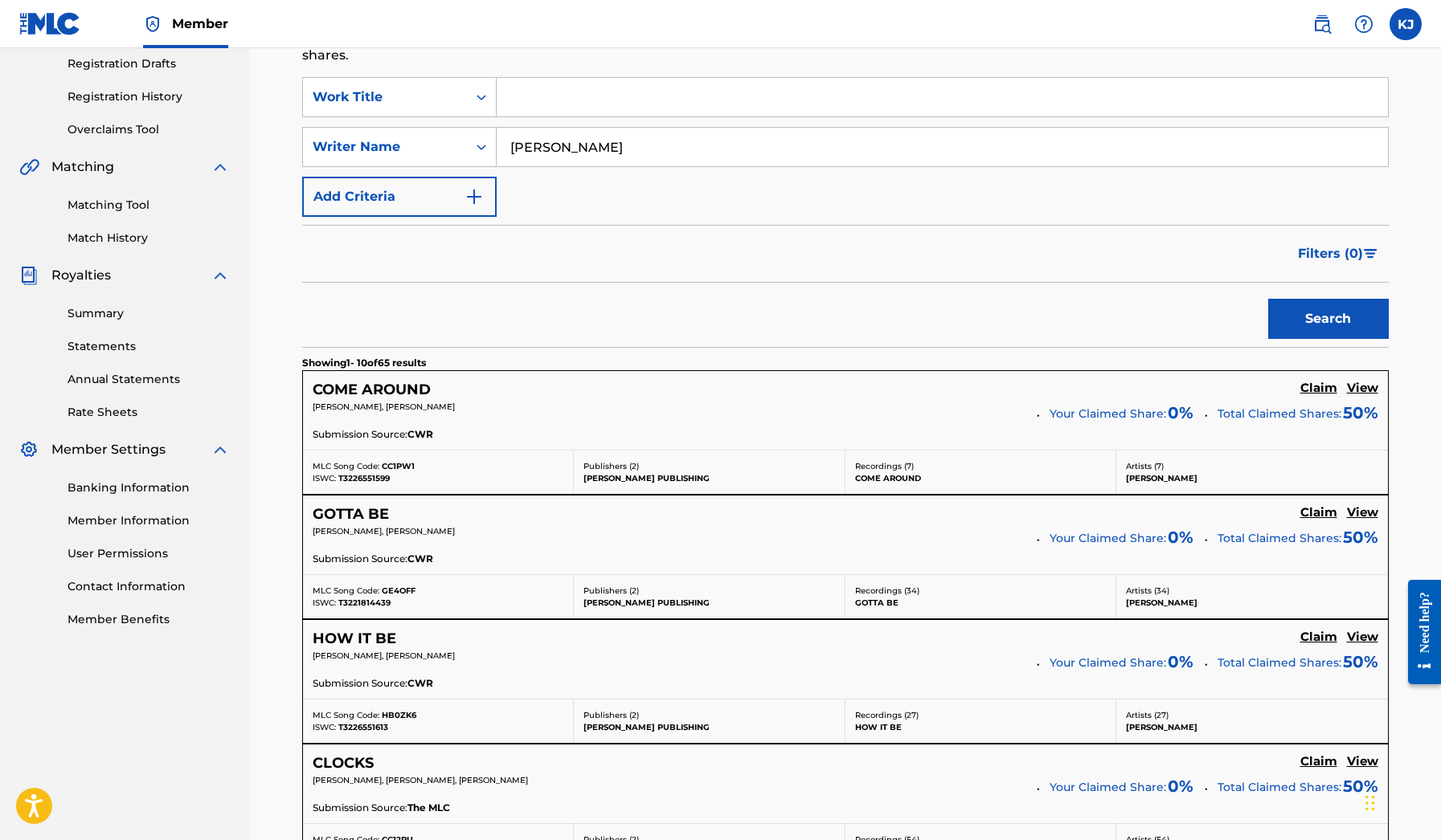
click at [1367, 256] on img "Search Form" at bounding box center [1371, 253] width 13 height 9
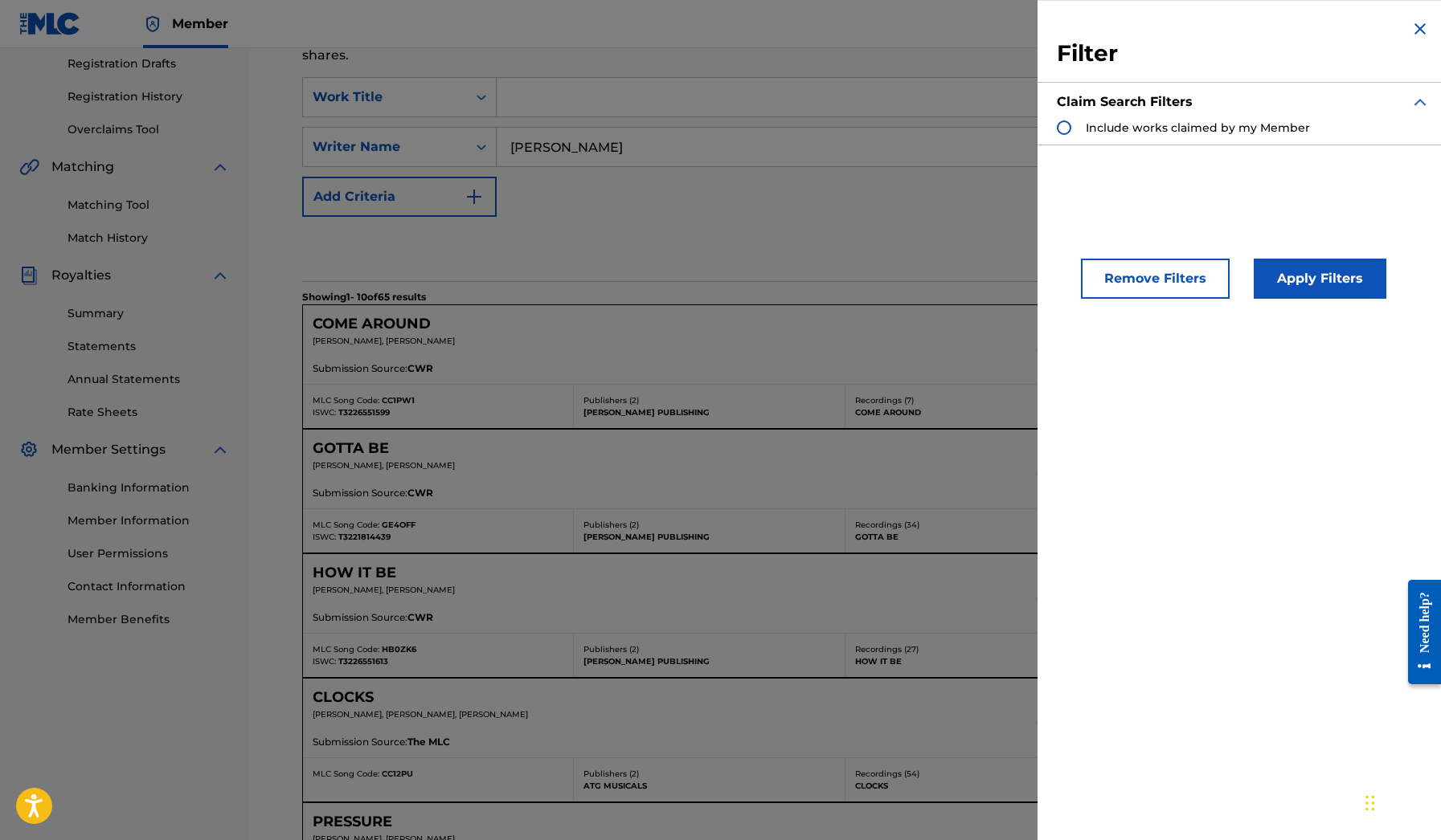
click at [872, 223] on div "Search" at bounding box center [845, 249] width 1087 height 64
click at [1072, 1] on div "Filter Claim Search Filters Include works claimed by my Member" at bounding box center [1244, 82] width 412 height 164
click at [440, 245] on div "Search" at bounding box center [845, 249] width 1087 height 64
click at [300, 343] on div "Claiming Tool Search Add Publishers & Shares Review Submit Search Use the searc…" at bounding box center [845, 765] width 1125 height 1896
click at [1417, 29] on img "Search Form" at bounding box center [1420, 29] width 19 height 19
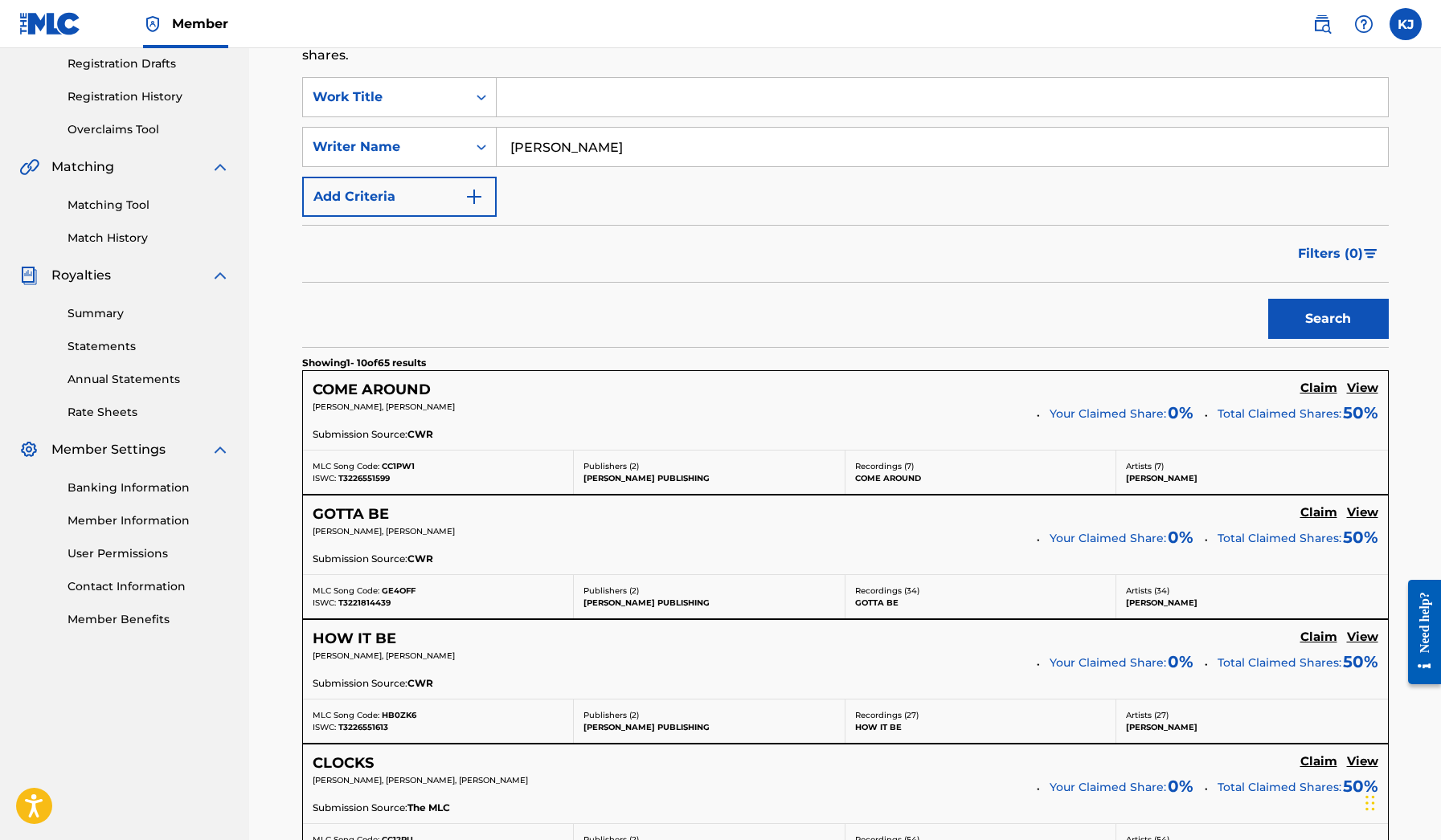
click at [126, 205] on link "Matching Tool" at bounding box center [148, 205] width 162 height 17
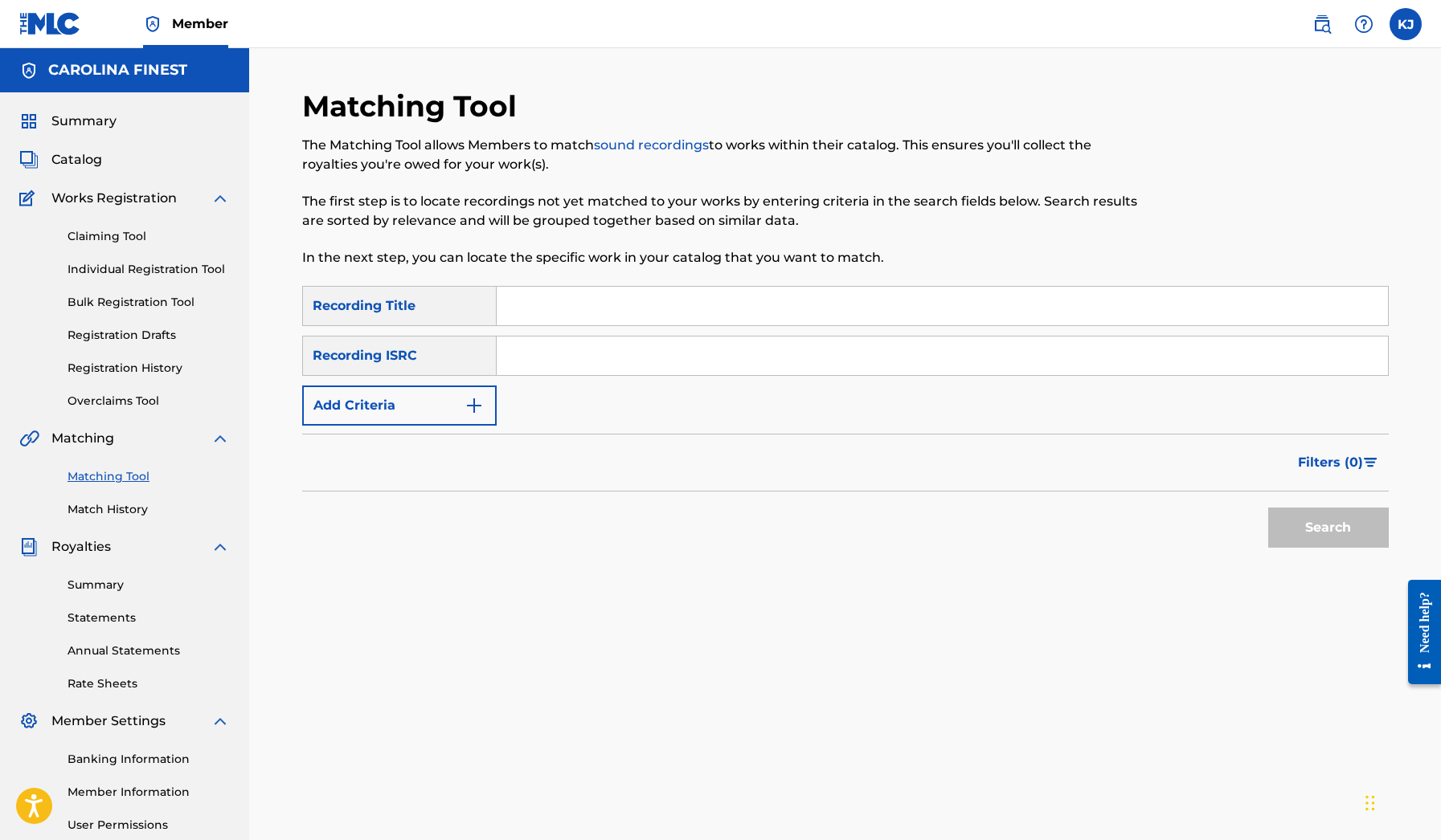
click at [494, 414] on button "Add Criteria" at bounding box center [399, 406] width 195 height 40
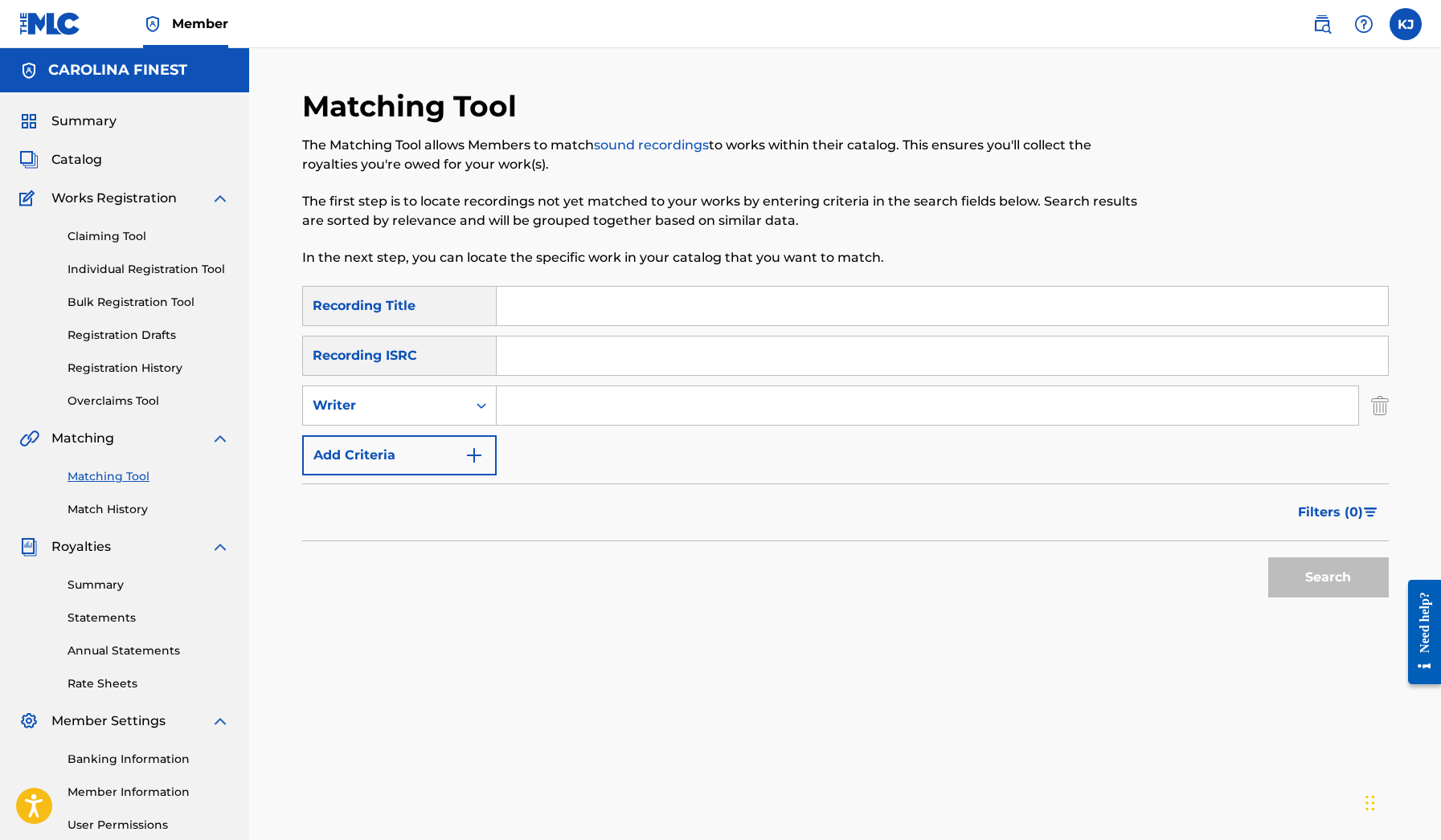
click at [473, 458] on img "Search Form" at bounding box center [474, 455] width 19 height 19
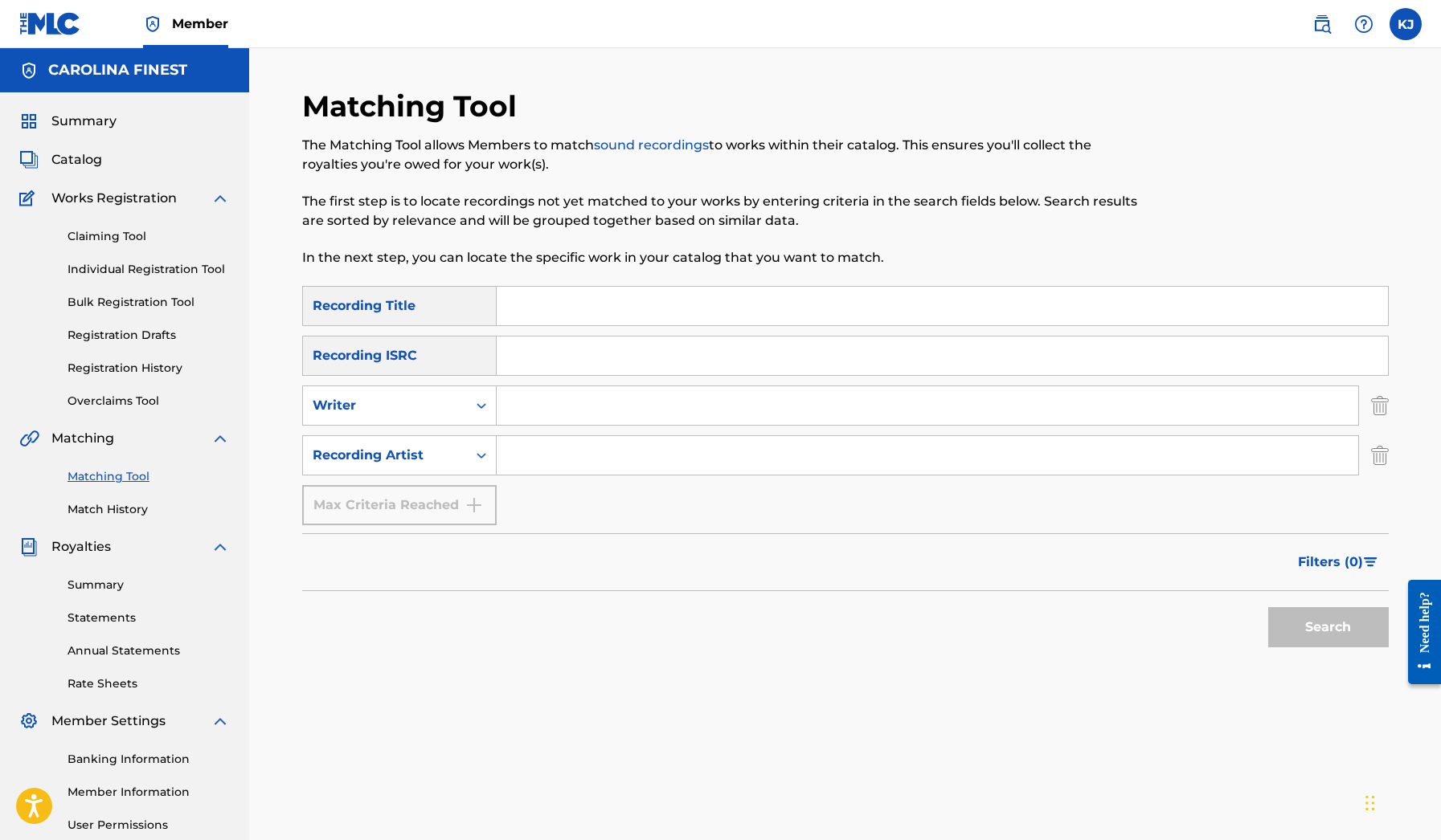
click at [542, 440] on input "Search Form" at bounding box center [927, 455] width 861 height 39
paste input "FunX"
type input "FunX"
click at [1328, 627] on button "Search" at bounding box center [1328, 627] width 121 height 40
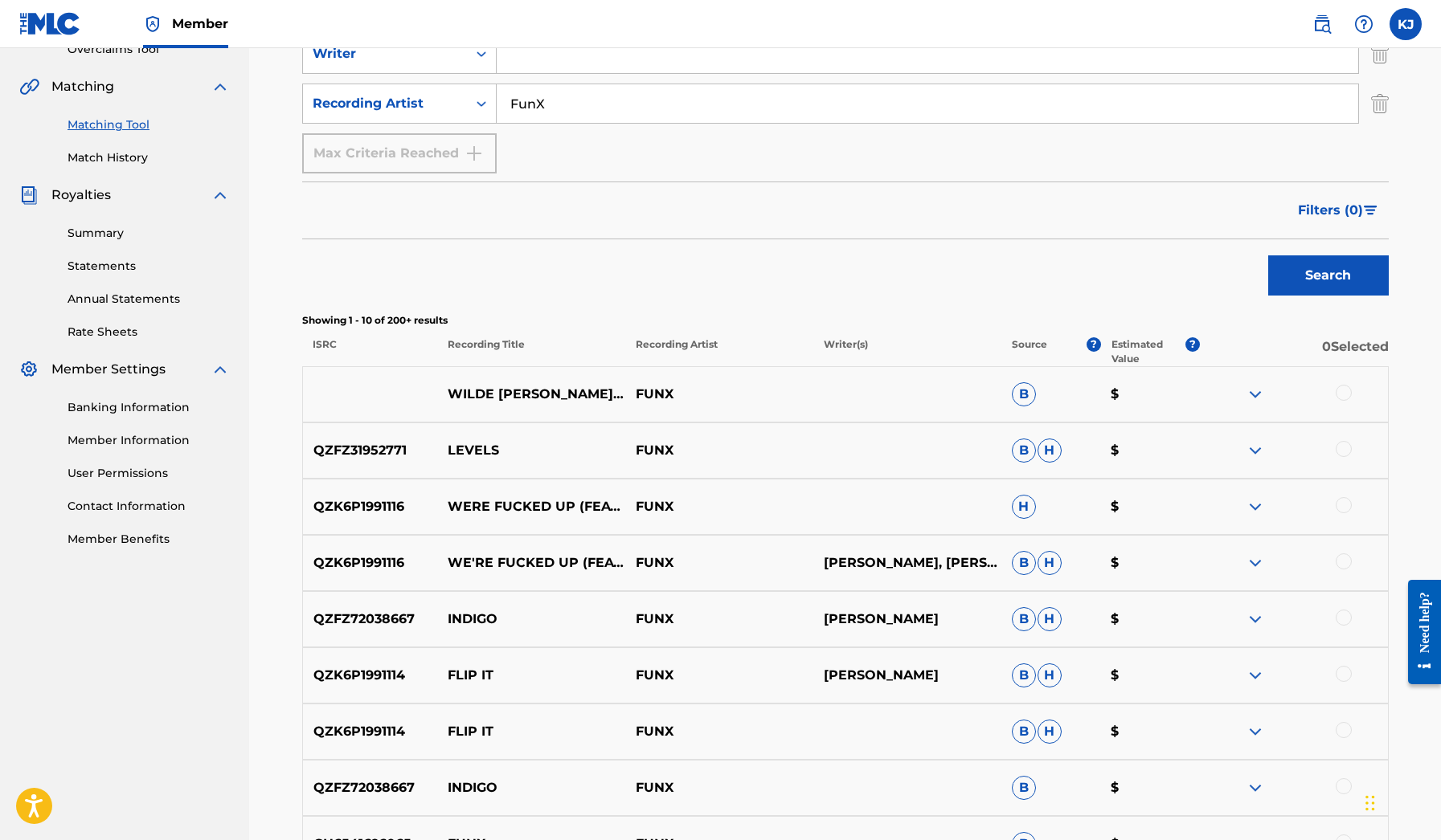
scroll to position [295, 0]
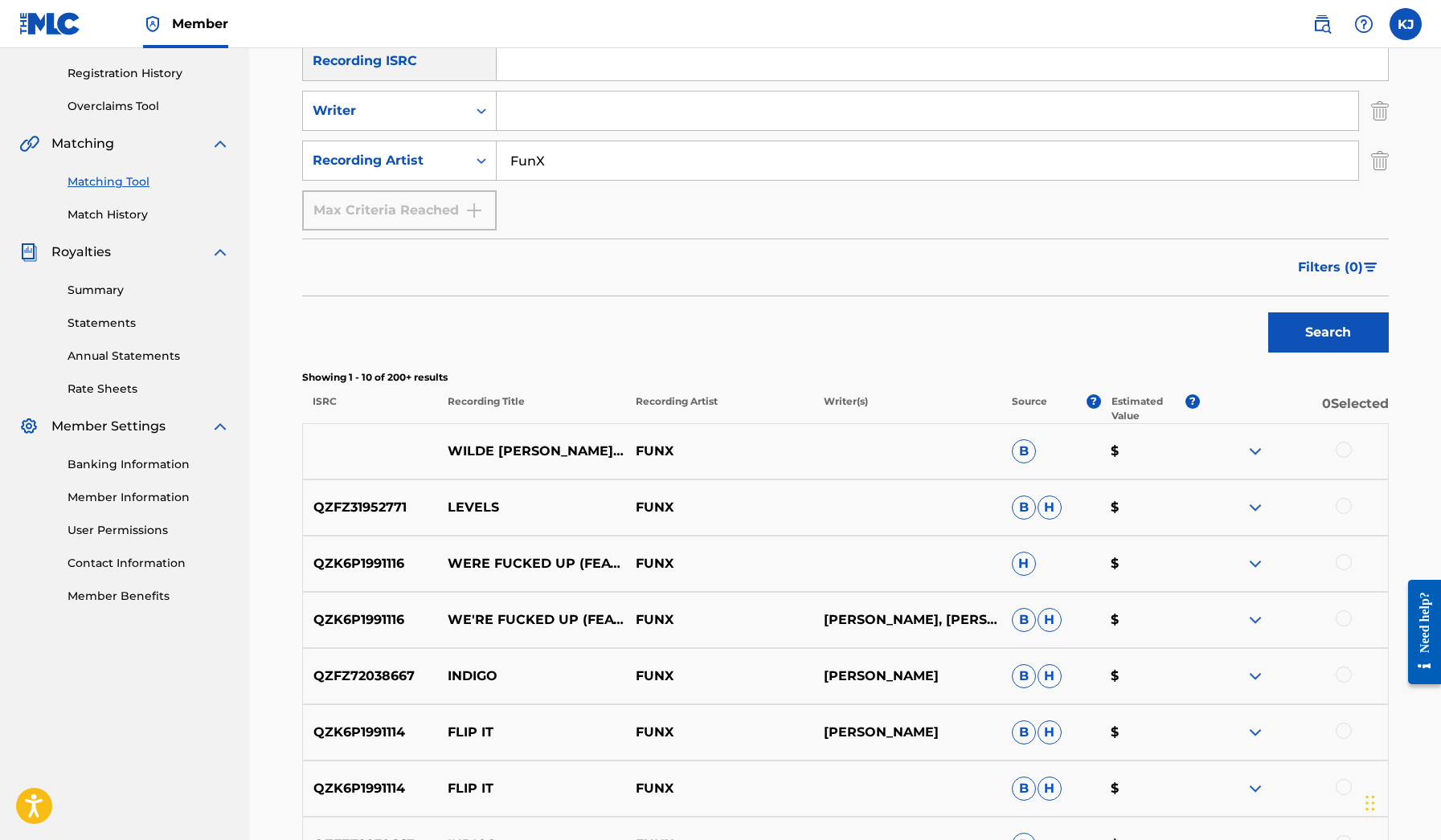
click at [1255, 450] on img at bounding box center [1255, 451] width 19 height 19
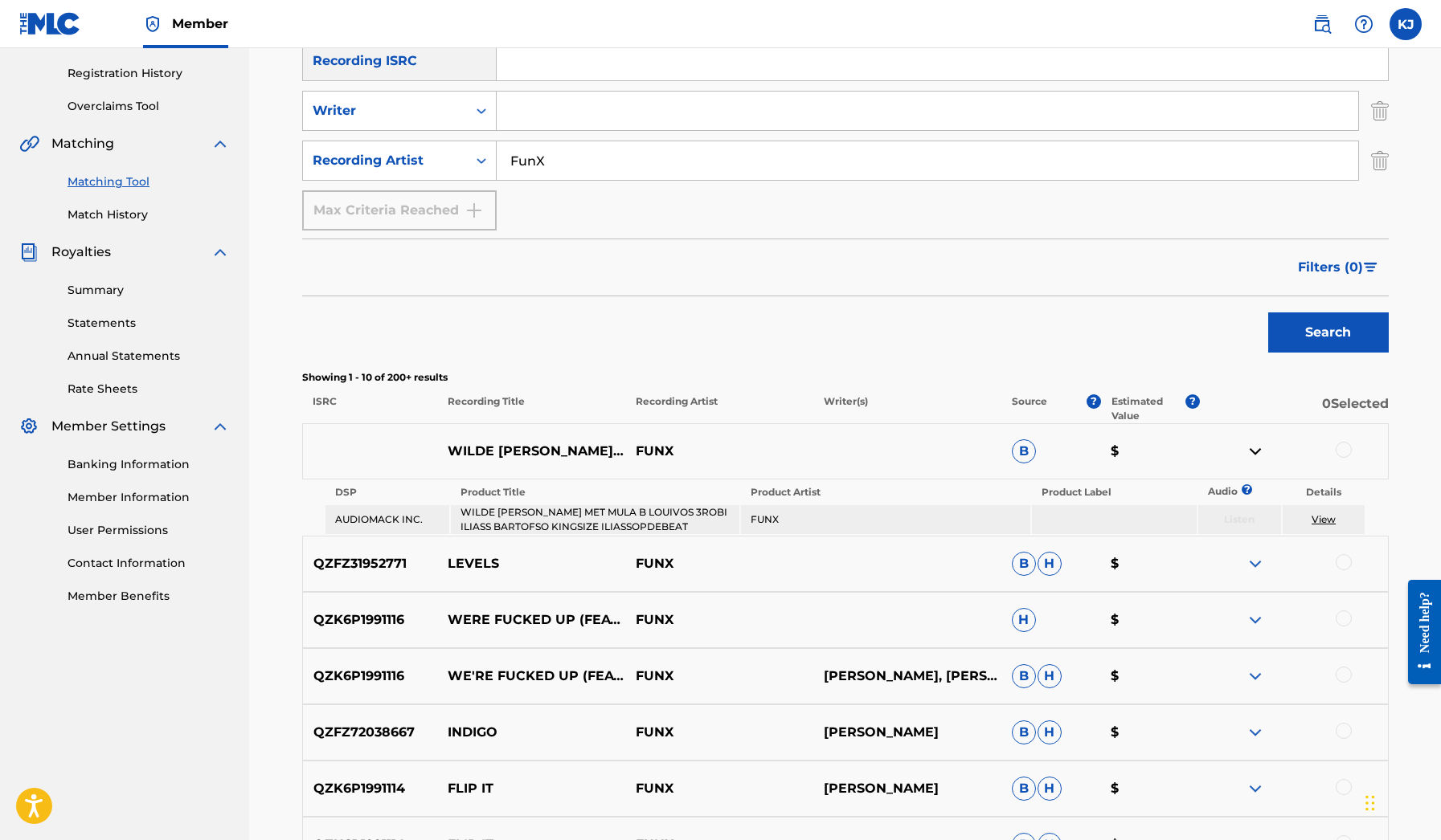
click at [1374, 267] on img "Search Form" at bounding box center [1371, 267] width 13 height 9
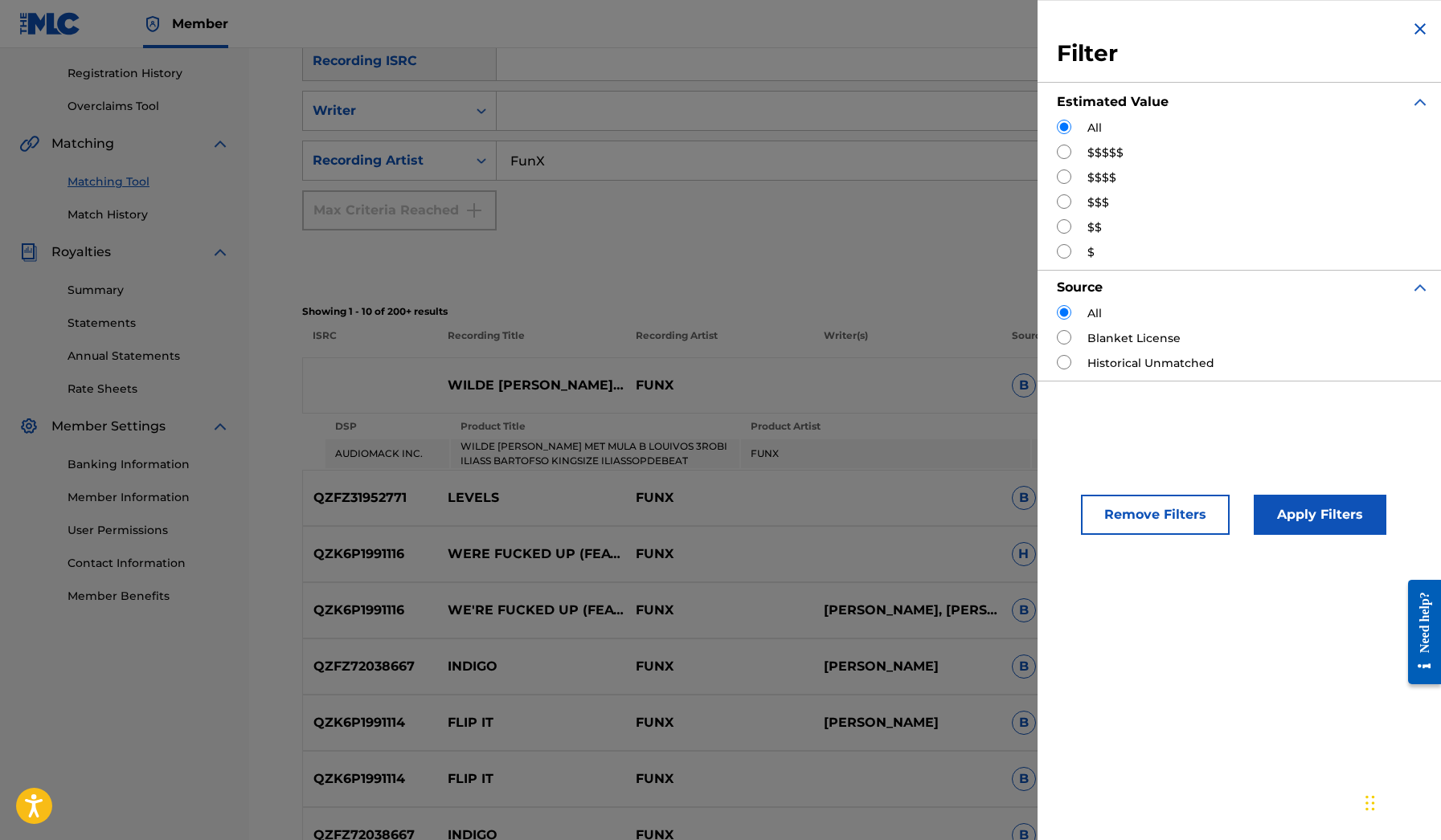
click at [1106, 162] on div "All $$$$$ $$$$ $$$ $$ $" at bounding box center [1244, 191] width 373 height 142
click at [1066, 156] on input "Search Form" at bounding box center [1064, 151] width 14 height 14
radio input "true"
click at [1313, 520] on button "Apply Filters" at bounding box center [1320, 515] width 132 height 40
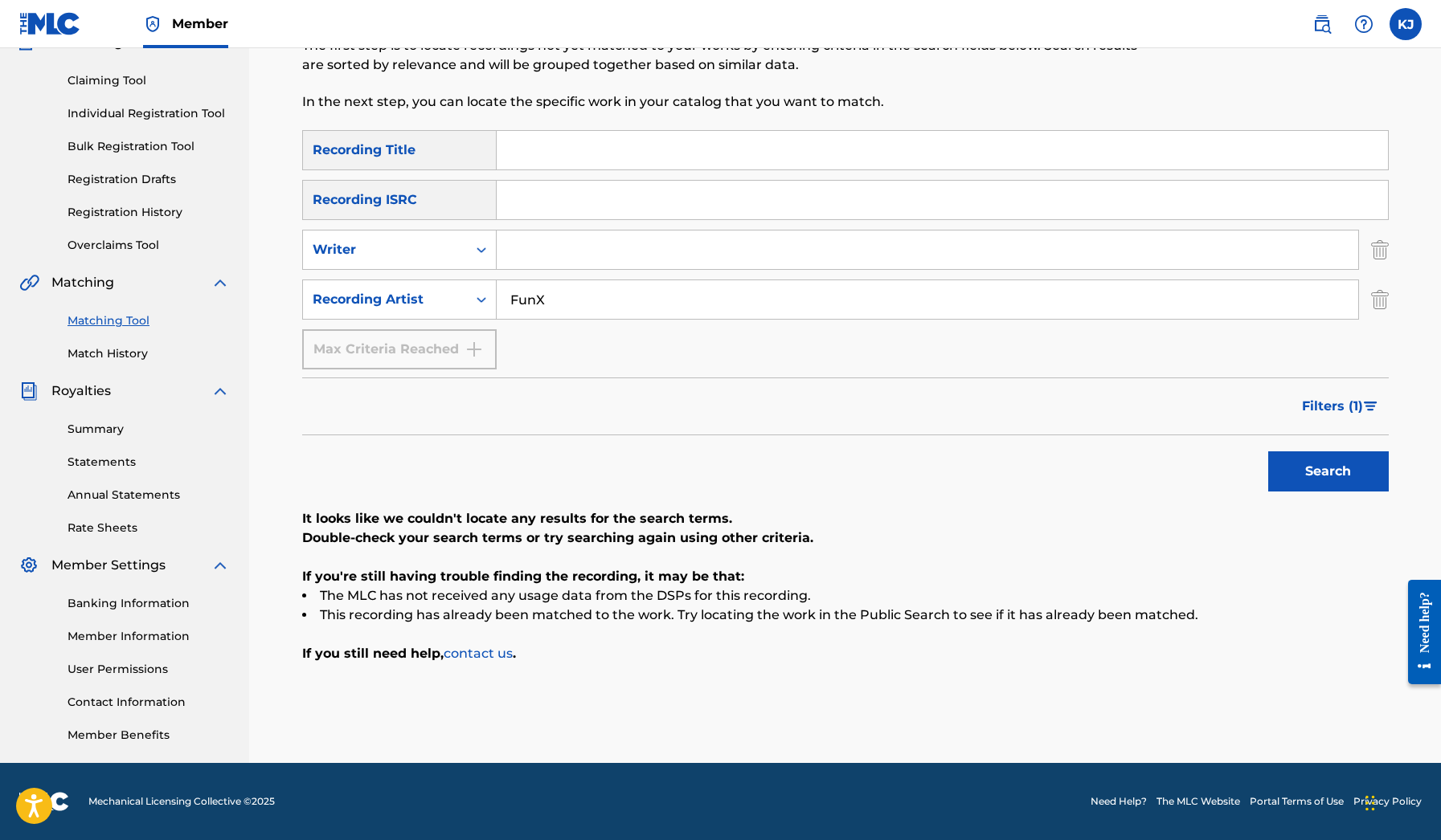
click at [1361, 425] on button "Filters ( 1 )" at bounding box center [1341, 407] width 96 height 40
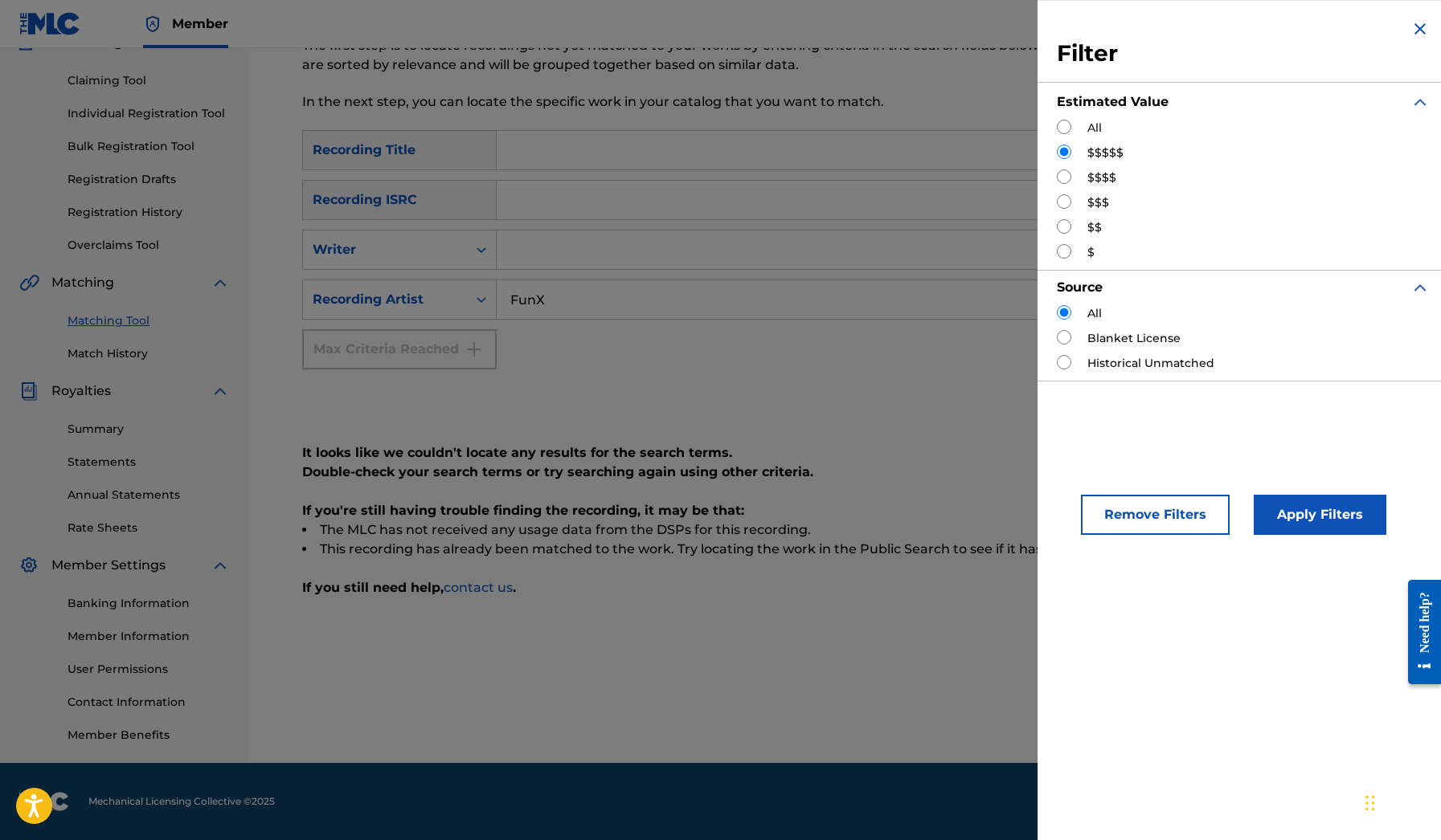
click at [1070, 179] on input "Search Form" at bounding box center [1064, 176] width 14 height 14
radio input "true"
click at [1313, 527] on button "Apply Filters" at bounding box center [1320, 515] width 132 height 40
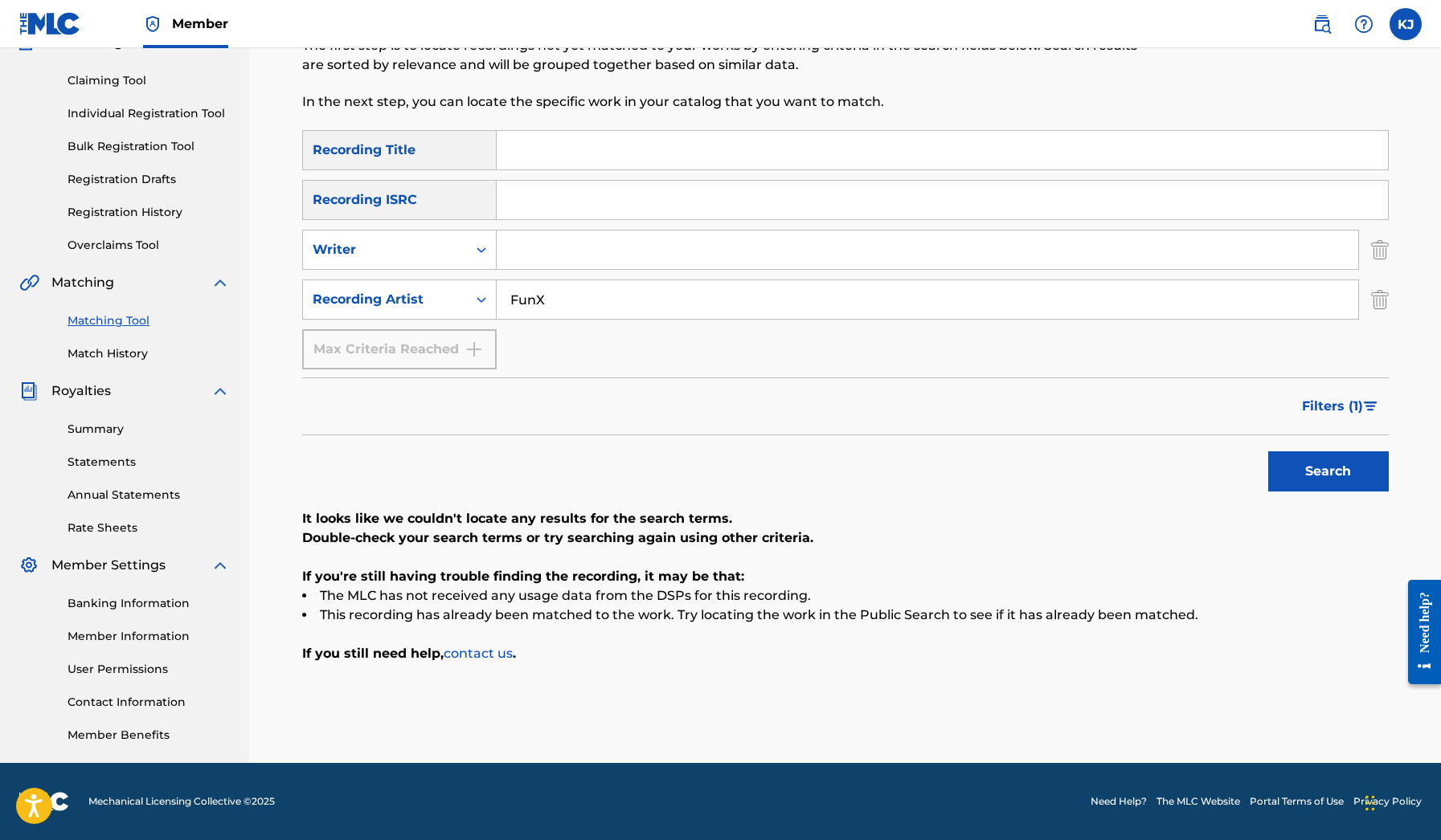
click at [1375, 402] on img "Search Form" at bounding box center [1371, 406] width 13 height 9
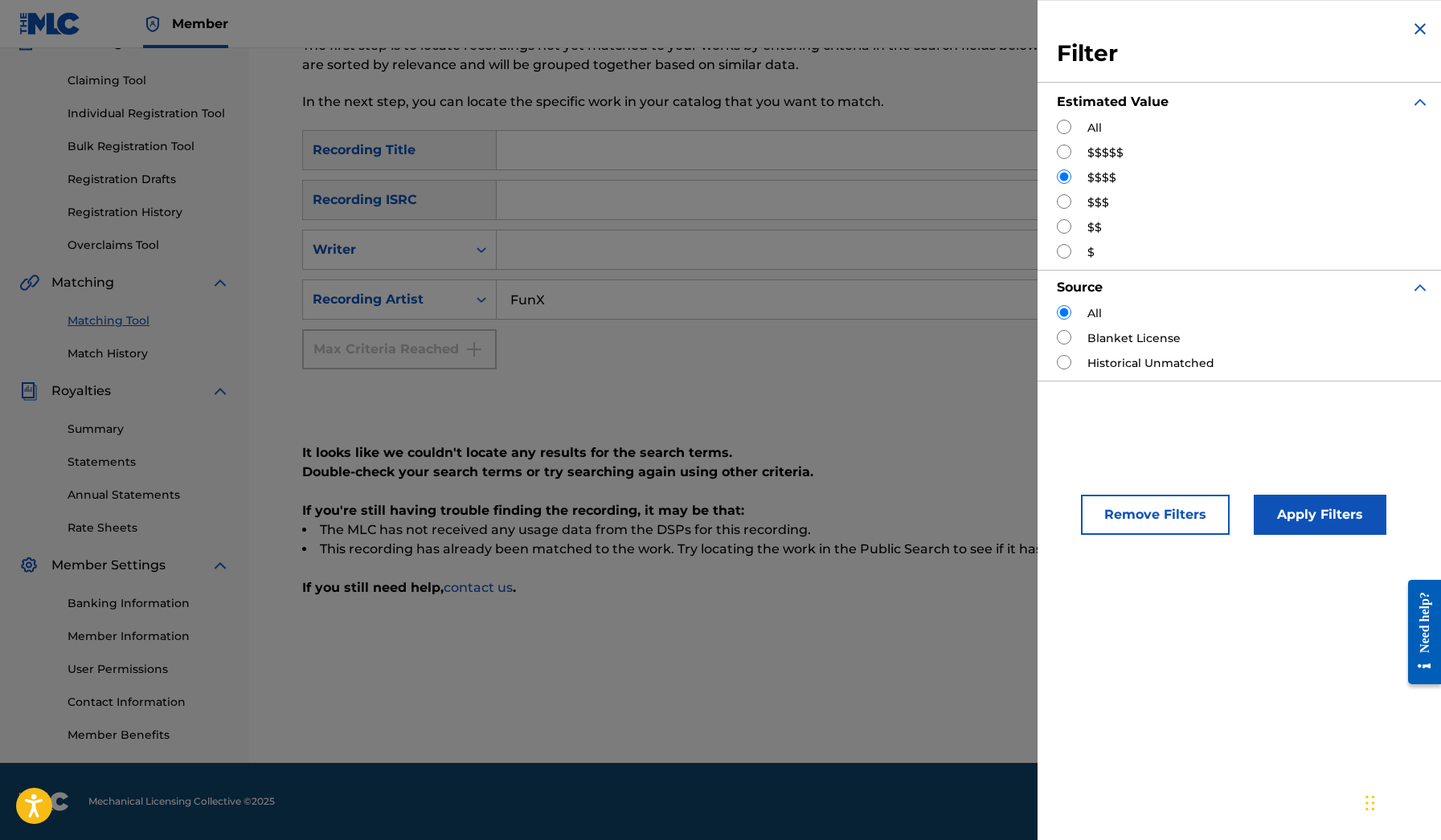
click at [1083, 205] on div "$$$" at bounding box center [1244, 203] width 373 height 17
click at [1075, 204] on div "$$$" at bounding box center [1244, 203] width 373 height 17
click at [1071, 204] on input "Search Form" at bounding box center [1064, 202] width 14 height 14
radio input "true"
click at [1331, 501] on button "Apply Filters" at bounding box center [1320, 515] width 132 height 40
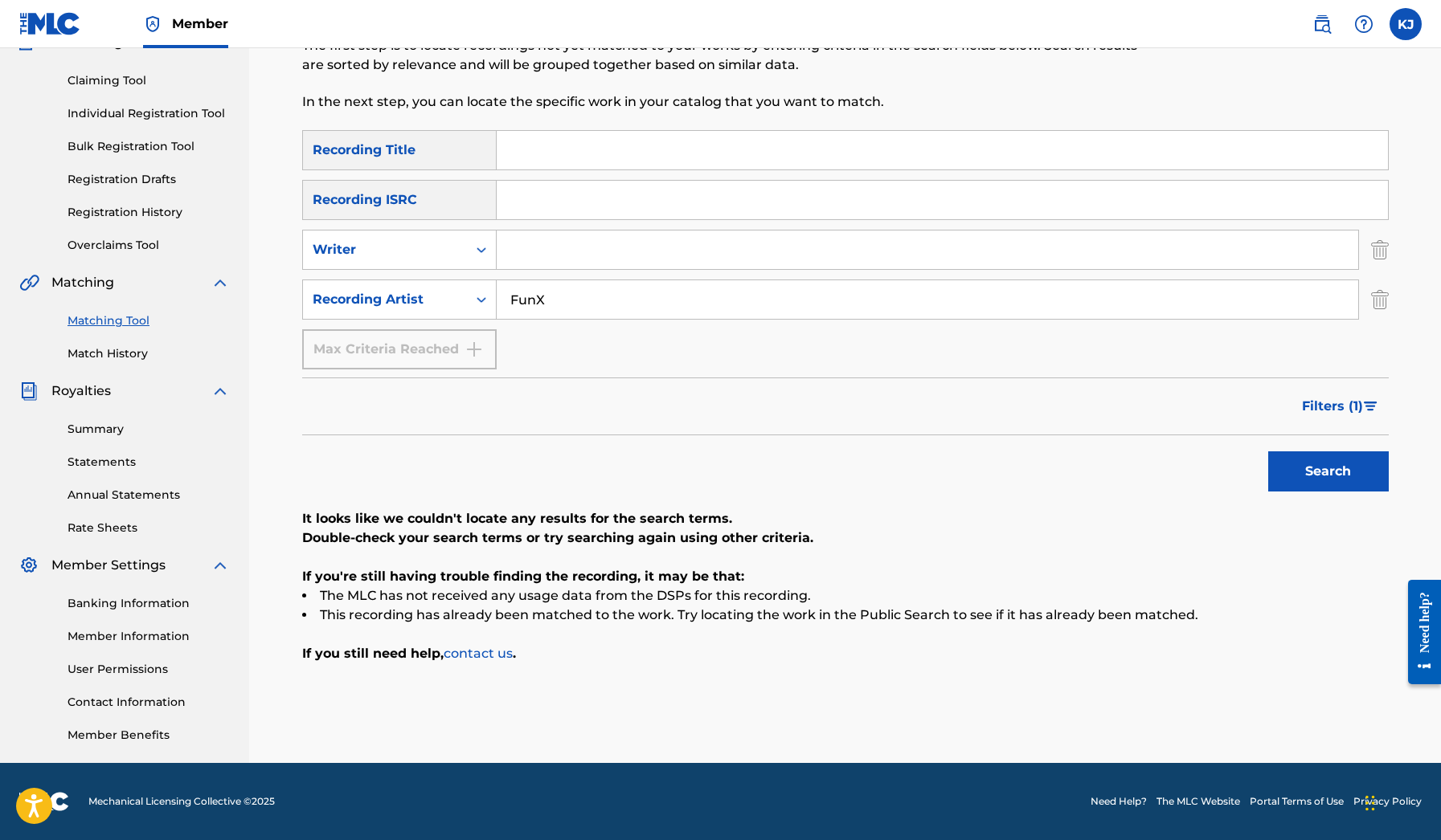
click at [1369, 409] on img "Search Form" at bounding box center [1371, 406] width 13 height 9
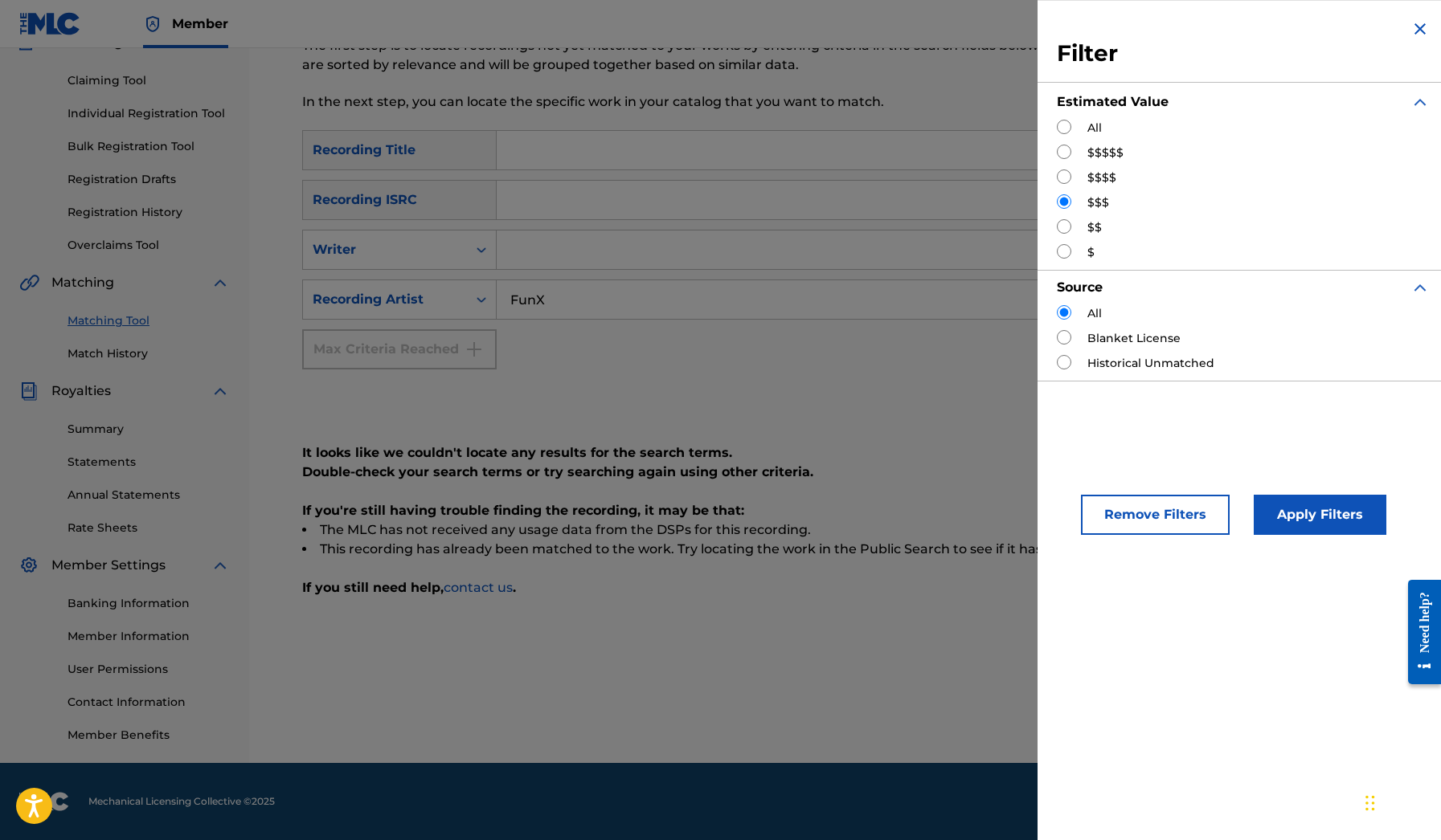
click at [1070, 229] on input "Search Form" at bounding box center [1064, 226] width 14 height 14
radio input "true"
click at [1290, 525] on button "Apply Filters" at bounding box center [1320, 515] width 132 height 40
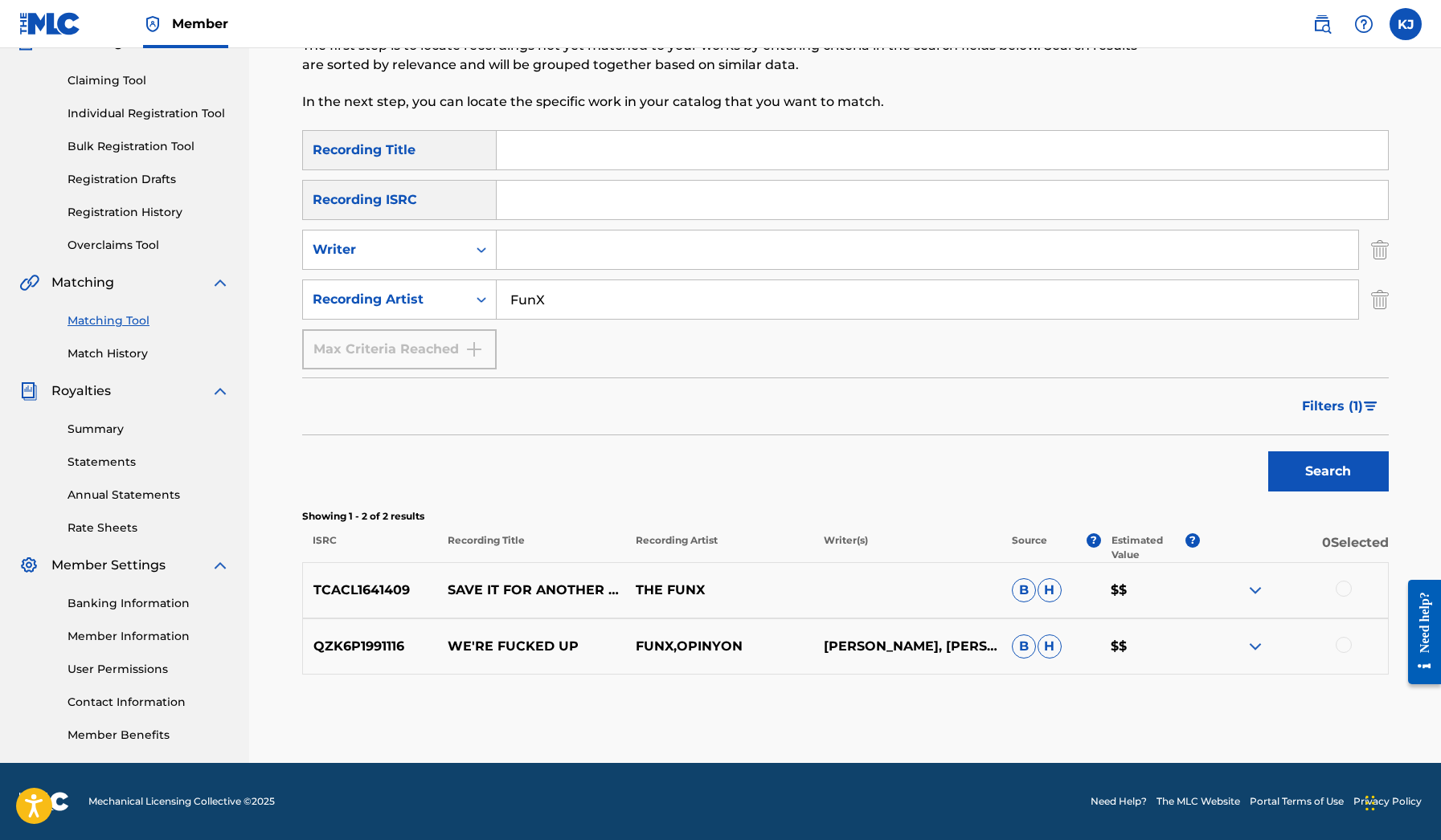
click at [686, 308] on input "FunX" at bounding box center [927, 299] width 861 height 39
click at [904, 159] on input "Search Form" at bounding box center [942, 150] width 891 height 39
paste input "Wilde Westen Megasessie"
type input "Wilde Westen Megasessie"
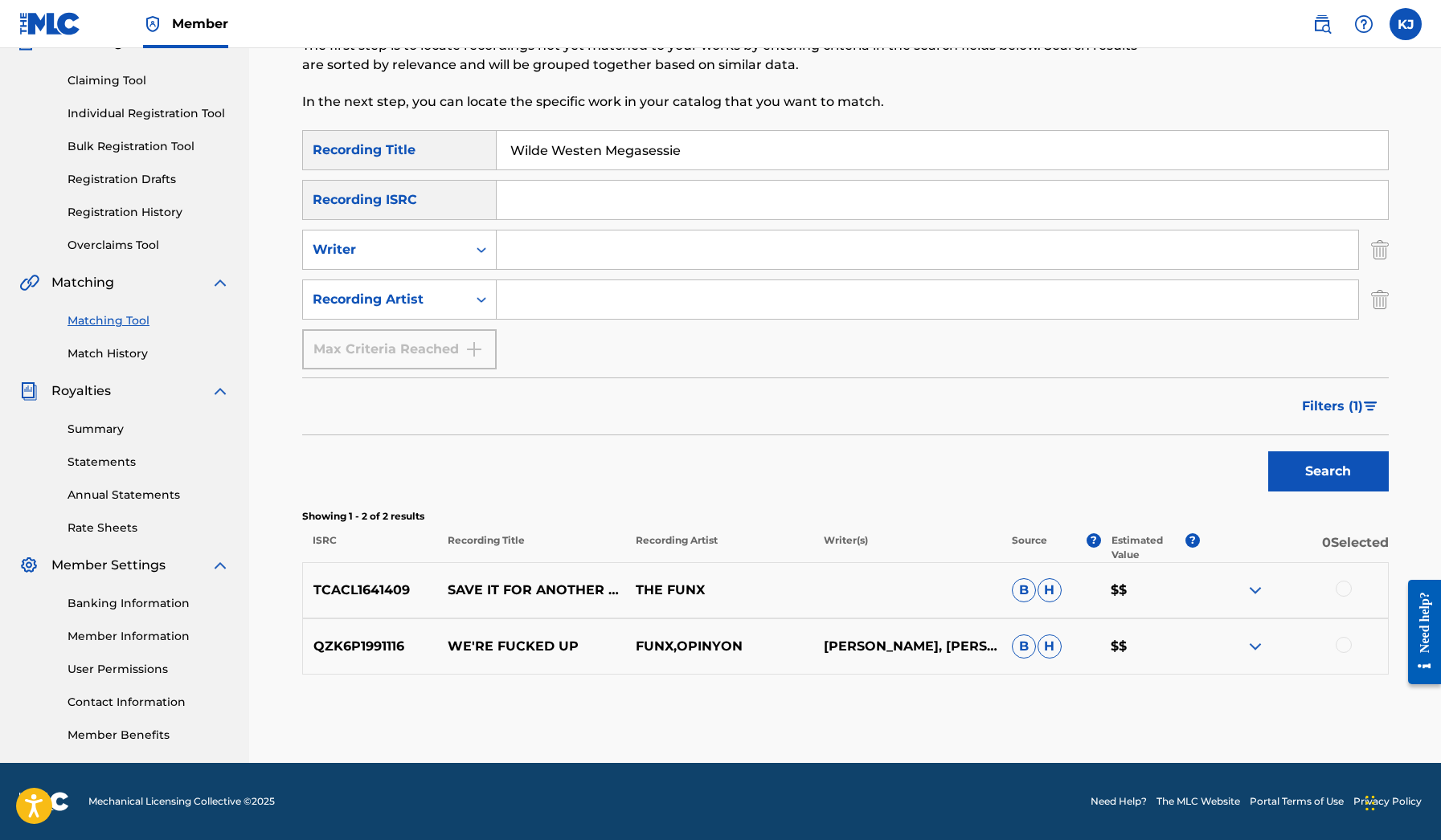
click at [1335, 469] on button "Search" at bounding box center [1328, 471] width 121 height 40
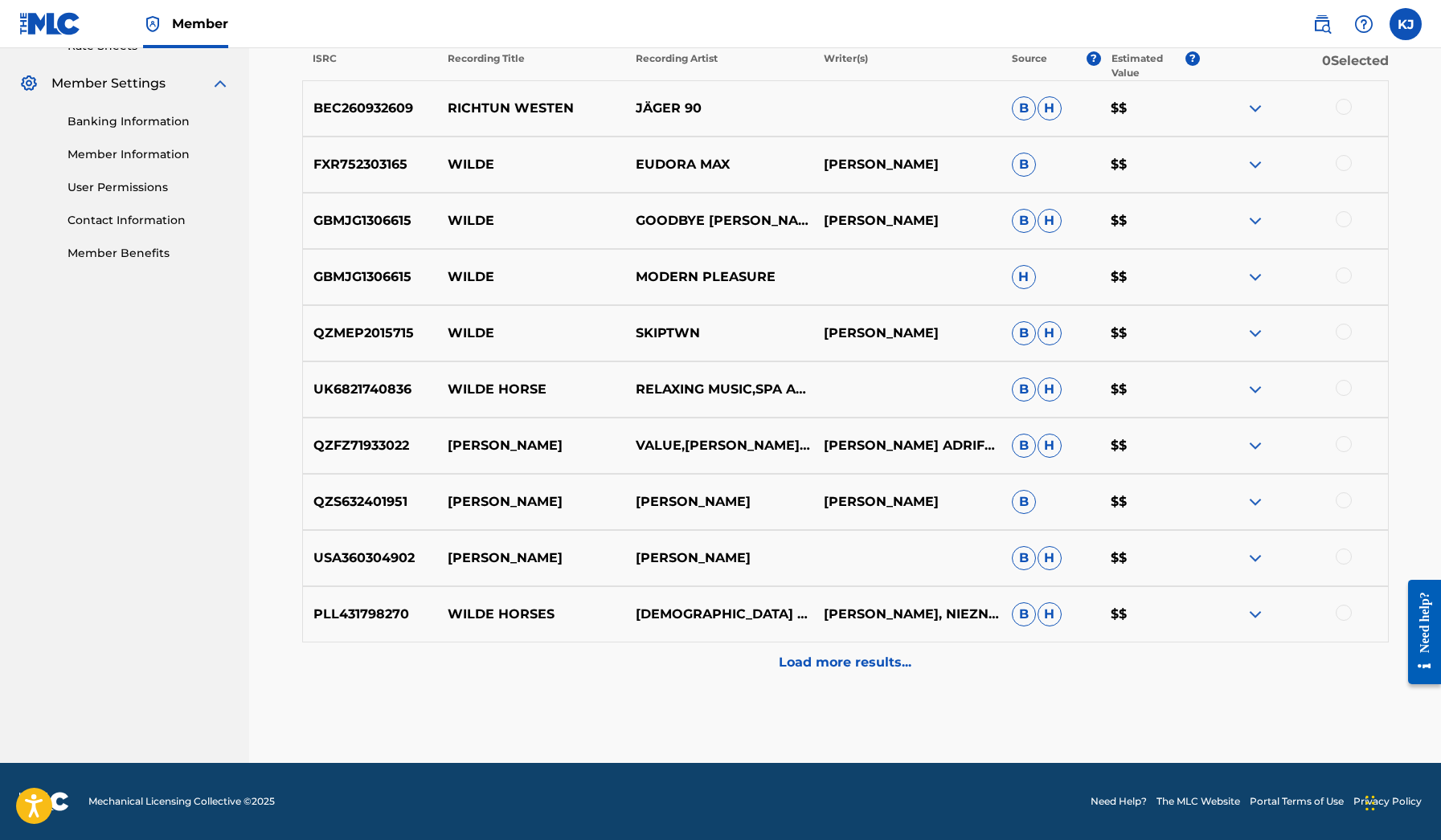
scroll to position [638, 0]
